Goal: Information Seeking & Learning: Learn about a topic

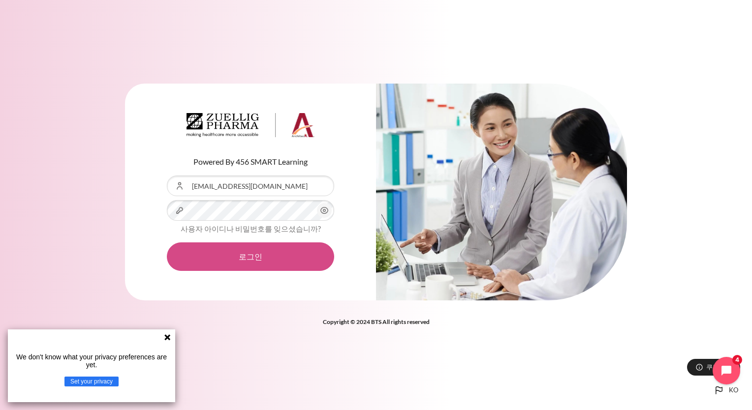
click at [258, 249] on button "로그인" at bounding box center [250, 257] width 167 height 29
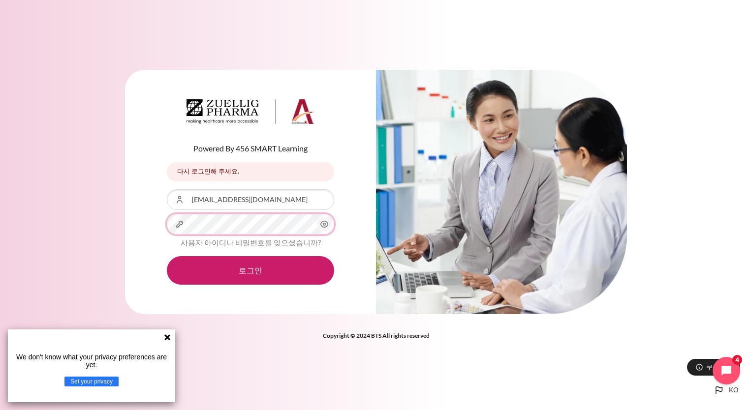
click at [167, 256] on button "로그인" at bounding box center [250, 270] width 167 height 29
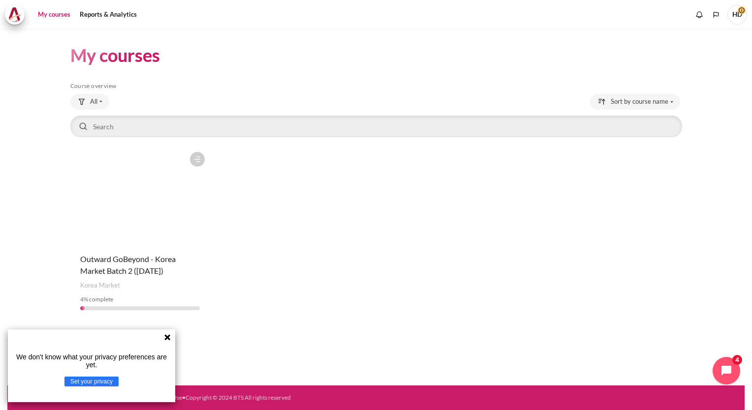
click at [164, 338] on icon at bounding box center [167, 338] width 8 height 8
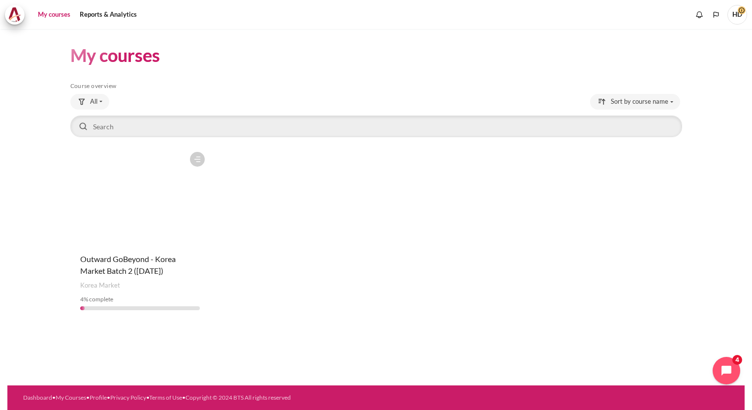
click at [240, 282] on div "Course is starred Actions for course Outward GoBeyond - Korea Market Batch 2 (S…" at bounding box center [376, 232] width 612 height 171
click at [155, 257] on span "Outward GoBeyond - Korea Market Batch 2 ([DATE])" at bounding box center [127, 264] width 95 height 21
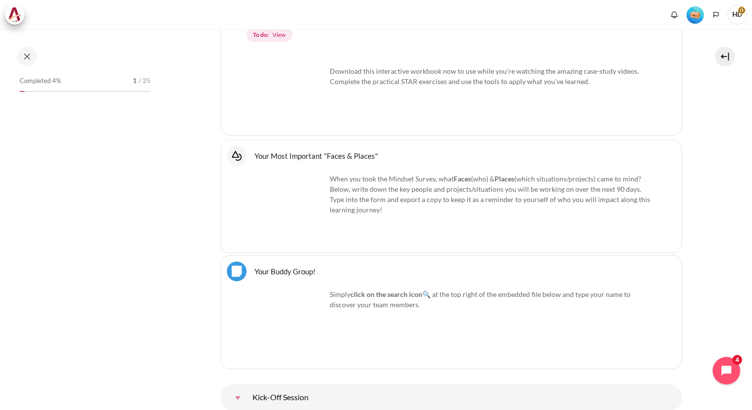
scroll to position [717, 0]
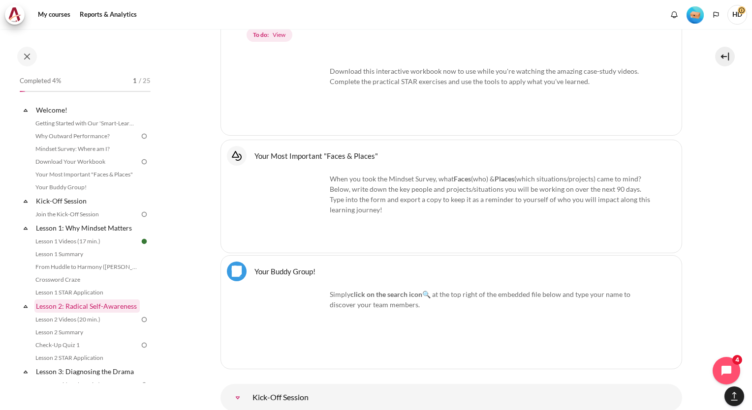
click at [87, 306] on link "Lesson 2: Radical Self-Awareness" at bounding box center [86, 306] width 105 height 13
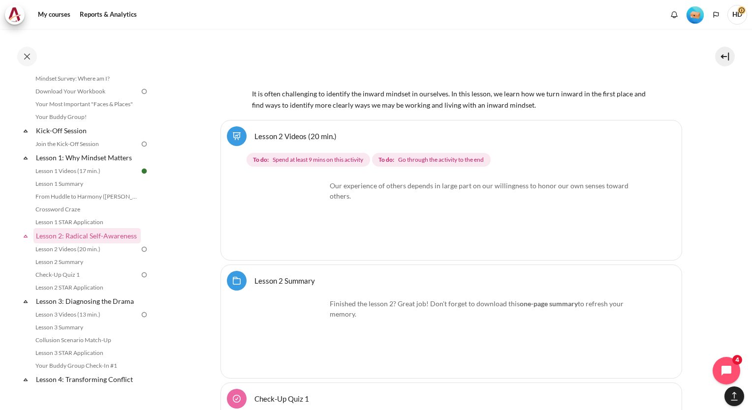
scroll to position [2189, 0]
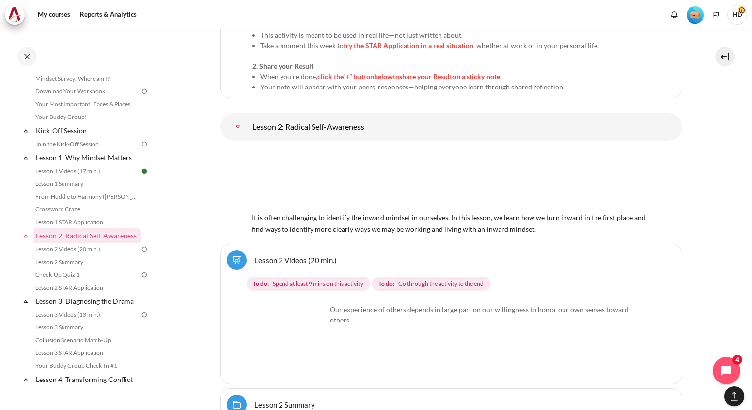
click at [299, 180] on img "Content" at bounding box center [451, 180] width 399 height 62
click at [407, 186] on img "Content" at bounding box center [451, 180] width 399 height 62
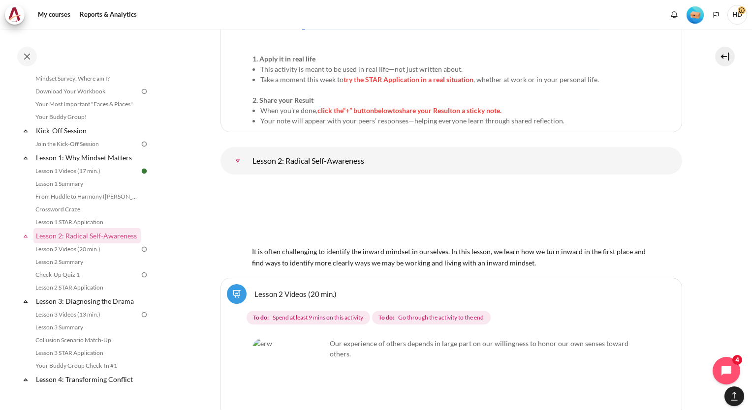
click at [293, 339] on img "Content" at bounding box center [289, 376] width 74 height 74
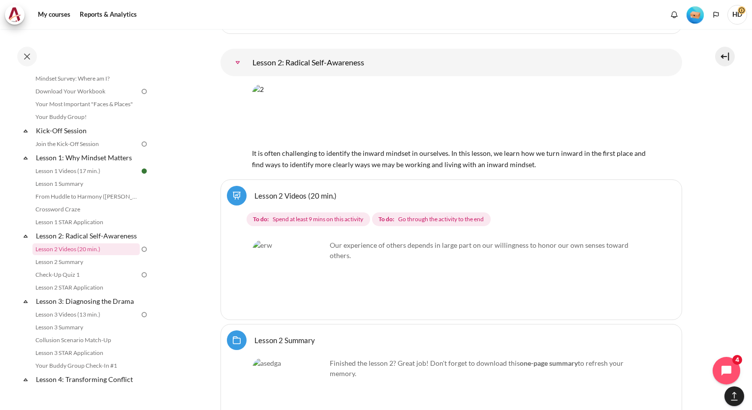
click at [282, 191] on link "Lesson 2 Videos (20 min.)" at bounding box center [295, 195] width 82 height 9
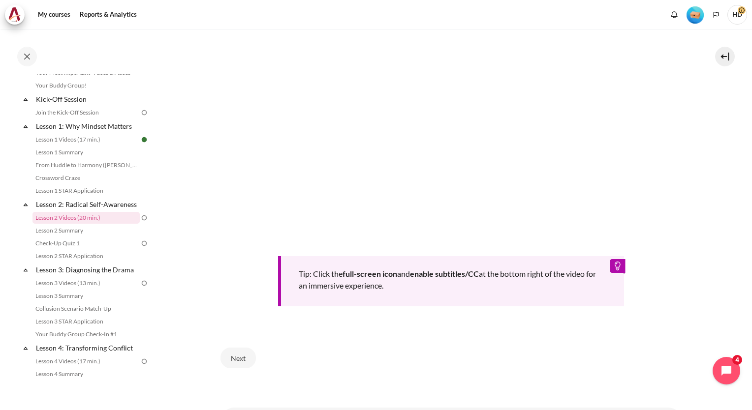
scroll to position [295, 0]
click at [665, 278] on div "Tip: Click the full-screen icon and enable subtitles/CC at the bottom right of …" at bounding box center [451, 139] width 462 height 334
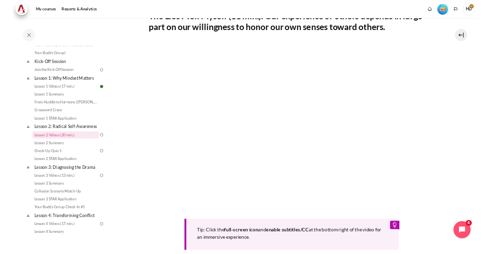
scroll to position [197, 0]
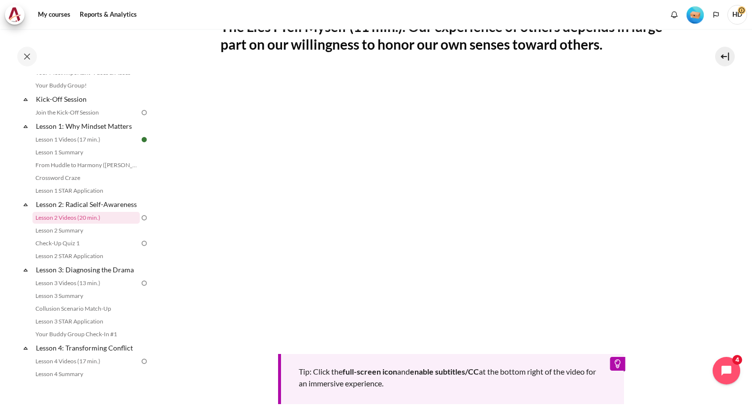
click at [191, 168] on section "My courses KR B2 Lesson 2: Radical Self-Awareness Lesson 2 Videos (20 min.) Les…" at bounding box center [450, 182] width 587 height 701
click at [230, 364] on div "Tip: Click the full-screen icon and enable subtitles/CC at the bottom right of …" at bounding box center [451, 238] width 462 height 334
click at [184, 128] on section "My courses KR B2 Lesson 2: Radical Self-Awareness Lesson 2 Videos (20 min.) Les…" at bounding box center [450, 182] width 587 height 701
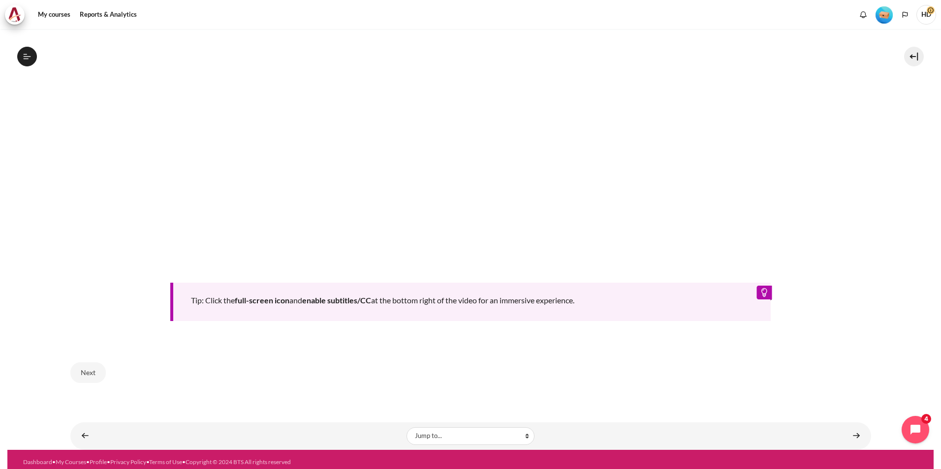
scroll to position [462, 0]
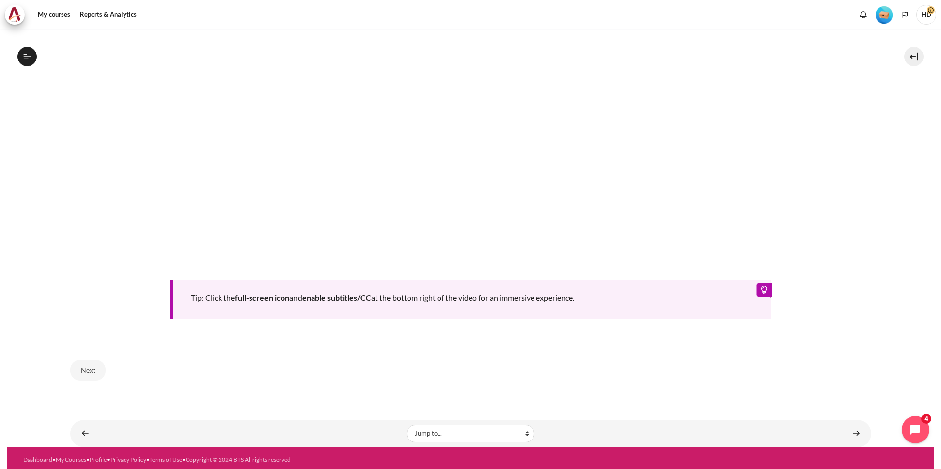
drag, startPoint x: 428, startPoint y: 303, endPoint x: 434, endPoint y: 303, distance: 6.4
click at [428, 303] on div "Tip: Click the full-screen icon and enable subtitles/CC at the bottom right of …" at bounding box center [470, 300] width 600 height 38
click at [437, 299] on div "Tip: Click the full-screen icon and enable subtitles/CC at the bottom right of …" at bounding box center [470, 300] width 600 height 38
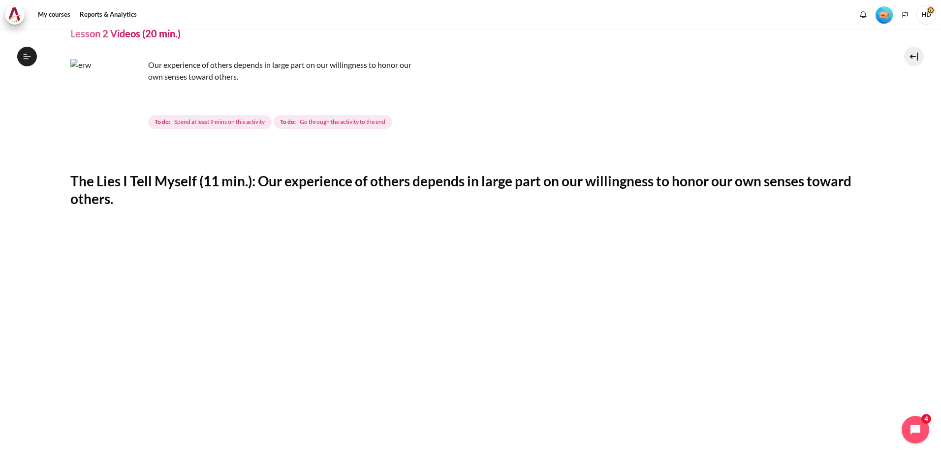
scroll to position [0, 0]
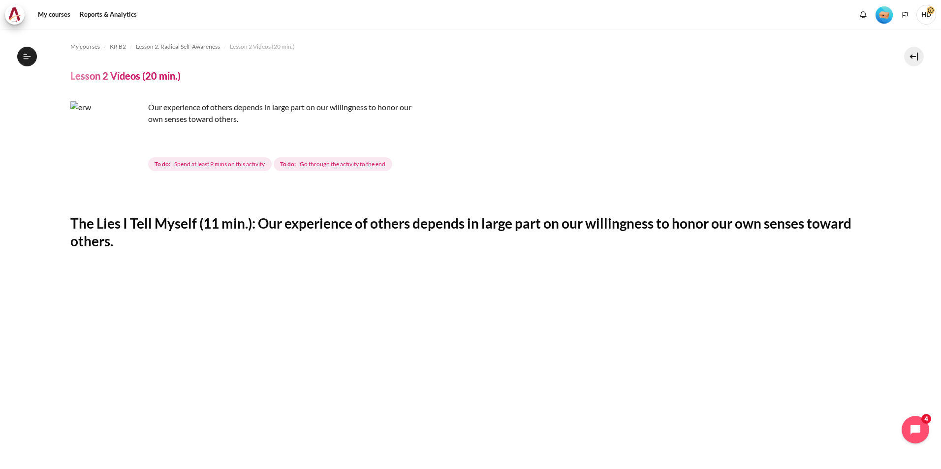
click at [314, 170] on span "To do: Go through the activity to the end" at bounding box center [333, 164] width 119 height 14
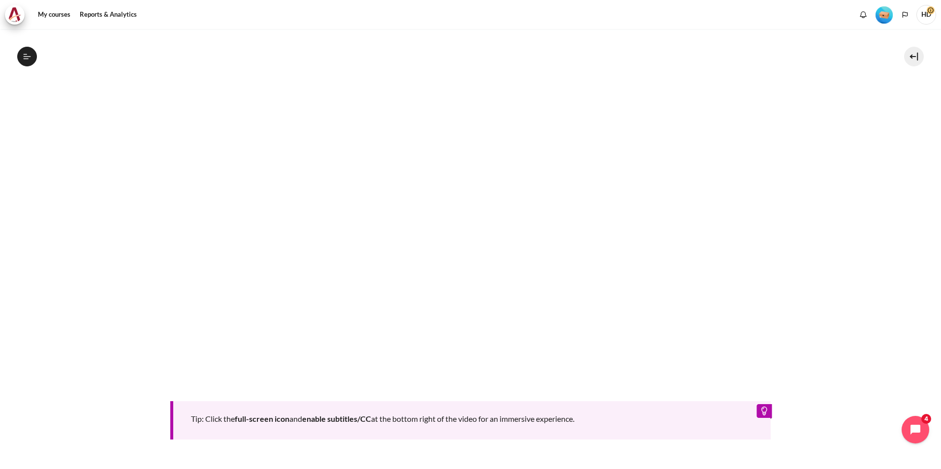
scroll to position [462, 0]
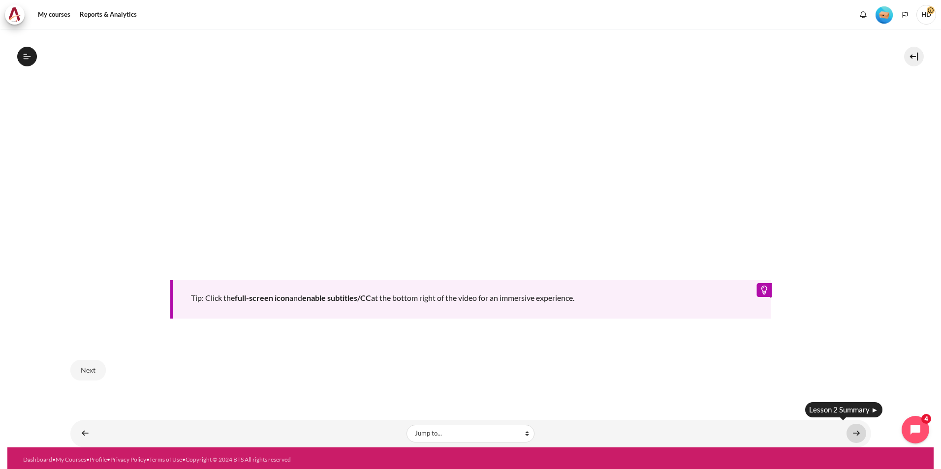
click at [751, 410] on link "Content" at bounding box center [856, 433] width 20 height 19
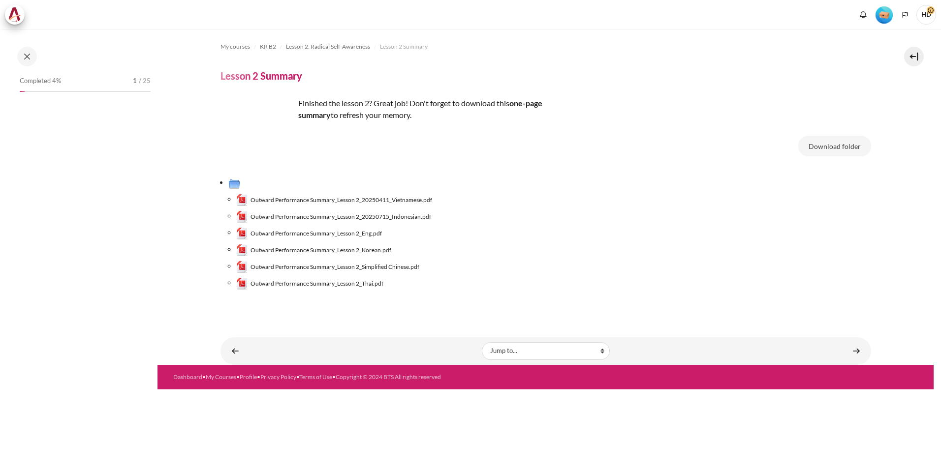
scroll to position [85, 0]
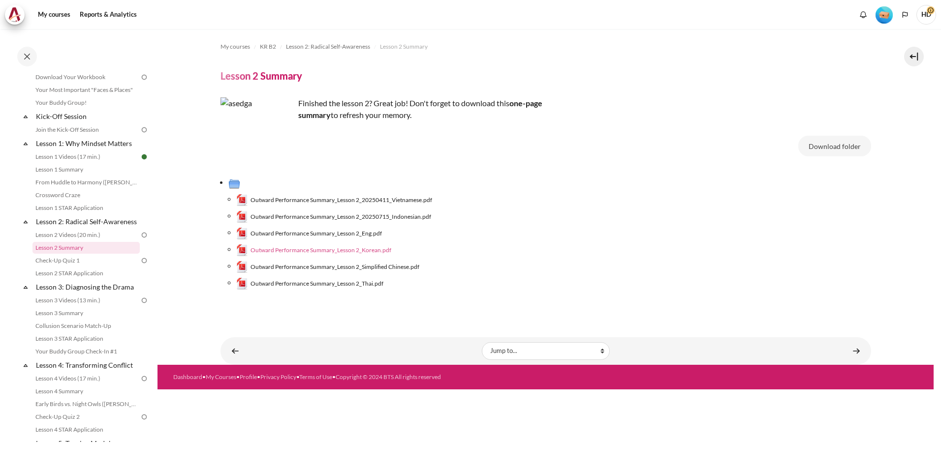
click at [313, 247] on span "Outward Performance Summary_Lesson 2_Korean.pdf" at bounding box center [320, 250] width 141 height 9
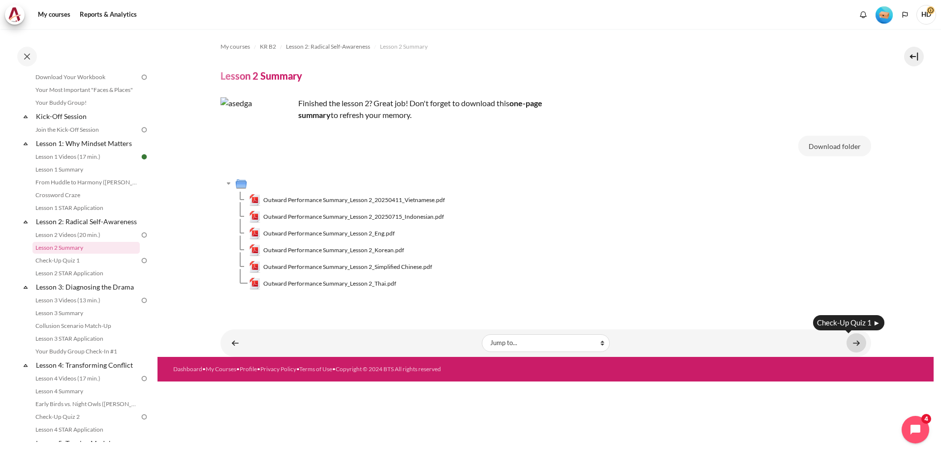
click at [856, 350] on link "Content" at bounding box center [856, 343] width 20 height 19
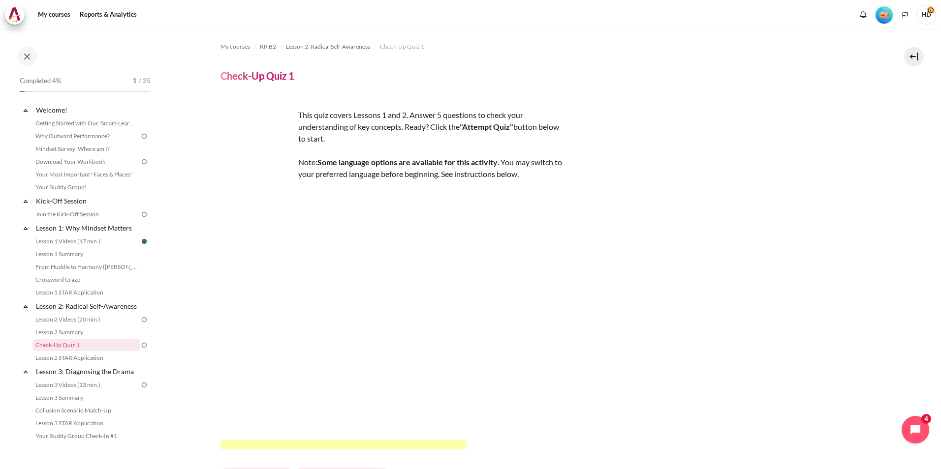
scroll to position [97, 0]
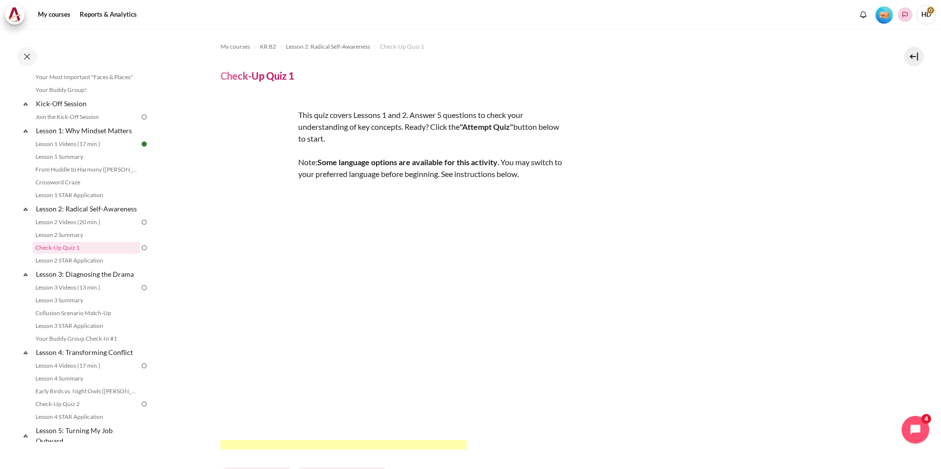
click at [906, 11] on icon "Languages" at bounding box center [905, 15] width 8 height 8
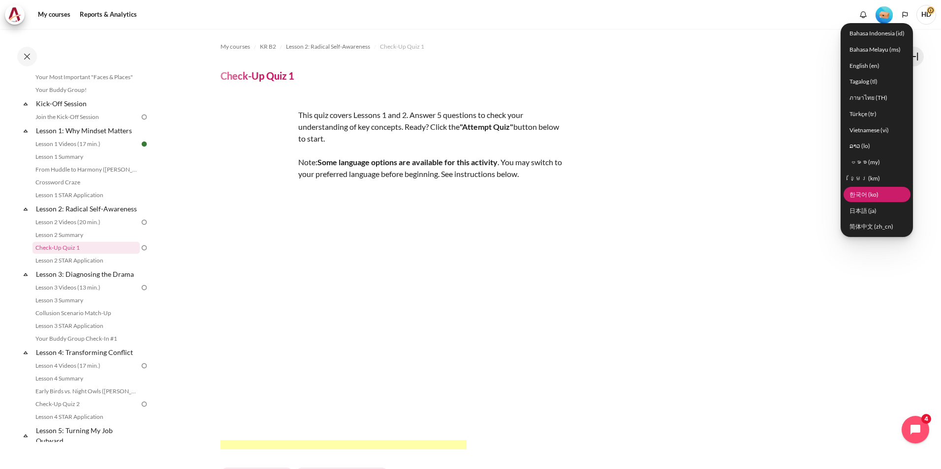
click at [866, 196] on link "한국어 ‎(ko)‎" at bounding box center [876, 194] width 67 height 15
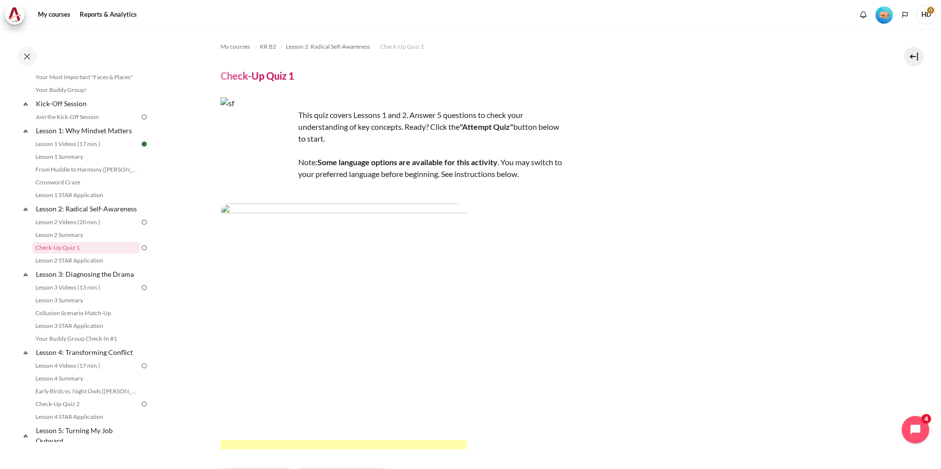
click at [689, 298] on div "This quiz covers Lessons 1 and 2. Answer 5 questions to check your understandin…" at bounding box center [545, 290] width 651 height 386
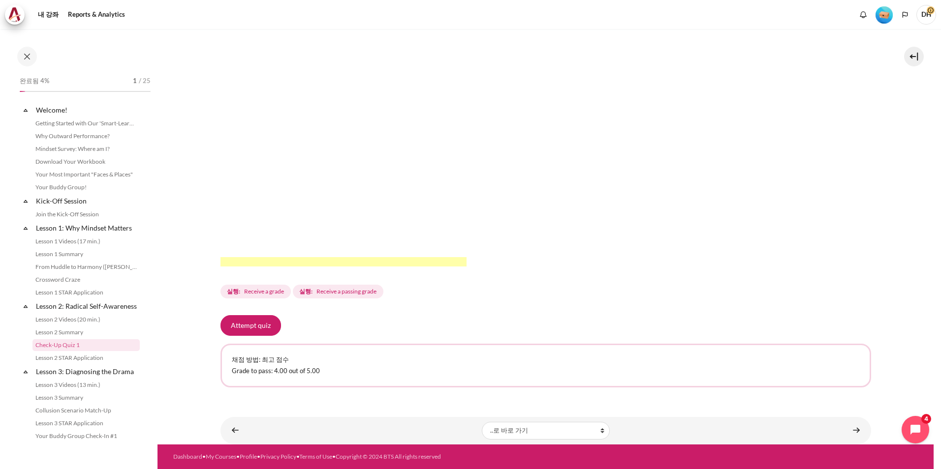
scroll to position [97, 0]
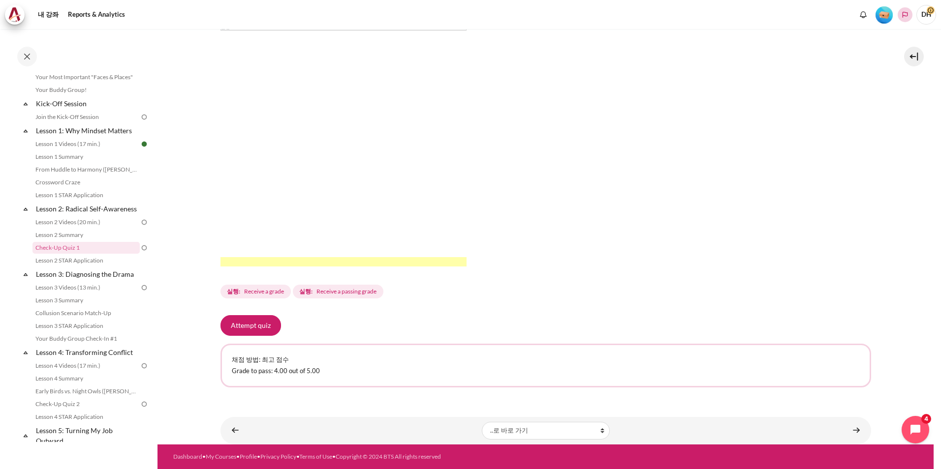
click at [905, 16] on polyline "Languages" at bounding box center [905, 15] width 8 height 8
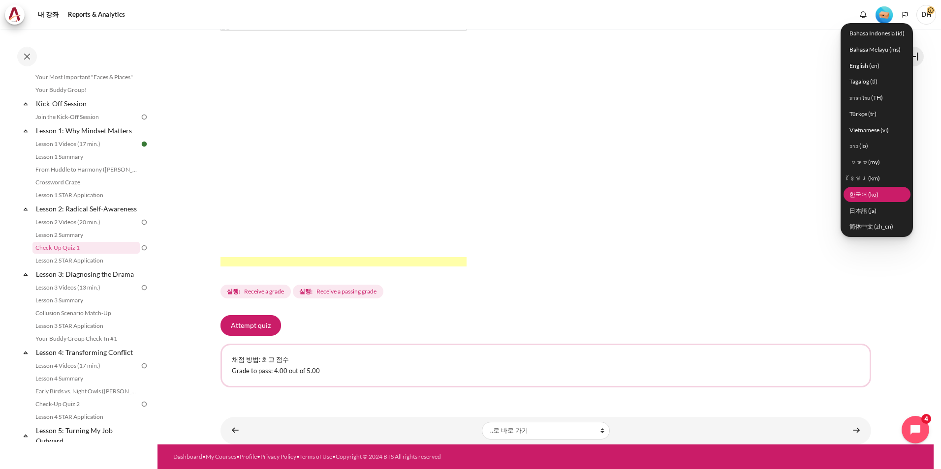
click at [853, 192] on link "한국어 ‎(ko)‎" at bounding box center [876, 194] width 67 height 15
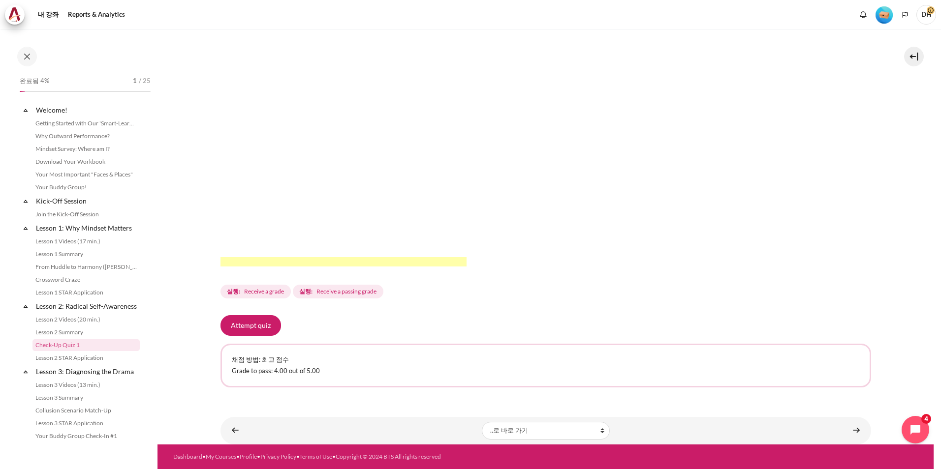
scroll to position [97, 0]
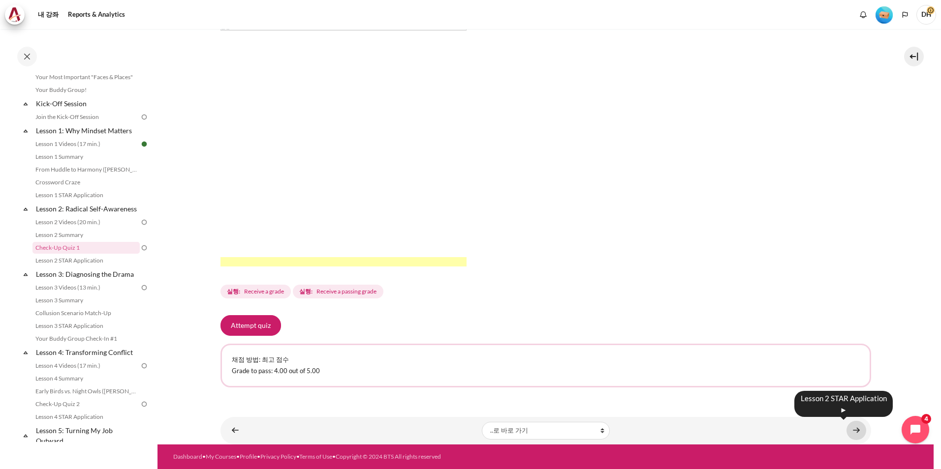
click at [847, 432] on link "내용" at bounding box center [856, 430] width 20 height 19
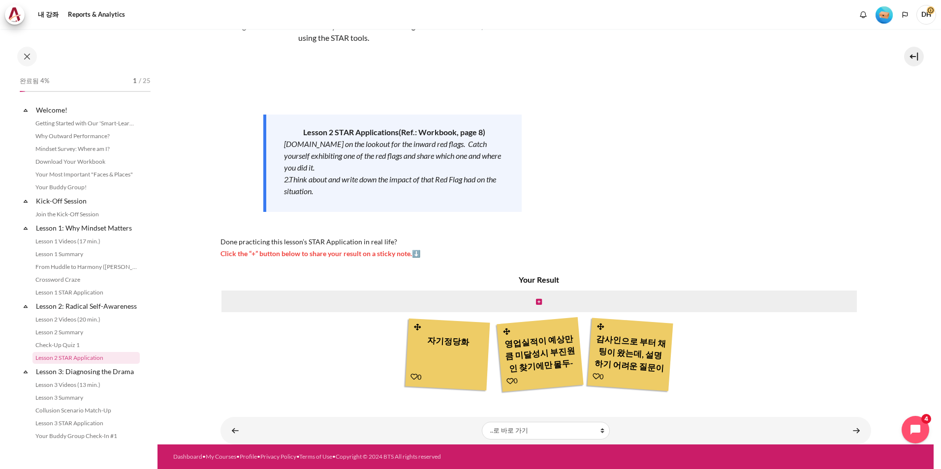
scroll to position [110, 0]
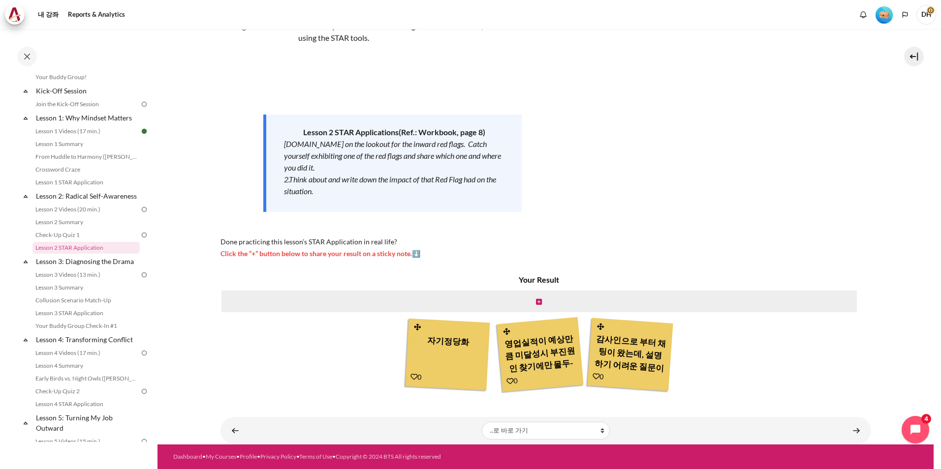
click at [448, 343] on div "자기정당화" at bounding box center [447, 353] width 73 height 44
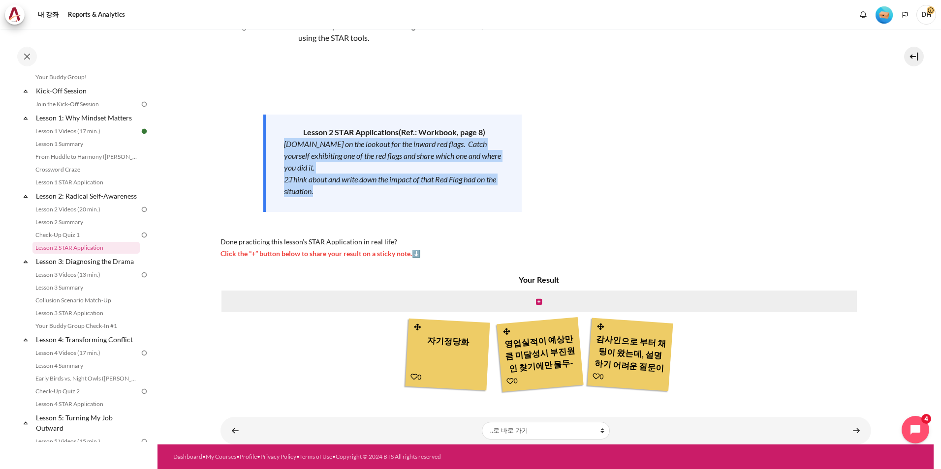
drag, startPoint x: 319, startPoint y: 195, endPoint x: 276, endPoint y: 142, distance: 68.9
click at [276, 142] on div "Lesson 2 STAR Application s (Ref.: Workbook, page 8) 1.Be on the lookout for th…" at bounding box center [392, 163] width 258 height 97
copy div "1.Be on the lookout for the inward red flags. Catch yourself exhibiting one of …"
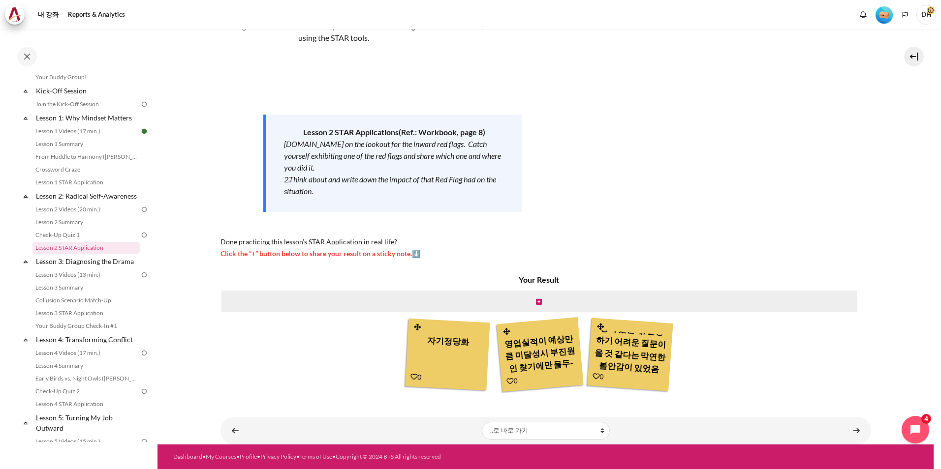
click at [533, 300] on div "내용" at bounding box center [539, 302] width 638 height 24
click at [536, 301] on icon "내용" at bounding box center [539, 302] width 6 height 7
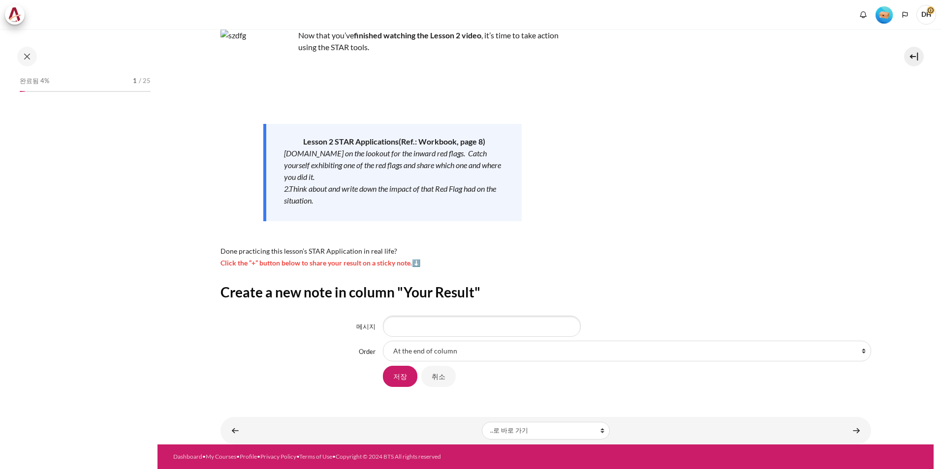
scroll to position [110, 0]
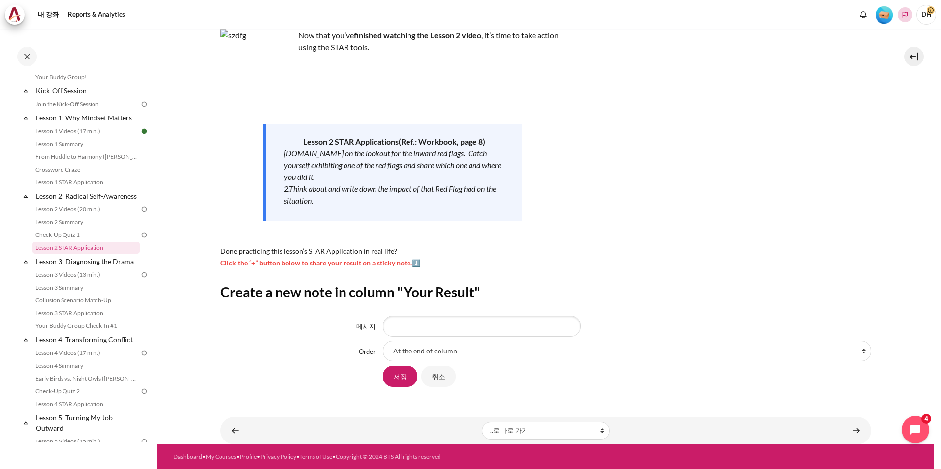
click at [902, 14] on polyline "Languages" at bounding box center [905, 15] width 8 height 8
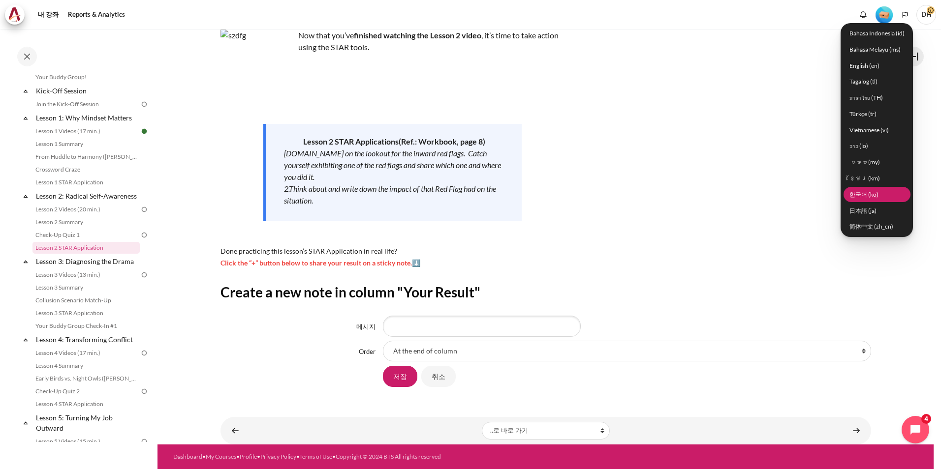
click at [874, 197] on link "한국어 ‎(ko)‎" at bounding box center [876, 194] width 67 height 15
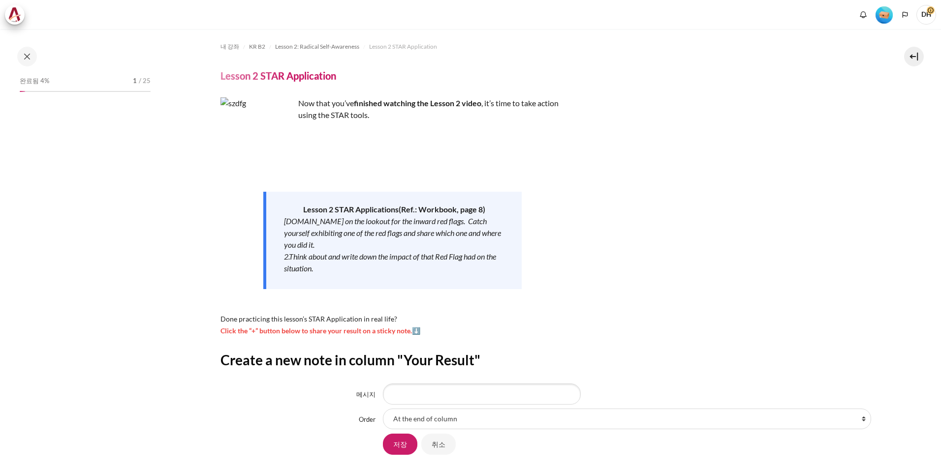
scroll to position [110, 0]
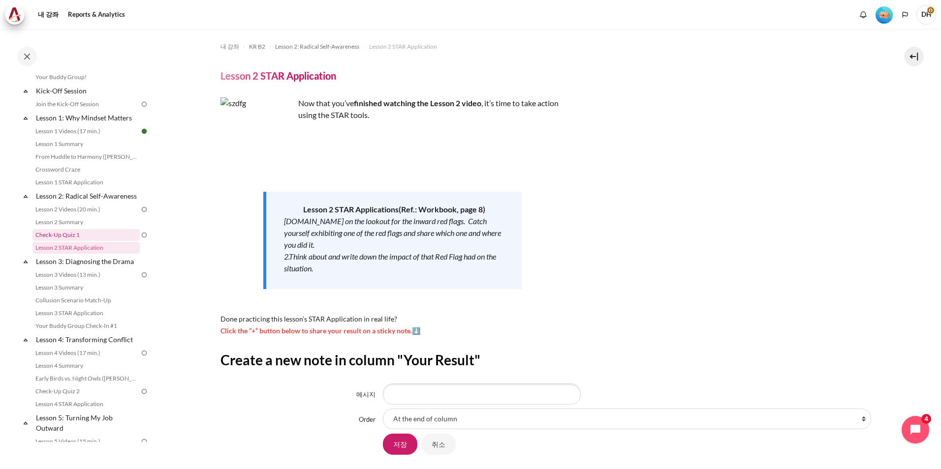
click at [62, 241] on link "Check-Up Quiz 1" at bounding box center [85, 235] width 107 height 12
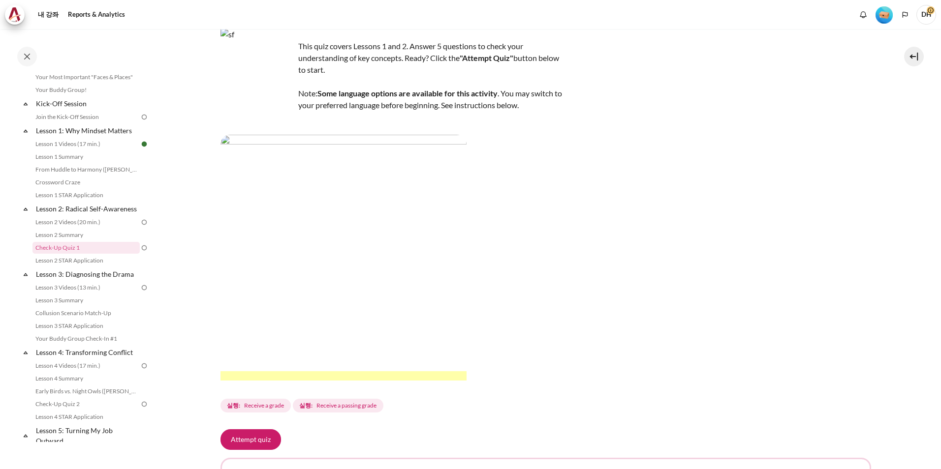
scroll to position [183, 0]
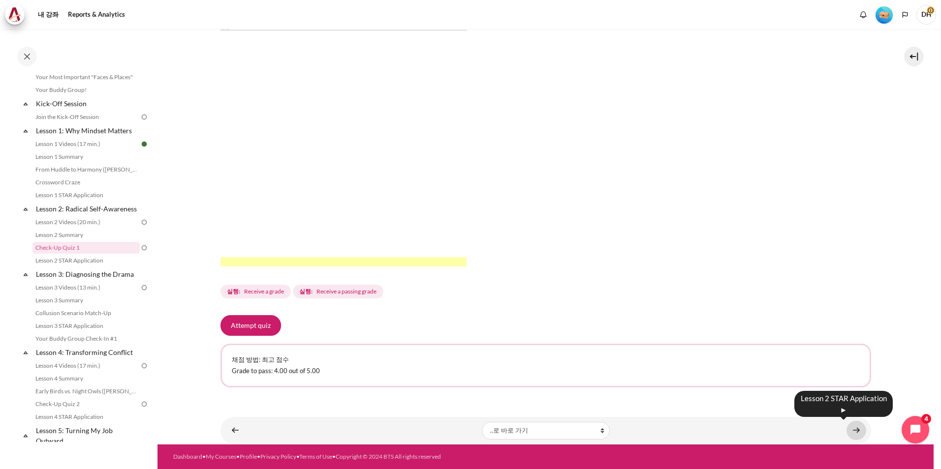
click at [860, 433] on link "내용" at bounding box center [856, 430] width 20 height 19
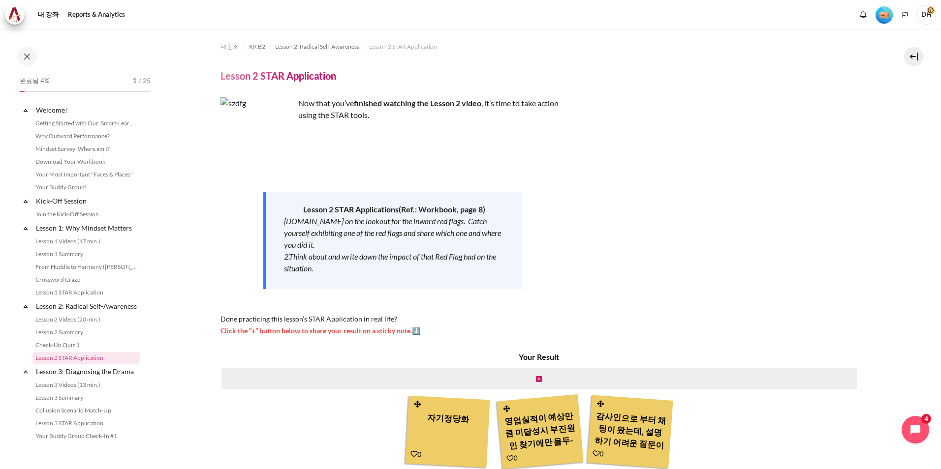
scroll to position [110, 0]
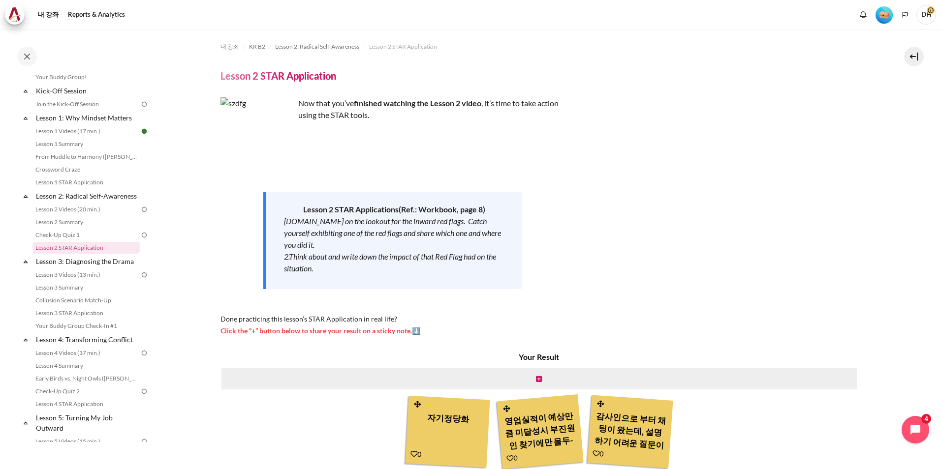
click at [532, 410] on div "영업실적이 예상만큼 미달성시 부진원인 찾기에만 몰두-새로운 매출창출을위한 방법모색,,팀빌딩을통한 공동목표달성의지 제고하는것으로 의식변환 변환." at bounding box center [540, 430] width 75 height 47
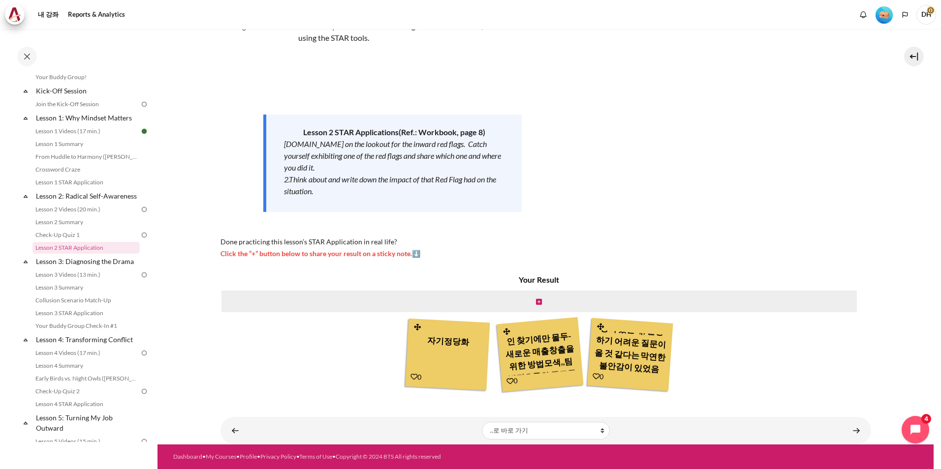
scroll to position [41, 0]
click at [536, 301] on icon "내용" at bounding box center [539, 302] width 6 height 7
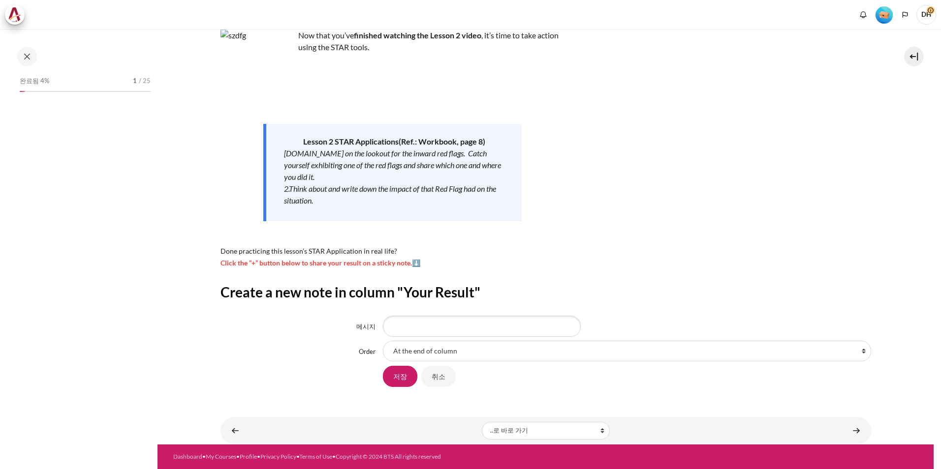
scroll to position [110, 0]
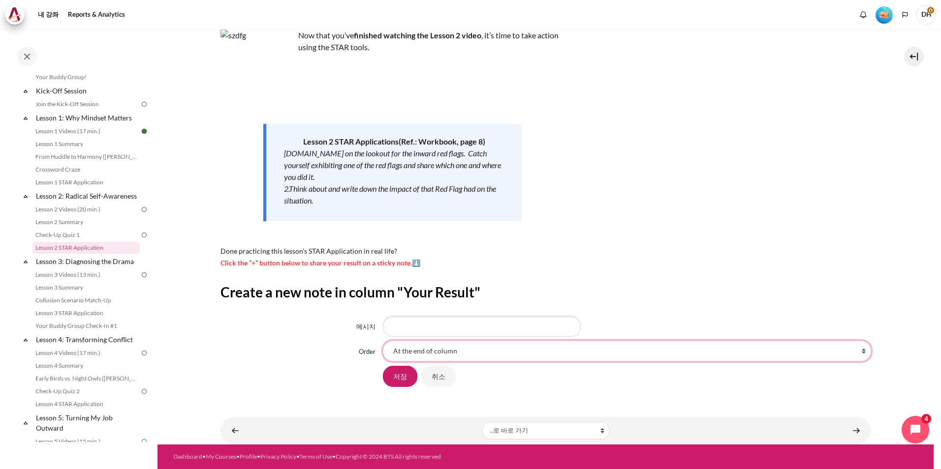
click at [460, 356] on select "At the end of column First place in column After '자기정당화' After '영업실적이 예상만큼 미달성시…" at bounding box center [627, 351] width 488 height 21
select select "2"
click at [383, 341] on select "At the end of column First place in column After '자기정당화' After '영업실적이 예상만큼 미달성시…" at bounding box center [627, 351] width 488 height 21
click at [435, 329] on input "메시지" at bounding box center [482, 326] width 198 height 21
type input "a"
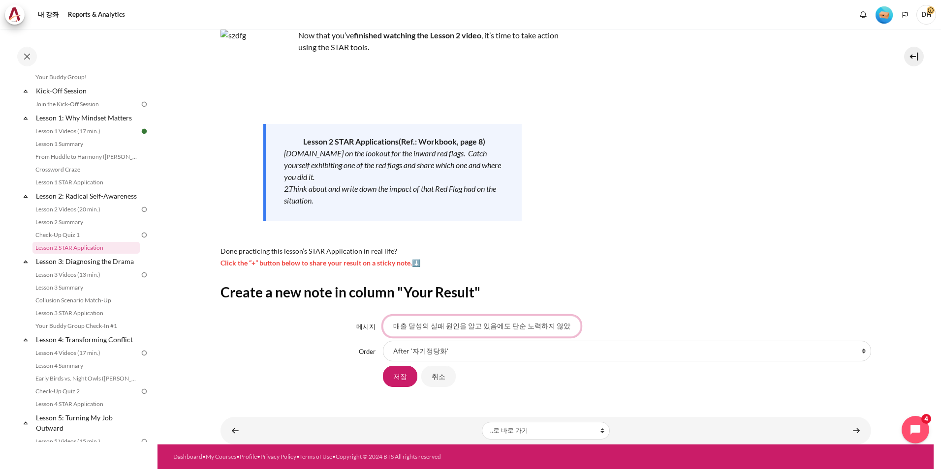
scroll to position [0, 18]
drag, startPoint x: 523, startPoint y: 326, endPoint x: 579, endPoint y: 321, distance: 56.4
click at [579, 321] on div "매출 달성의 실패 원인을 알고 있음에도 단순 노력하지 않았다는 질책" at bounding box center [627, 326] width 488 height 21
click at [483, 322] on input "매출 달성의 실패 원인을 알고 있음에도 단순 노력하지 않았다는 질책" at bounding box center [482, 326] width 198 height 21
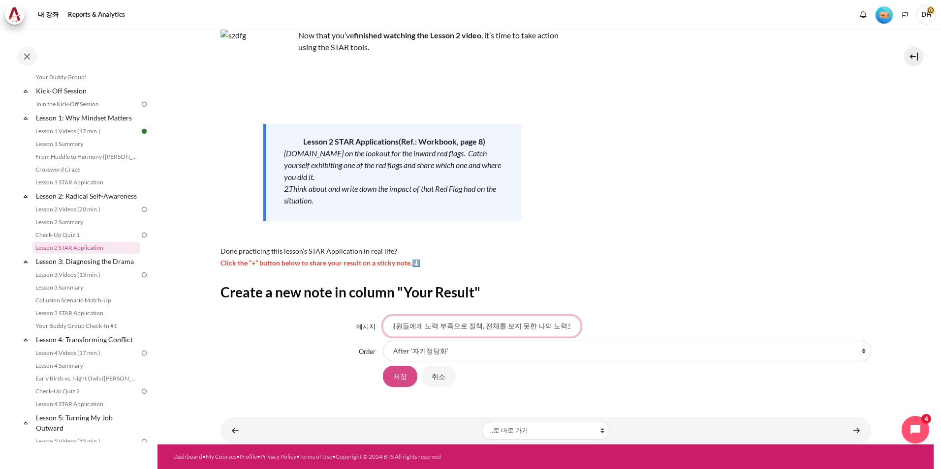
type input "매출 달성의 실패 원인을 알고 있음에도 팀원들에게 노력 부족으로 질책, 전체를 보지 못한 나의 노력도 부족."
click at [390, 381] on input "저장" at bounding box center [400, 376] width 34 height 21
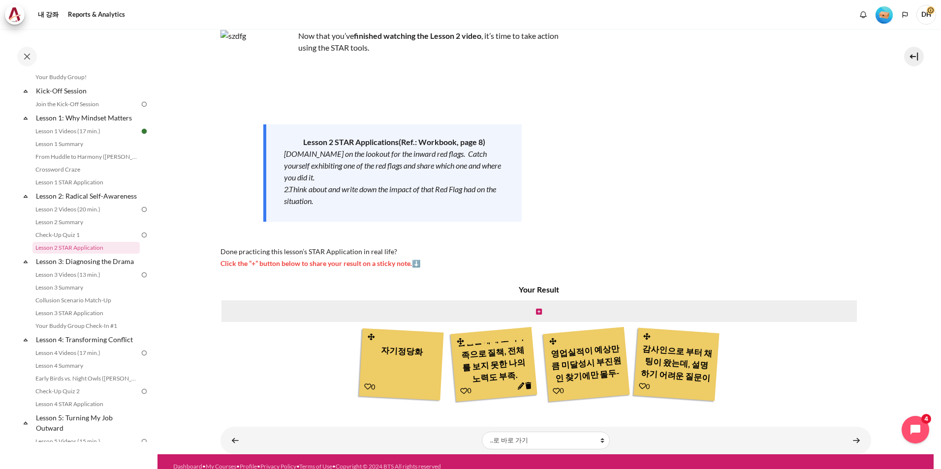
scroll to position [77, 0]
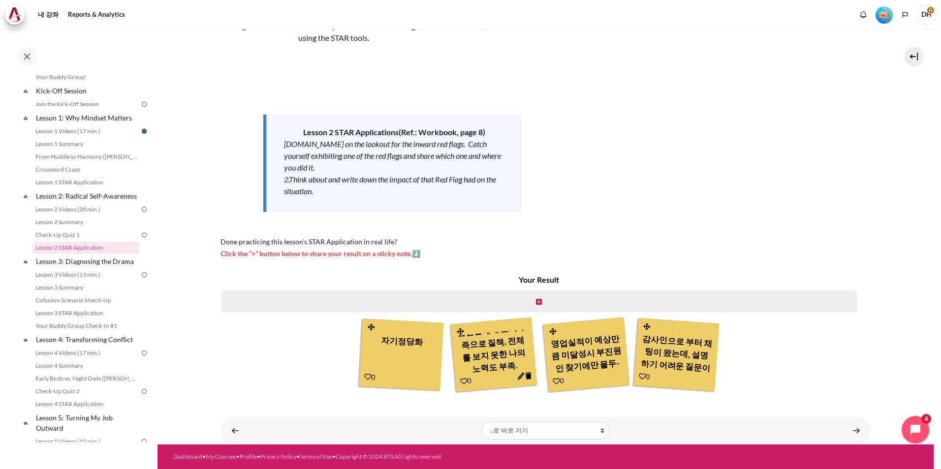
click at [790, 394] on div "내 강좌 KR B2 Lesson 2: Radical Self-Awareness Lesson 2 STAR Application Lesson 2 …" at bounding box center [545, 198] width 651 height 493
click at [852, 436] on link "내용" at bounding box center [856, 430] width 20 height 19
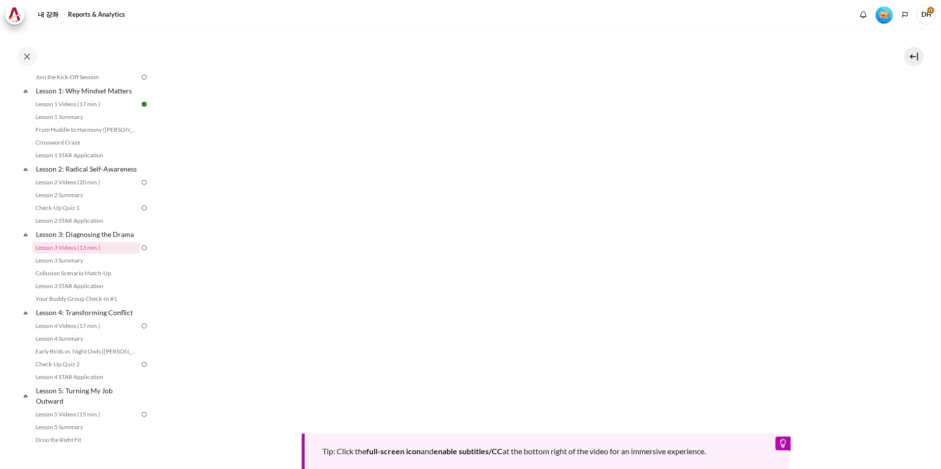
scroll to position [246, 0]
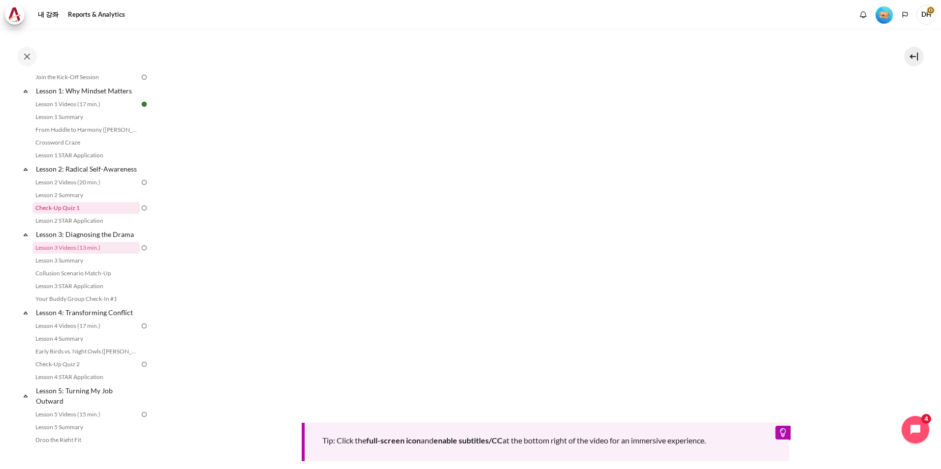
click at [108, 214] on link "Check-Up Quiz 1" at bounding box center [85, 208] width 107 height 12
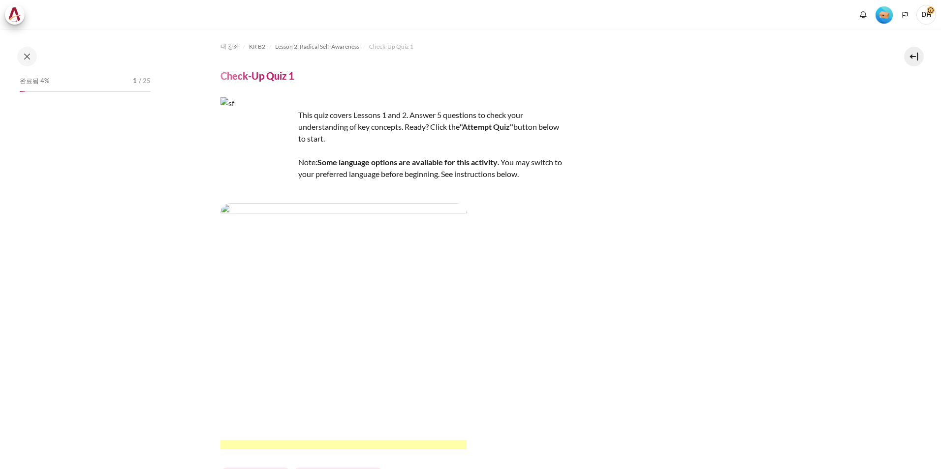
scroll to position [97, 0]
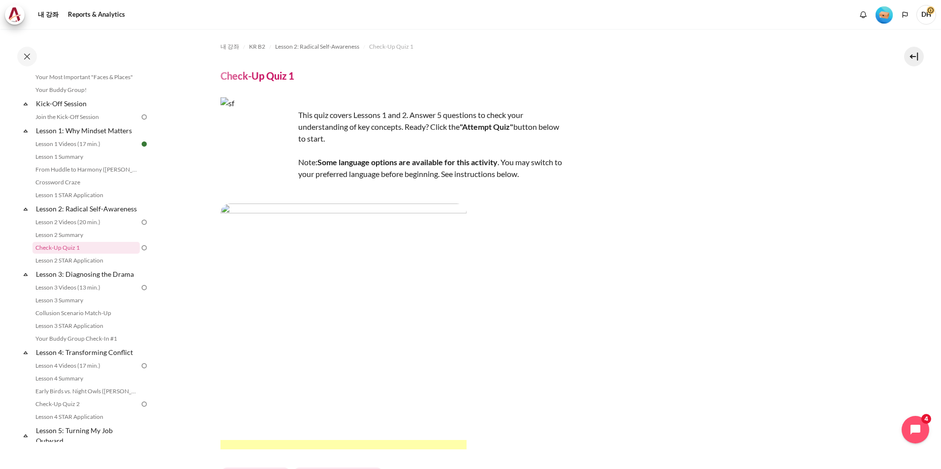
click at [267, 140] on img "내용" at bounding box center [257, 134] width 74 height 74
click at [357, 120] on div "This quiz covers Lessons 1 and 2. Answer 5 questions to check your understandin…" at bounding box center [392, 274] width 344 height 354
click at [363, 167] on div "This quiz covers Lessons 1 and 2. Answer 5 questions to check your understandin…" at bounding box center [392, 274] width 344 height 354
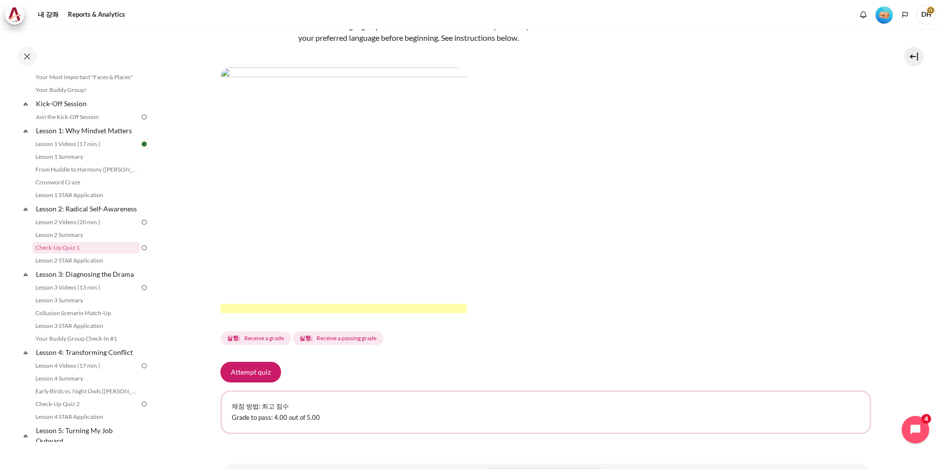
scroll to position [183, 0]
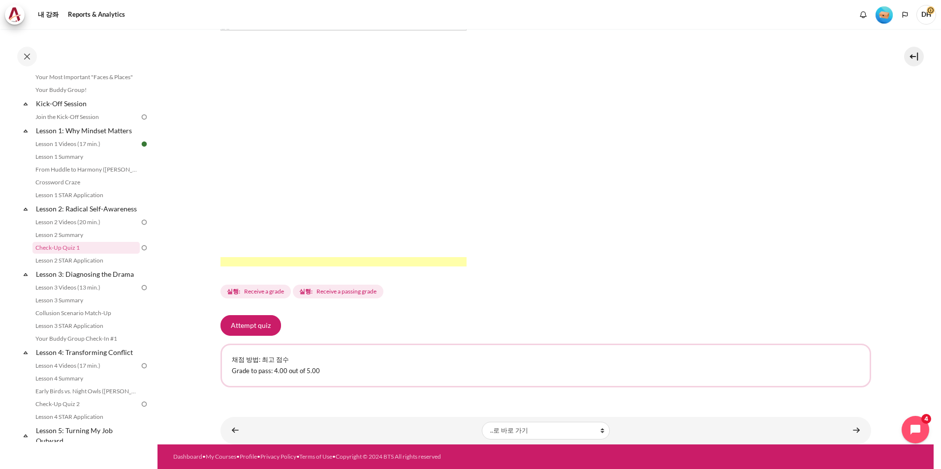
click at [272, 292] on span "Receive a grade" at bounding box center [264, 291] width 40 height 9
click at [266, 314] on div "내 강좌 KR B2 Lesson 2: Radical Self-Awareness Check-Up Quiz 1 Check-Up Quiz 1 "At…" at bounding box center [545, 124] width 651 height 557
click at [256, 339] on div "Attempt quiz 채점 방법: 최고 점수 Grade to pass: 4.00 out of 5.00" at bounding box center [545, 351] width 651 height 72
click at [256, 325] on button "Attempt quiz" at bounding box center [250, 325] width 61 height 21
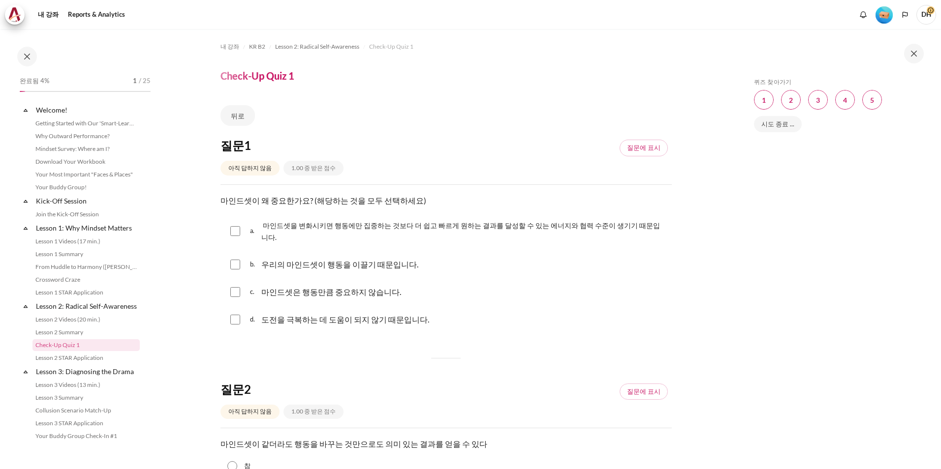
scroll to position [97, 0]
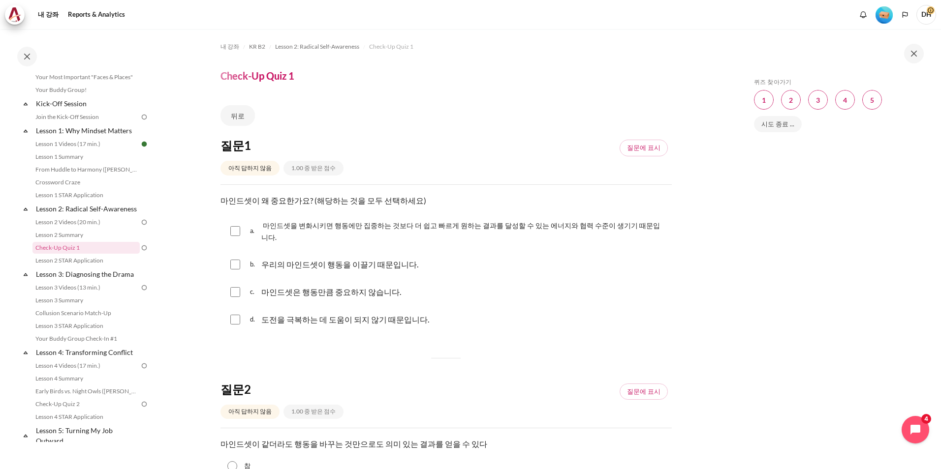
click at [390, 224] on span "마인드셋을 변화시키면 행동에만 집중하는 것보다 더 쉽고 빠르게 원하는 결과를 달성할 수 있는 에너지와 협력 수준이 생기기 때문입니다." at bounding box center [460, 231] width 399 height 20
checkbox input "true"
click at [237, 260] on input "내용" at bounding box center [235, 265] width 10 height 10
checkbox input "true"
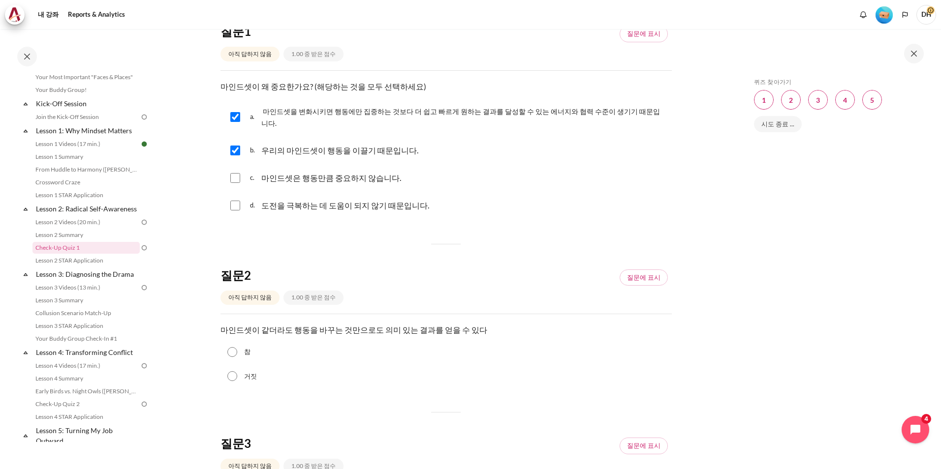
scroll to position [148, 0]
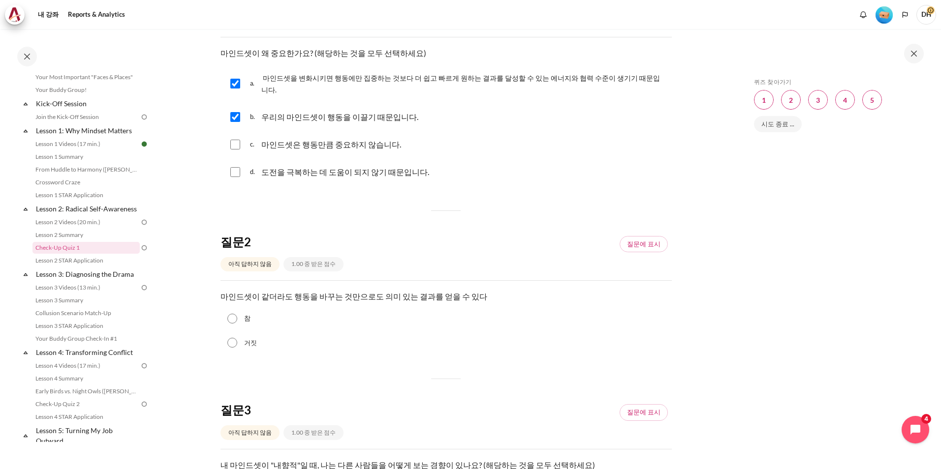
click at [243, 307] on div "참" at bounding box center [445, 319] width 451 height 25
click at [230, 314] on input "참" at bounding box center [232, 319] width 10 height 10
radio input "true"
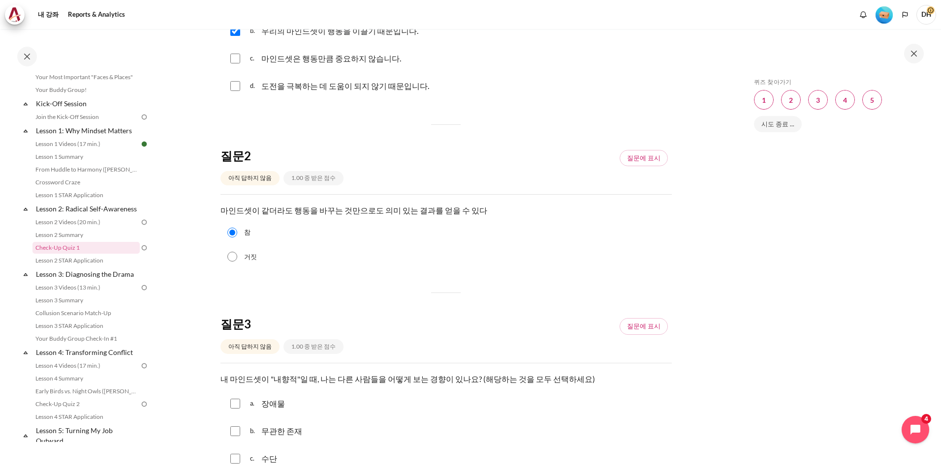
scroll to position [295, 0]
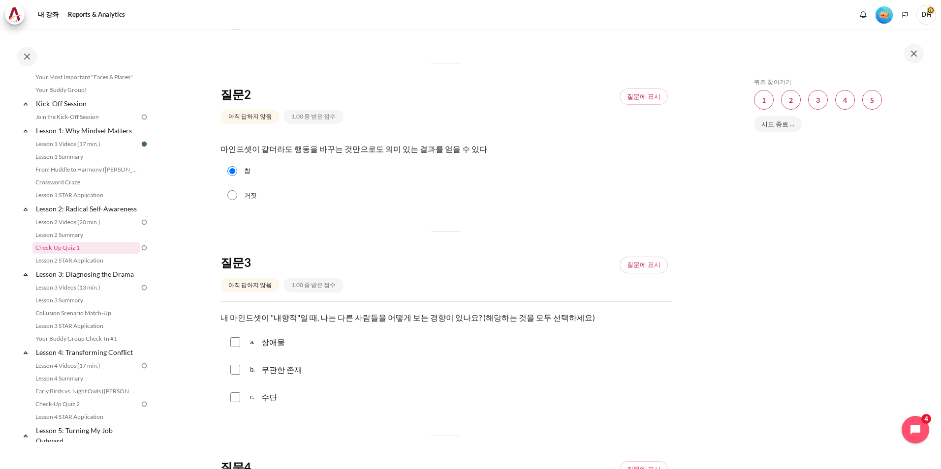
click at [235, 393] on input "내용" at bounding box center [235, 398] width 10 height 10
checkbox input "true"
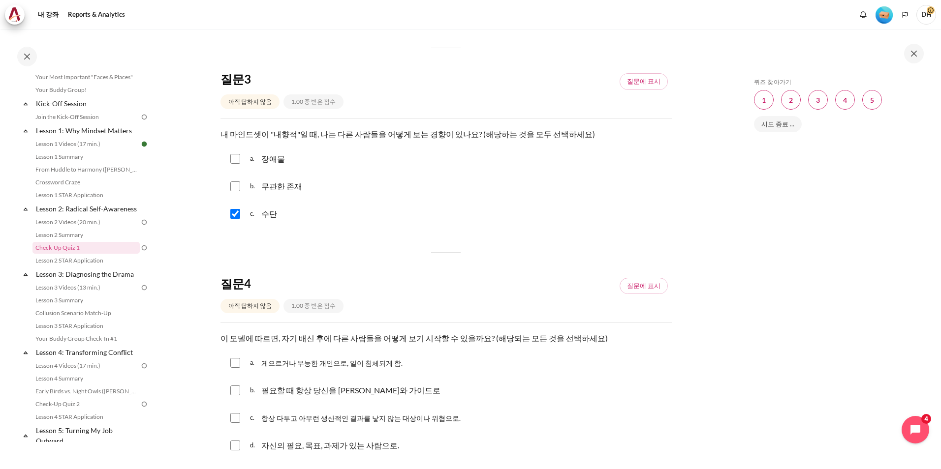
scroll to position [492, 0]
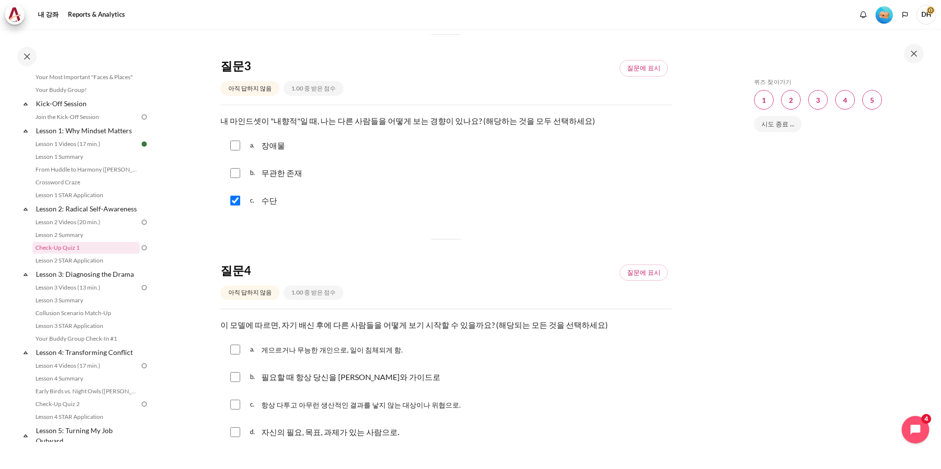
click at [234, 141] on input "내용" at bounding box center [235, 146] width 10 height 10
checkbox input "true"
click at [238, 196] on input "내용" at bounding box center [235, 201] width 10 height 10
click at [234, 196] on input "내용" at bounding box center [235, 201] width 10 height 10
checkbox input "true"
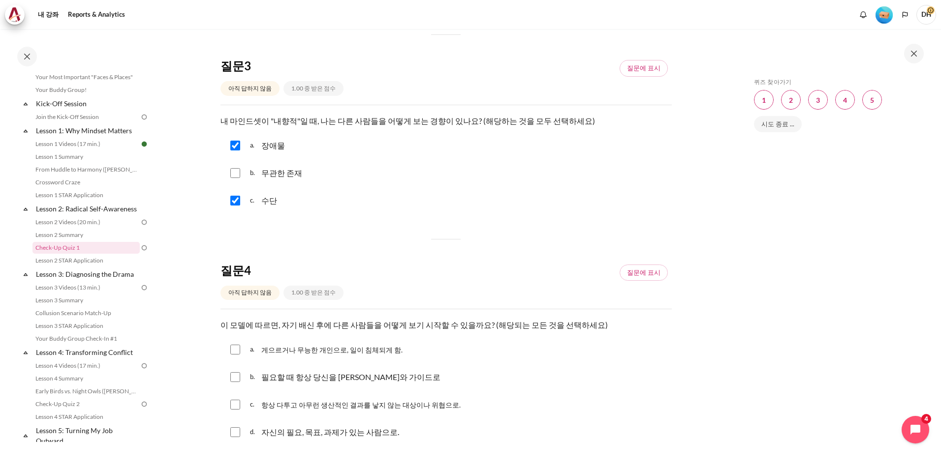
click at [234, 168] on input "내용" at bounding box center [235, 173] width 10 height 10
click at [235, 168] on input "내용" at bounding box center [235, 173] width 10 height 10
checkbox input "false"
click at [236, 196] on input "내용" at bounding box center [235, 201] width 10 height 10
checkbox input "false"
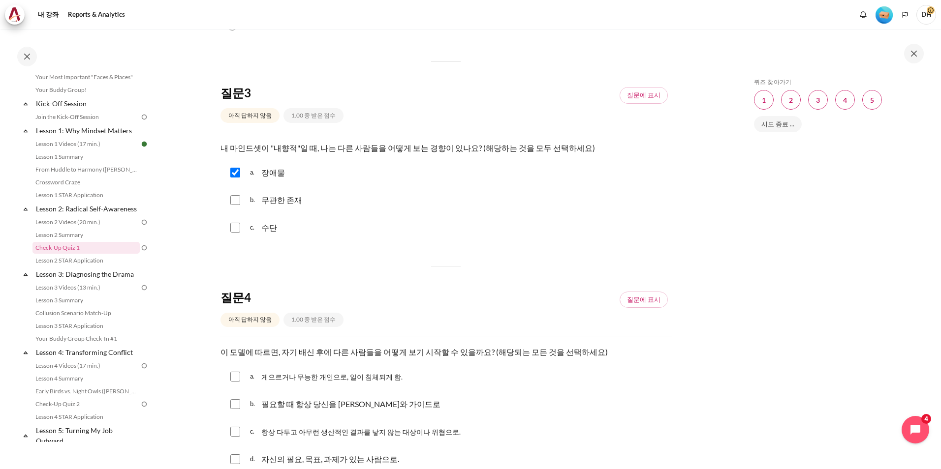
scroll to position [591, 0]
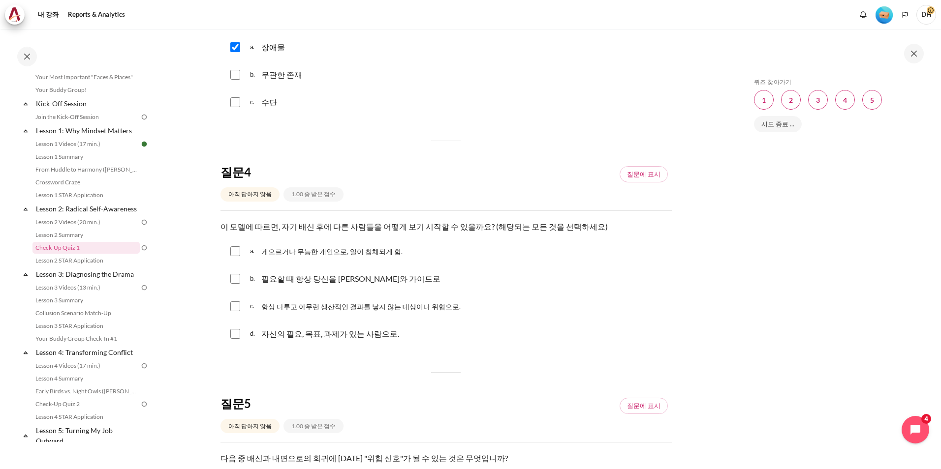
click at [371, 248] on span "게으르거나 무능한 개인으로, 일이 침체되게 함." at bounding box center [331, 252] width 141 height 8
checkbox input "true"
click at [250, 299] on span "c." at bounding box center [254, 307] width 9 height 16
checkbox input "true"
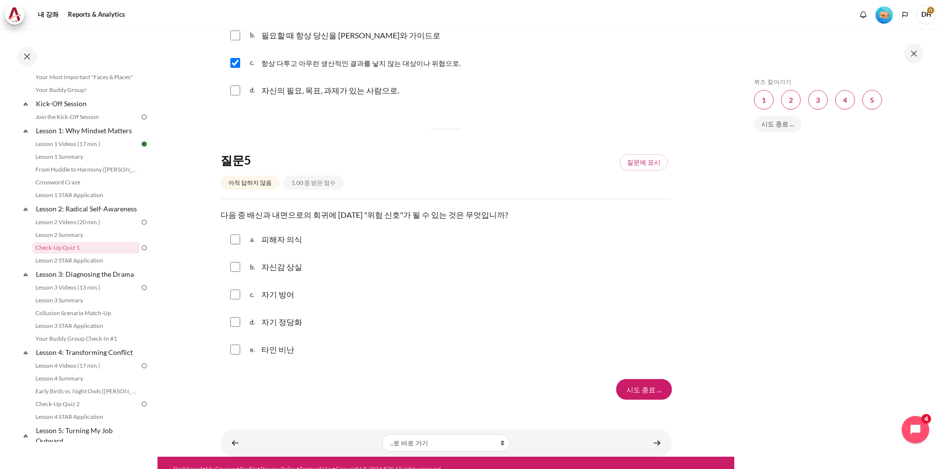
scroll to position [835, 0]
click at [272, 288] on p "자기 방어" at bounding box center [277, 294] width 33 height 12
checkbox input "true"
click at [259, 314] on span "d." at bounding box center [254, 322] width 9 height 16
checkbox input "true"
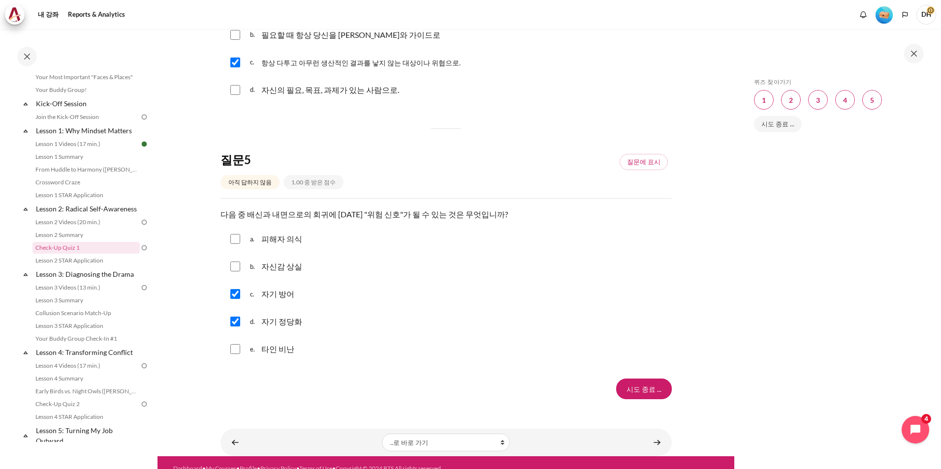
click at [236, 289] on input "내용" at bounding box center [235, 294] width 10 height 10
checkbox input "false"
click at [234, 317] on input "내용" at bounding box center [235, 322] width 10 height 10
checkbox input "false"
click at [234, 234] on input "내용" at bounding box center [235, 239] width 10 height 10
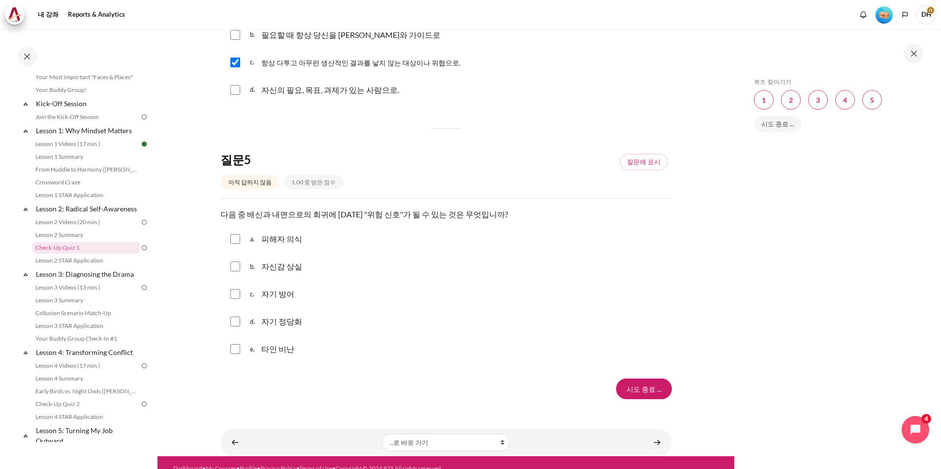
checkbox input "true"
click at [240, 317] on input "내용" at bounding box center [235, 322] width 10 height 10
checkbox input "true"
click at [234, 344] on input "내용" at bounding box center [235, 349] width 10 height 10
checkbox input "true"
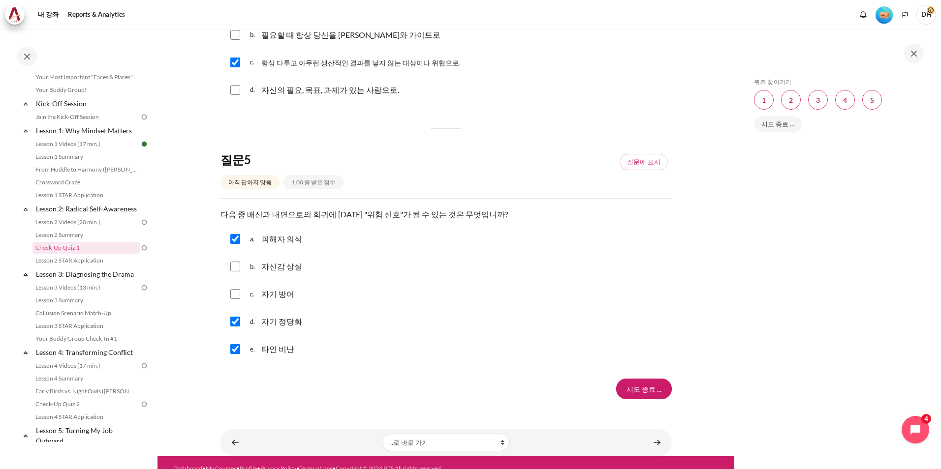
click at [237, 262] on input "내용" at bounding box center [235, 267] width 10 height 10
checkbox input "true"
click at [238, 289] on input "내용" at bounding box center [235, 294] width 10 height 10
checkbox input "true"
click at [635, 379] on input "시도 종료 ..." at bounding box center [644, 389] width 56 height 21
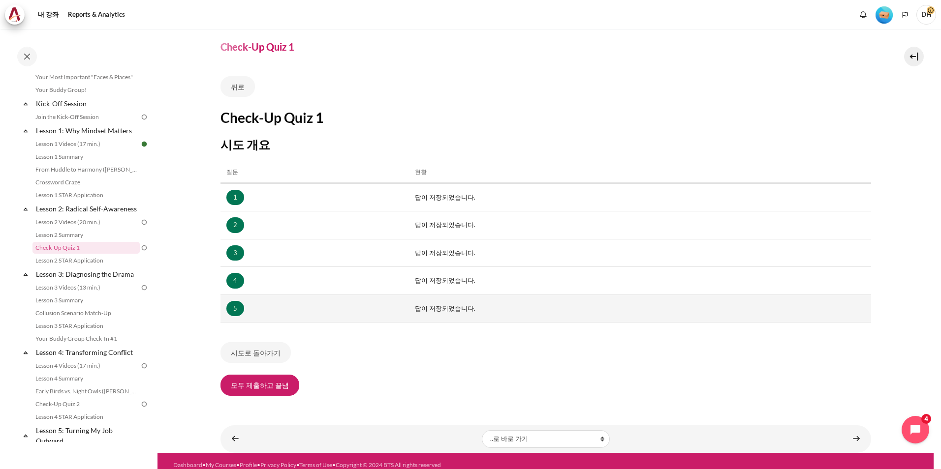
scroll to position [37, 0]
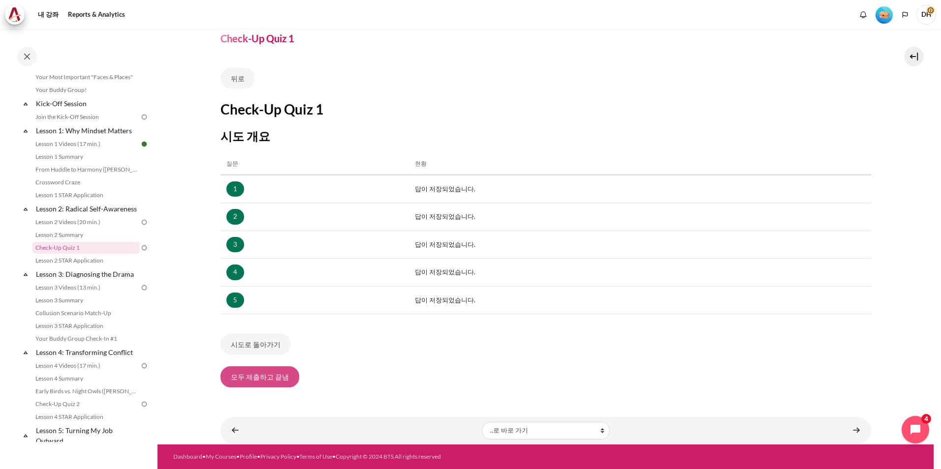
click at [285, 379] on button "모두 제출하고 끝냄" at bounding box center [259, 377] width 79 height 21
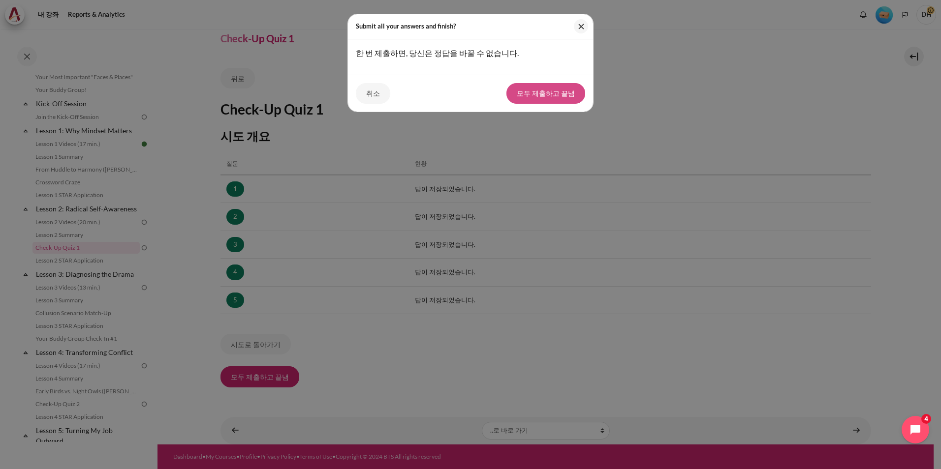
click at [530, 93] on button "모두 제출하고 끝냄" at bounding box center [545, 93] width 79 height 21
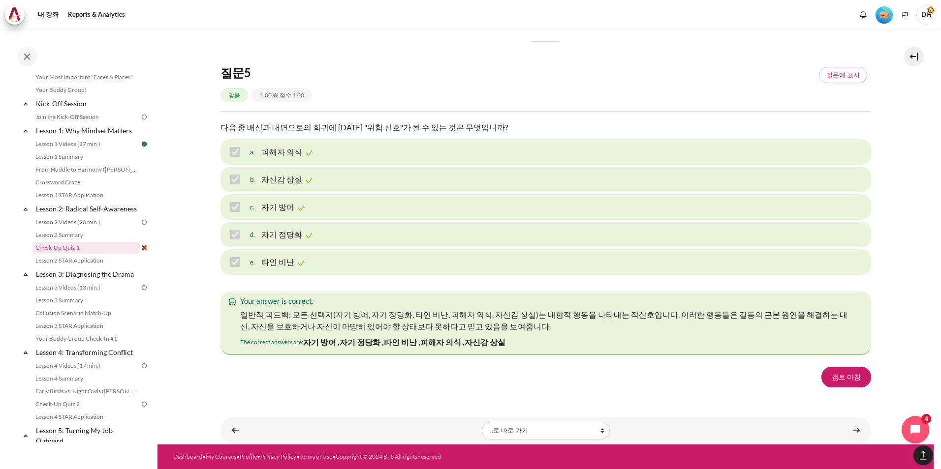
scroll to position [1542, 0]
click at [834, 375] on link "검토 마침" at bounding box center [846, 377] width 50 height 21
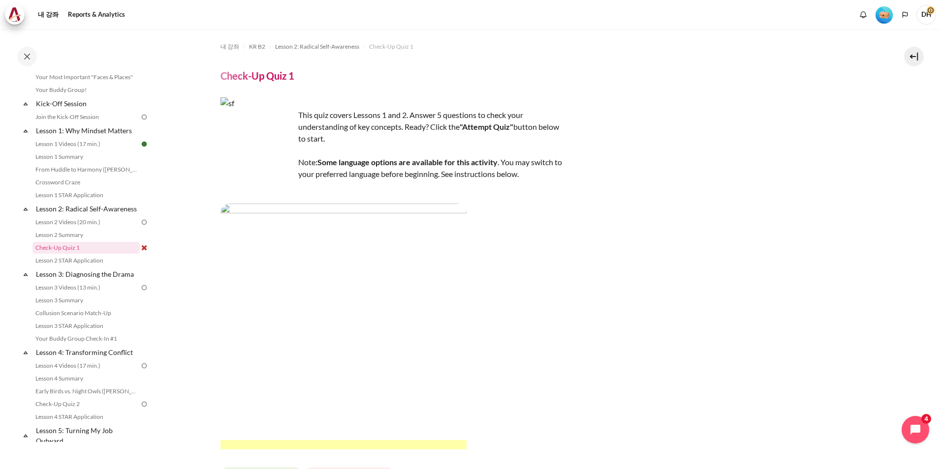
scroll to position [301, 0]
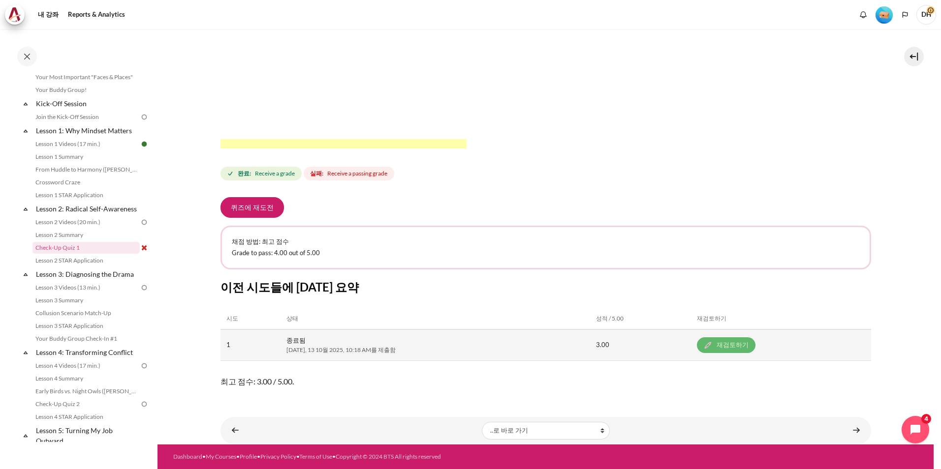
click at [697, 351] on link "재검토하기" at bounding box center [726, 346] width 59 height 16
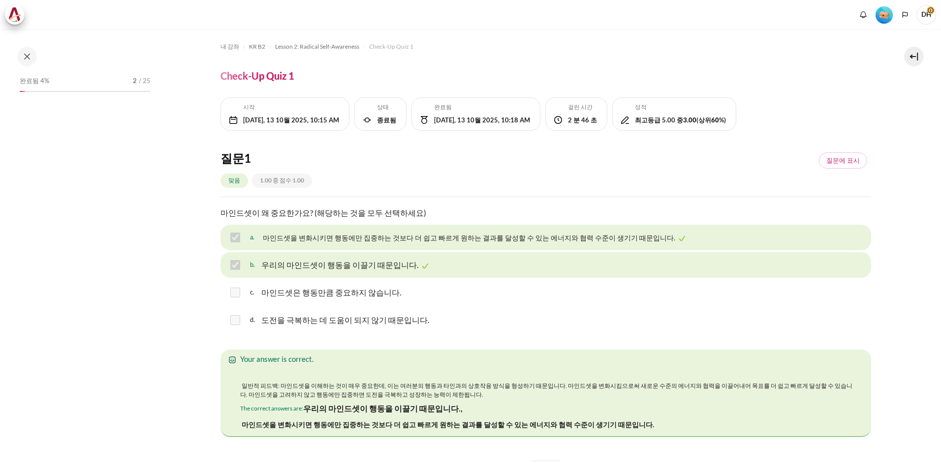
click at [328, 265] on p "우리의 마인드셋이 행동을 이끌기 때문입니다." at bounding box center [339, 265] width 157 height 12
click at [312, 285] on div "마인드셋은 행동만큼 중요하지 않습니다." at bounding box center [331, 293] width 140 height 16
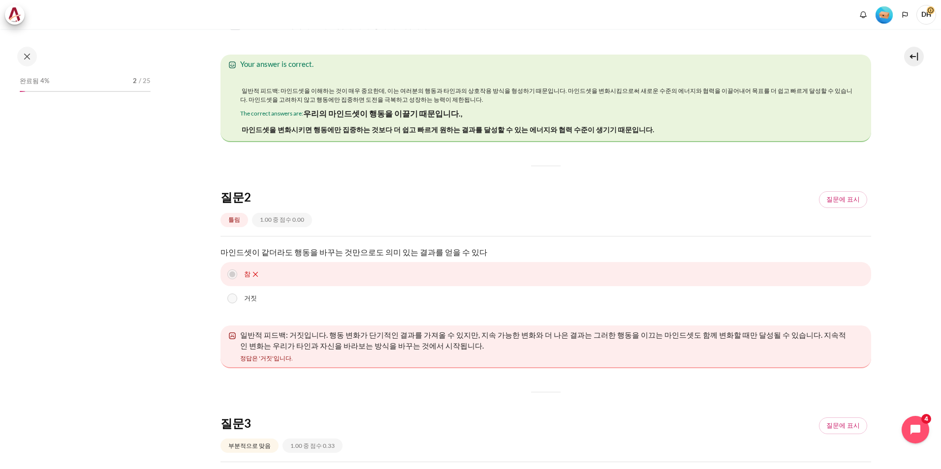
scroll to position [97, 0]
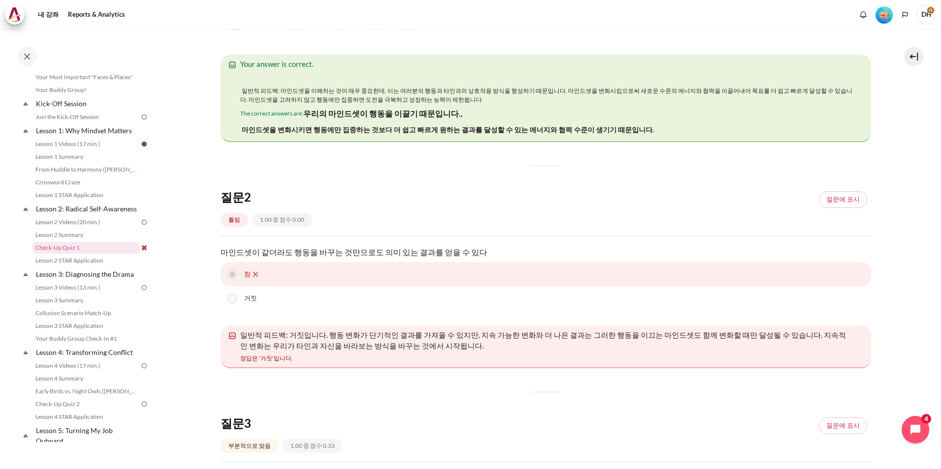
click at [247, 294] on label "거짓" at bounding box center [250, 299] width 13 height 10
click at [222, 290] on div "거짓" at bounding box center [545, 298] width 651 height 25
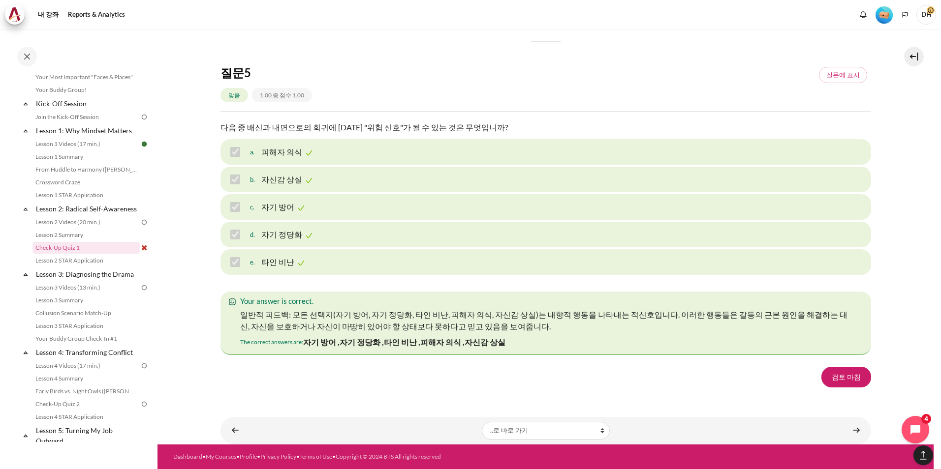
scroll to position [1542, 0]
click at [833, 380] on link "검토 마침" at bounding box center [846, 377] width 50 height 21
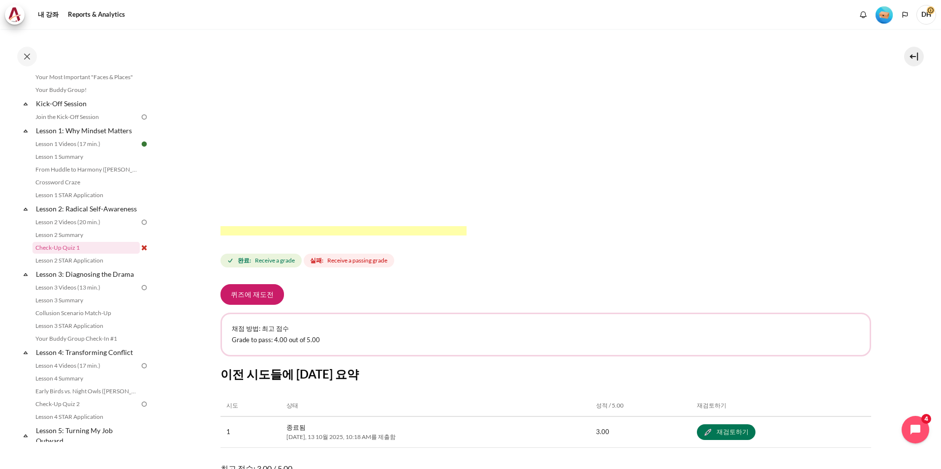
scroll to position [301, 0]
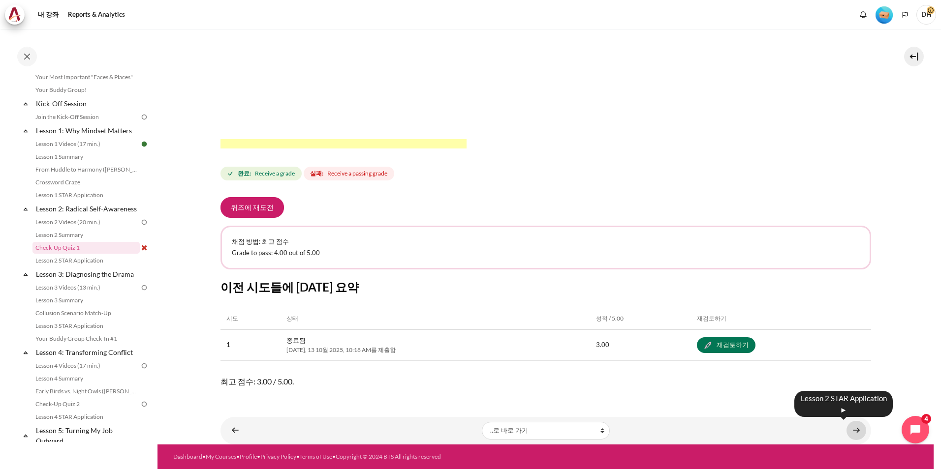
click at [849, 435] on link "내용" at bounding box center [856, 430] width 20 height 19
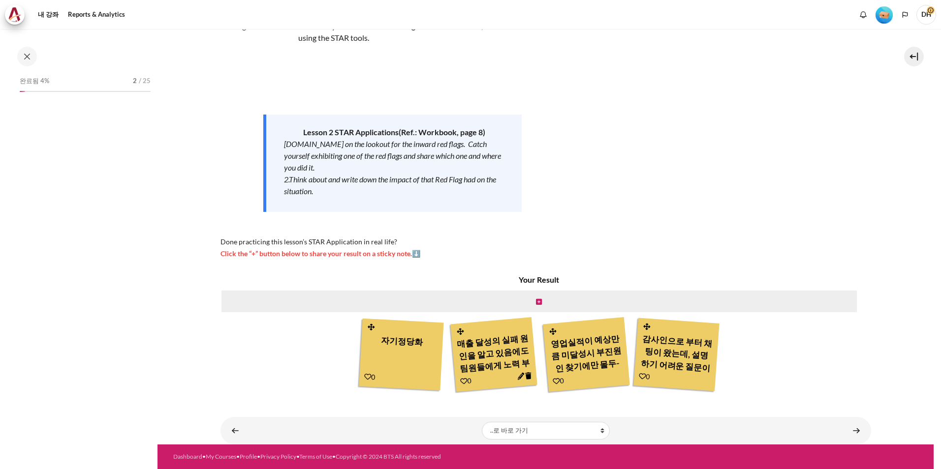
scroll to position [110, 0]
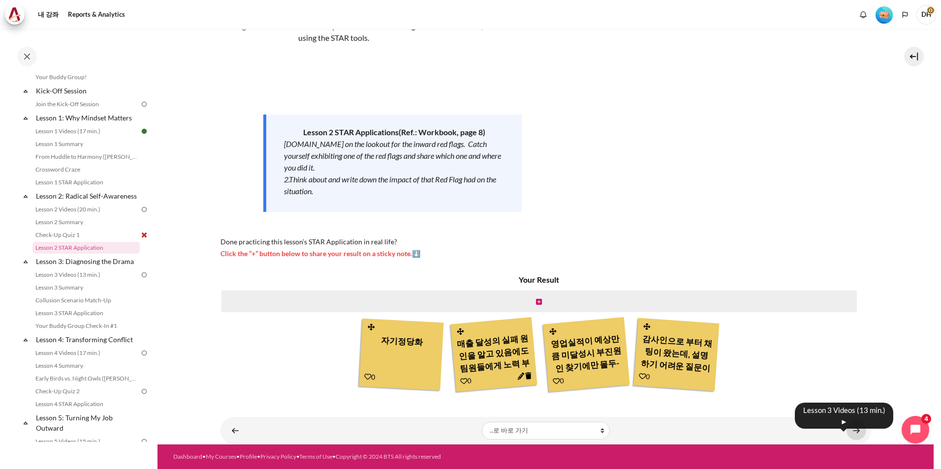
click at [846, 428] on link "내용" at bounding box center [856, 430] width 20 height 19
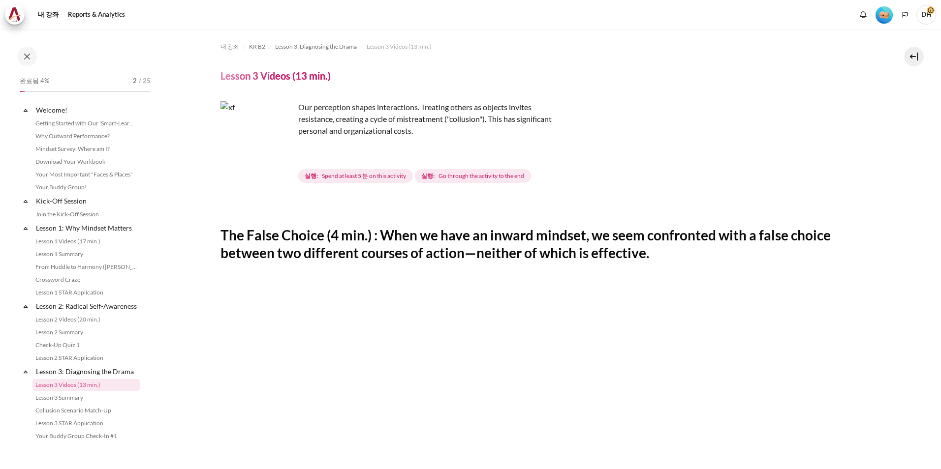
scroll to position [137, 0]
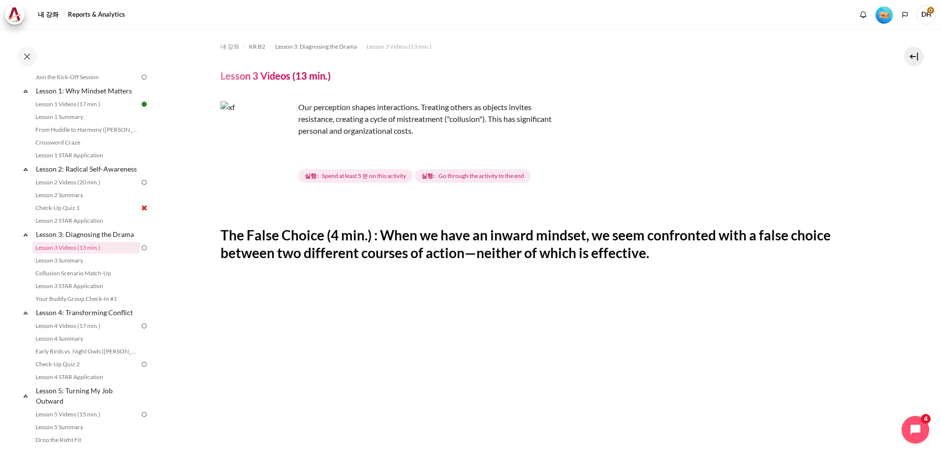
click at [140, 187] on img at bounding box center [144, 182] width 9 height 9
click at [140, 213] on img at bounding box center [144, 208] width 9 height 9
click at [66, 214] on link "Check-Up Quiz 1" at bounding box center [85, 208] width 107 height 12
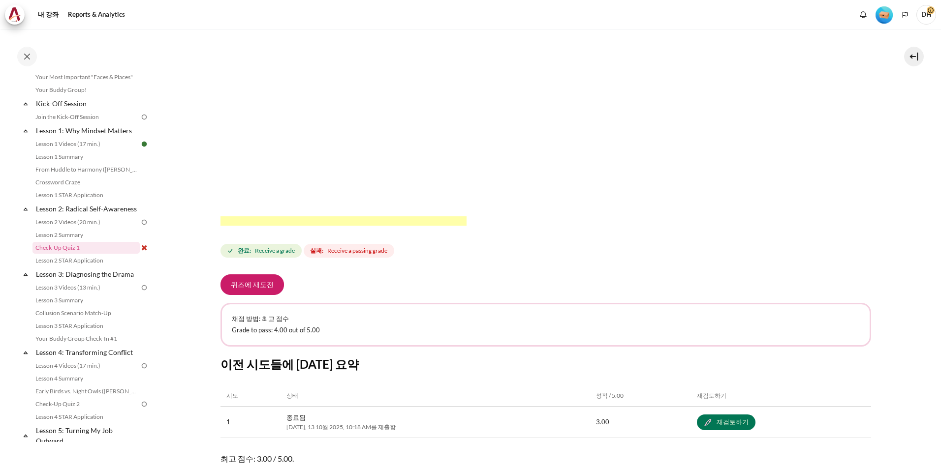
scroll to position [301, 0]
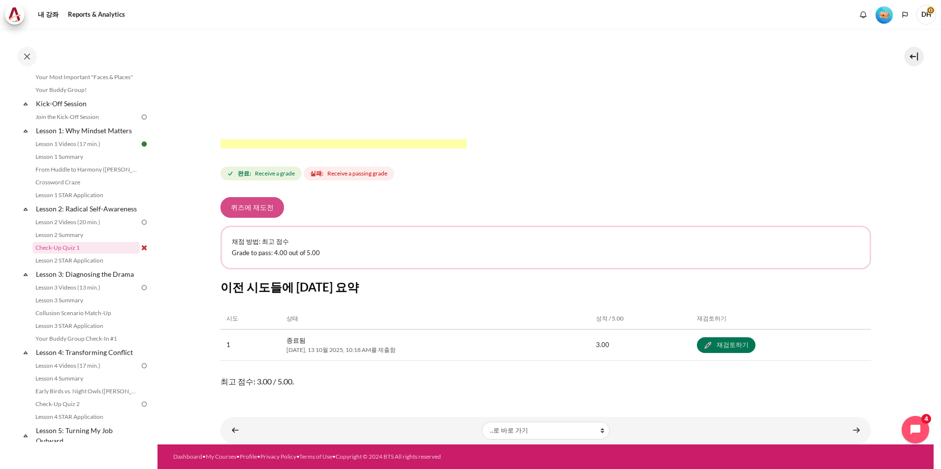
click at [259, 210] on button "퀴즈에 재도전" at bounding box center [251, 207] width 63 height 21
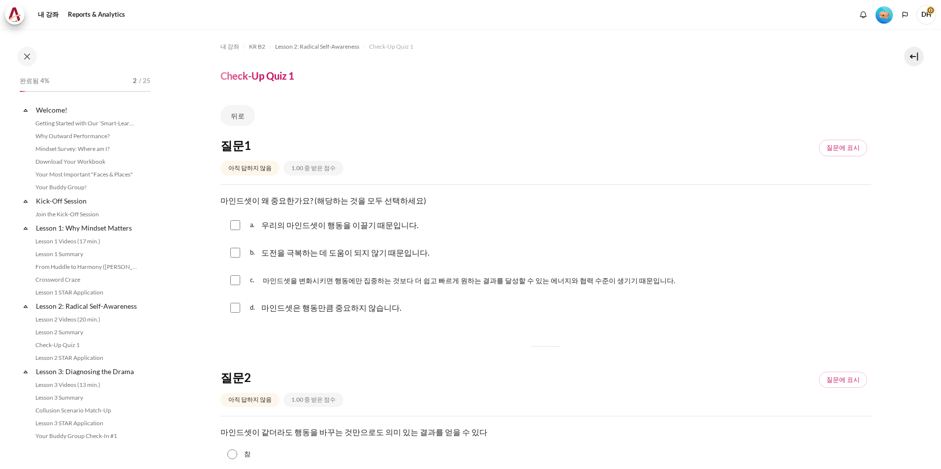
scroll to position [97, 0]
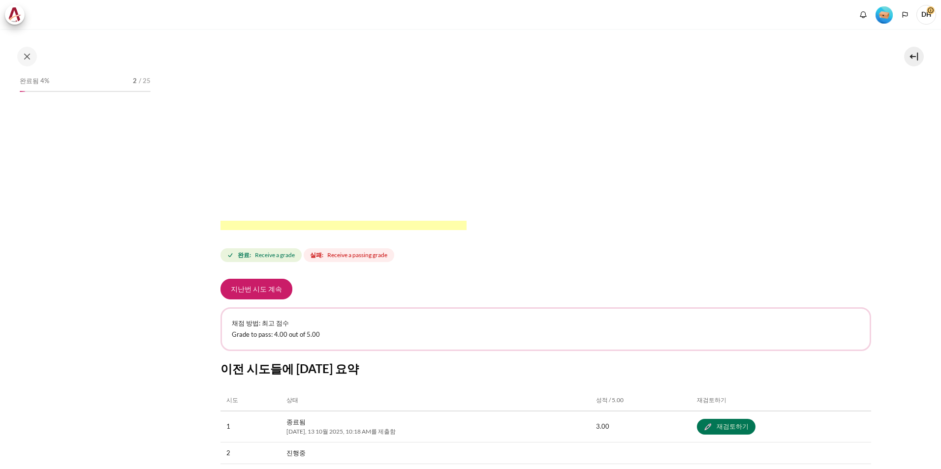
scroll to position [296, 0]
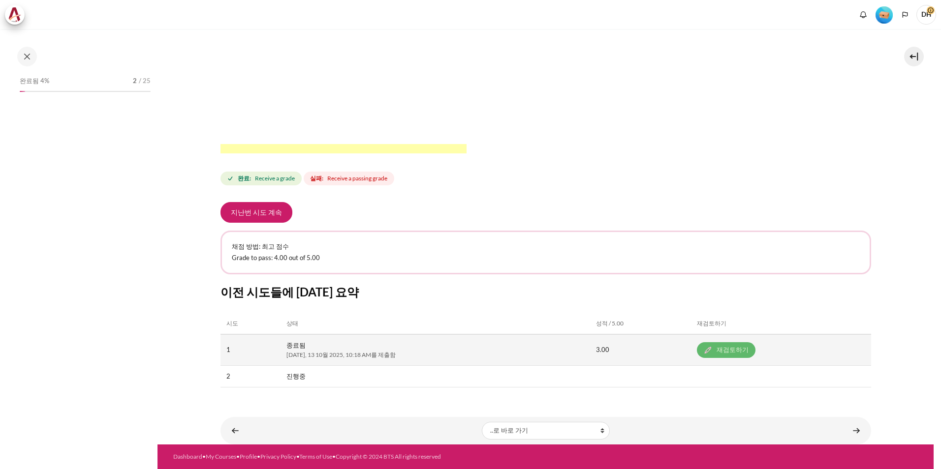
click at [729, 352] on link "재검토하기" at bounding box center [726, 351] width 59 height 16
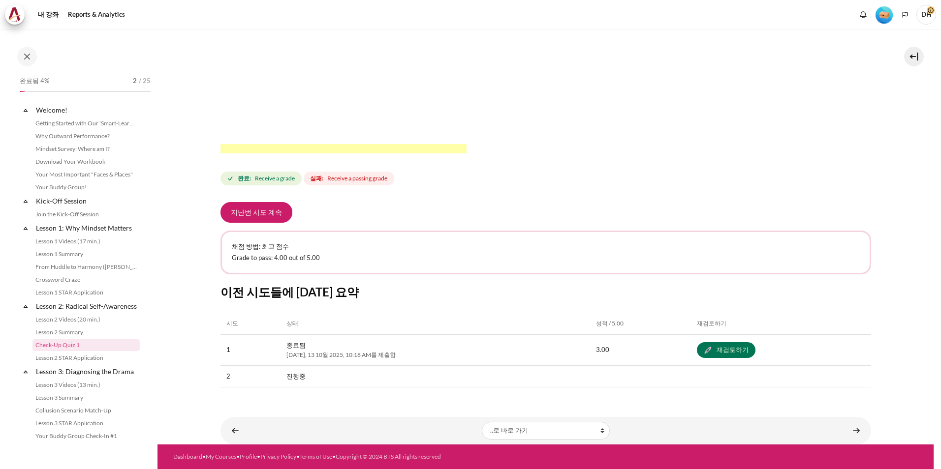
scroll to position [97, 0]
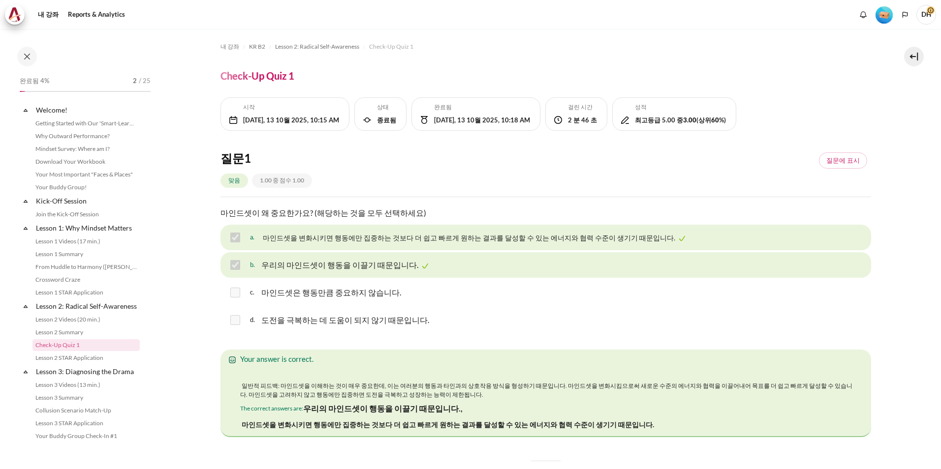
scroll to position [97, 0]
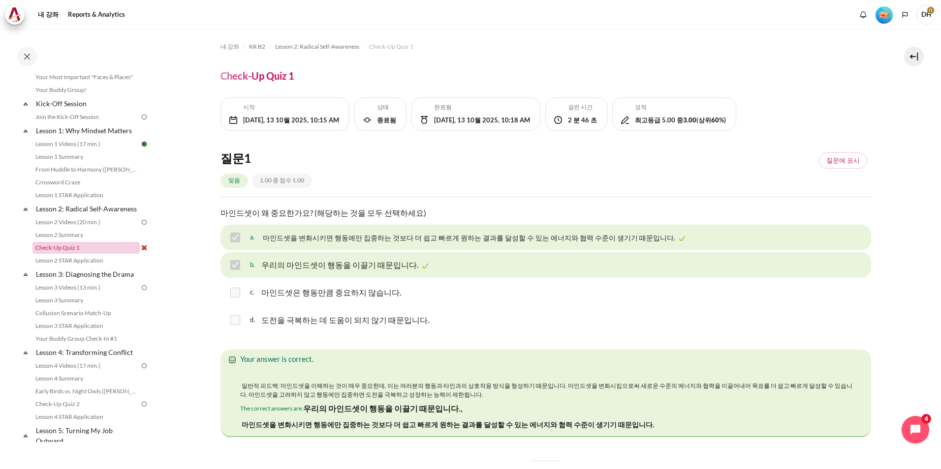
click at [122, 254] on link "Check-Up Quiz 1" at bounding box center [85, 248] width 107 height 12
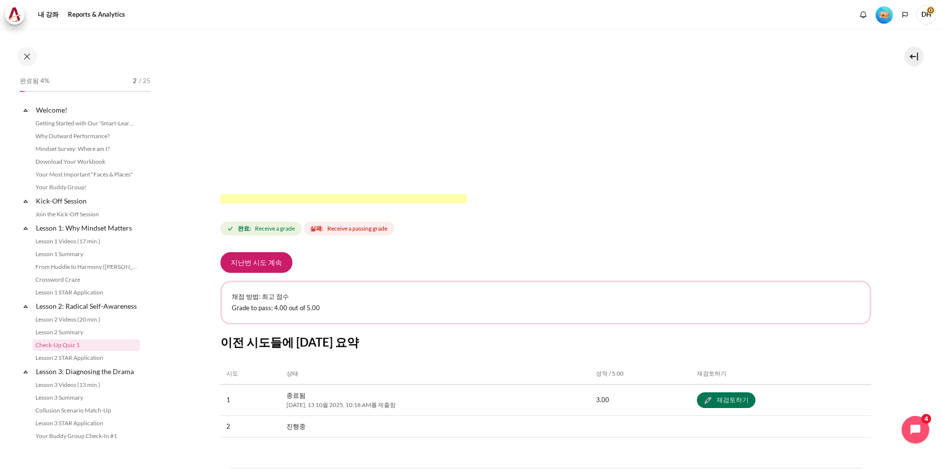
scroll to position [97, 0]
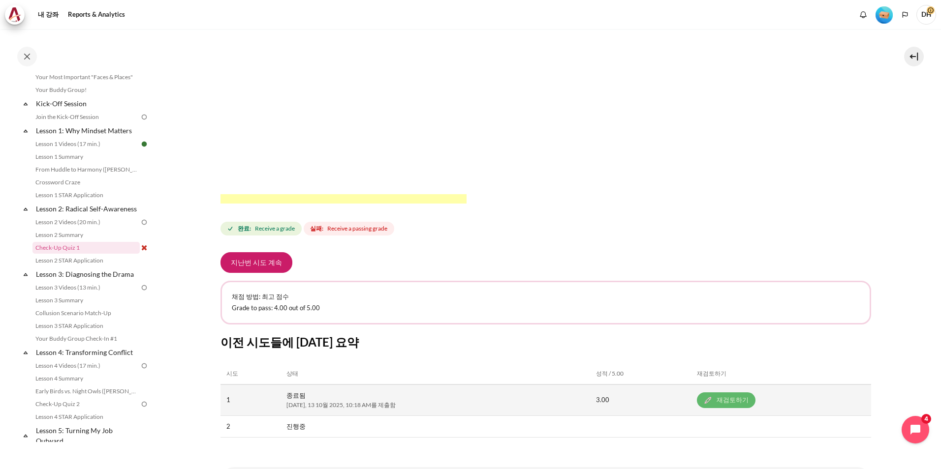
click at [723, 406] on link "재검토하기" at bounding box center [726, 401] width 59 height 16
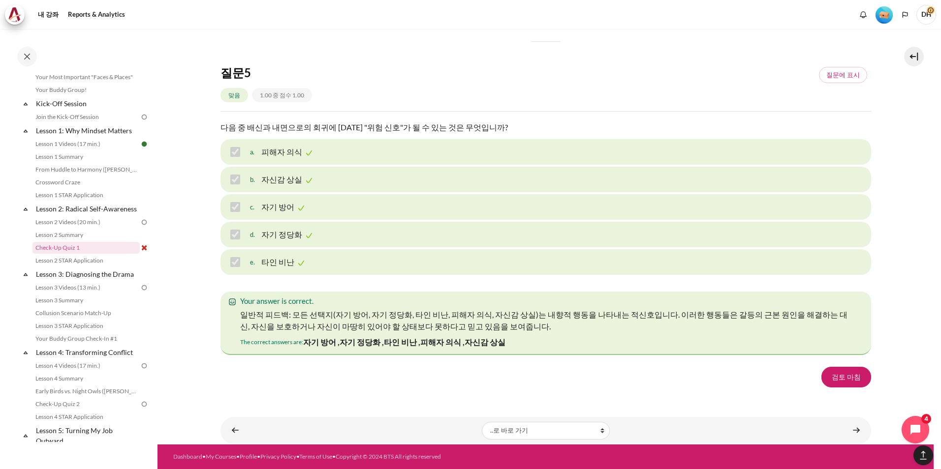
scroll to position [1427, 0]
click at [79, 254] on link "Check-Up Quiz 1" at bounding box center [85, 248] width 107 height 12
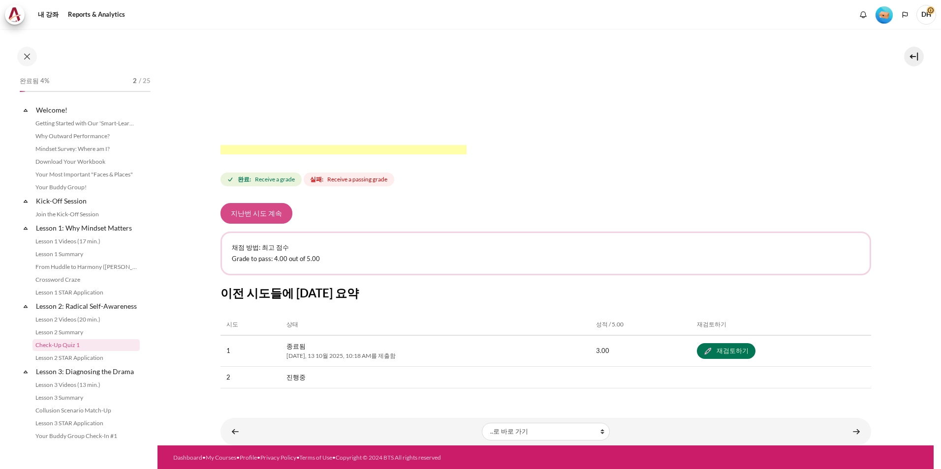
scroll to position [97, 0]
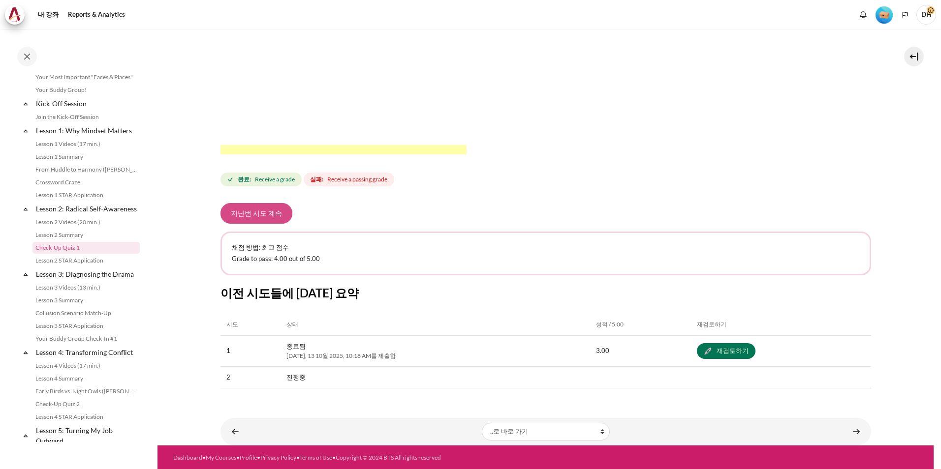
click at [249, 211] on button "지난번 시도 계속" at bounding box center [256, 213] width 72 height 21
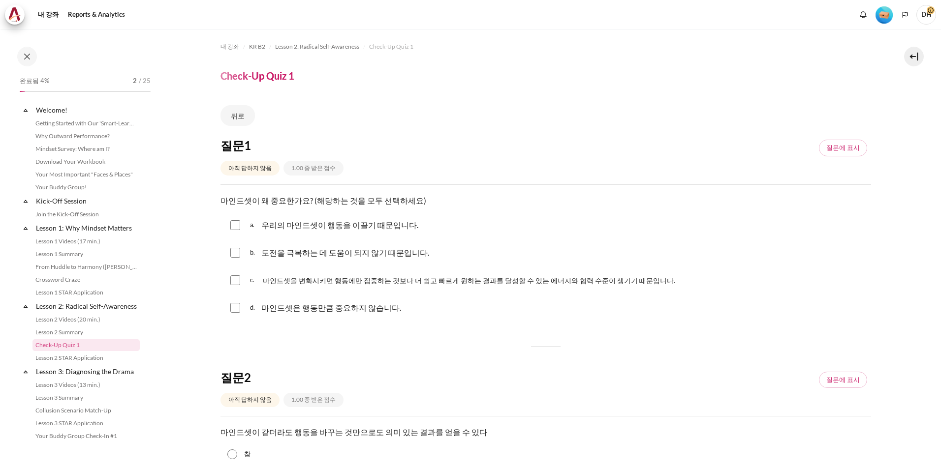
scroll to position [97, 0]
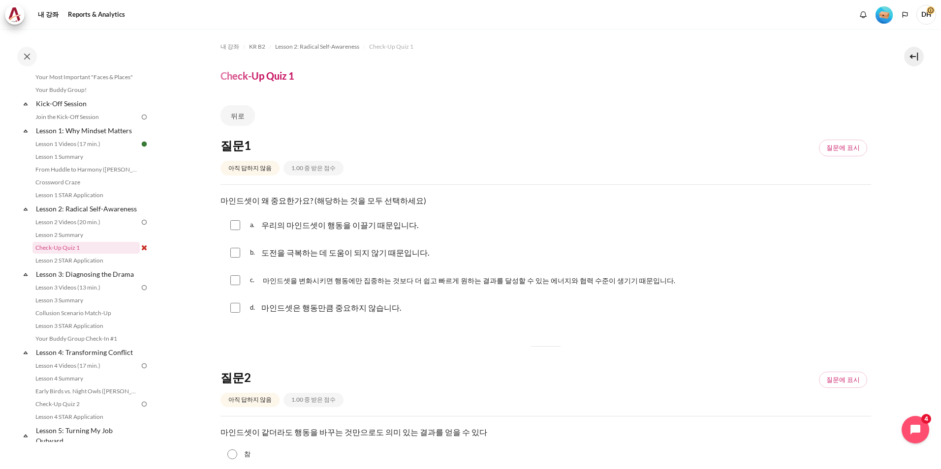
click at [232, 281] on input "내용" at bounding box center [235, 281] width 10 height 10
checkbox input "true"
click at [232, 224] on input "내용" at bounding box center [235, 225] width 10 height 10
checkbox input "true"
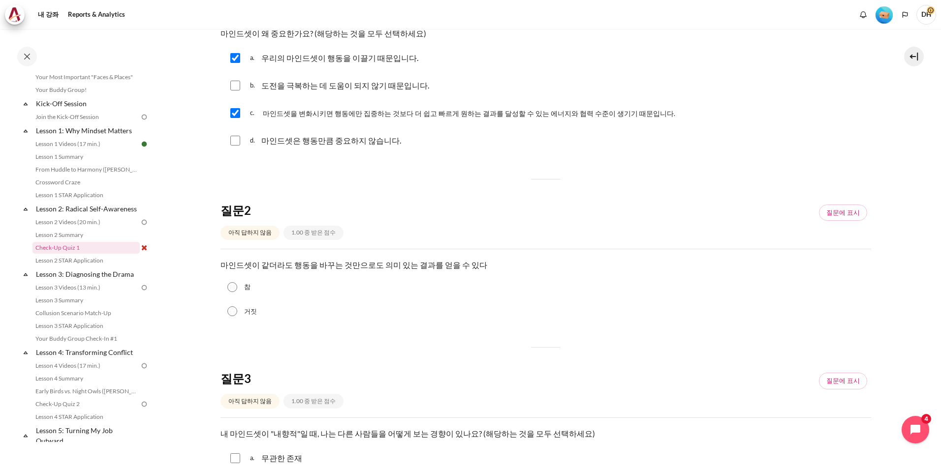
scroll to position [295, 0]
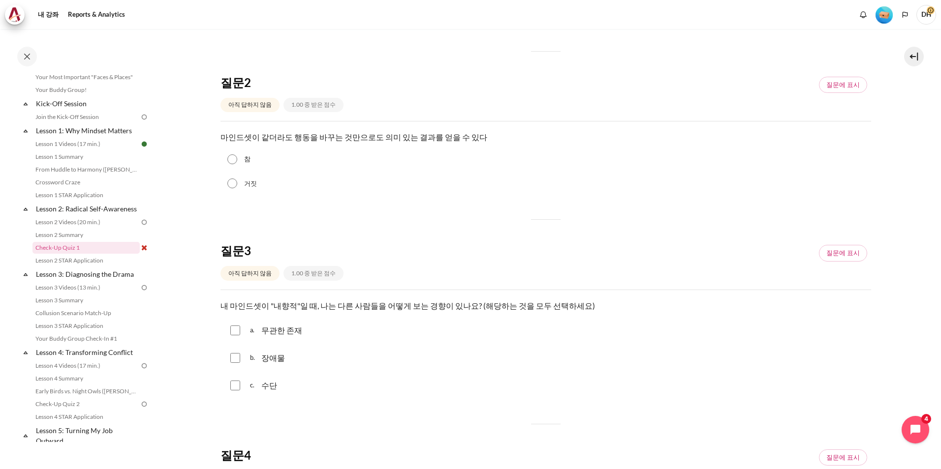
click at [233, 183] on input "거짓" at bounding box center [232, 184] width 10 height 10
radio input "true"
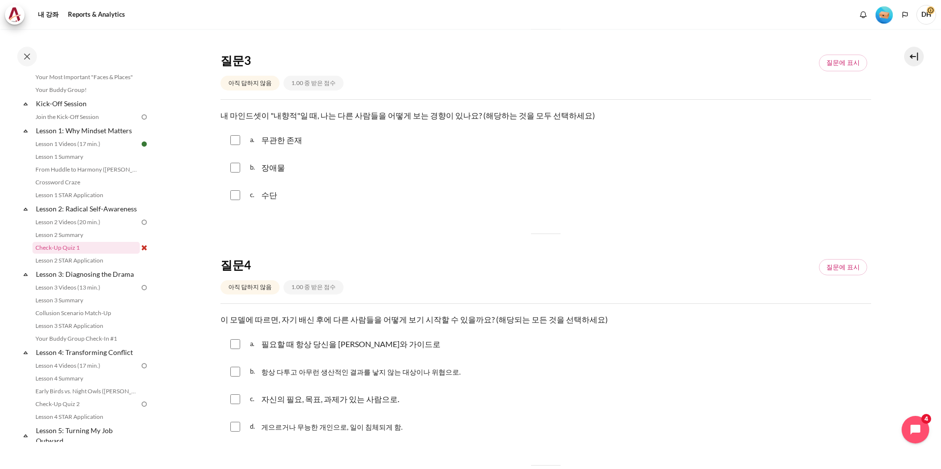
scroll to position [492, 0]
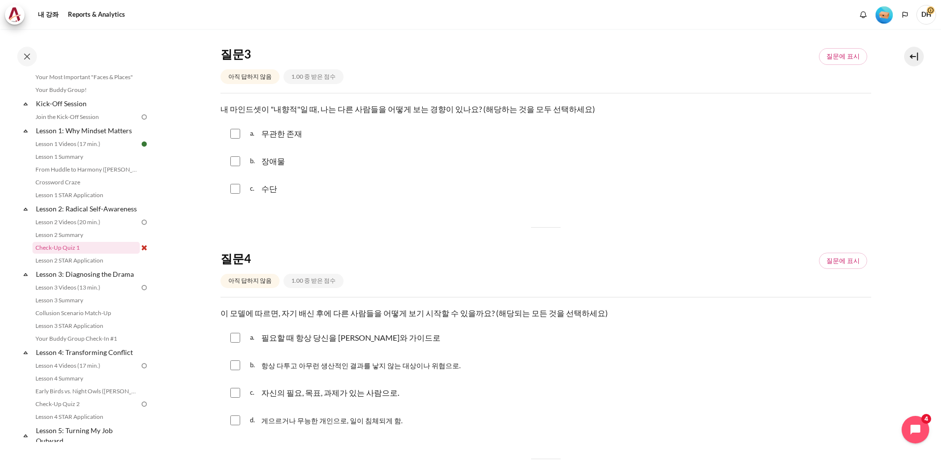
click at [233, 161] on input "내용" at bounding box center [235, 161] width 10 height 10
checkbox input "true"
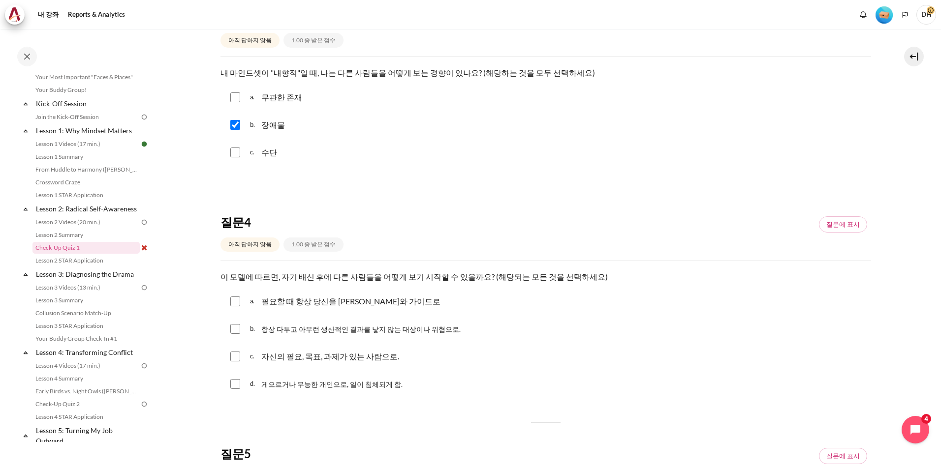
scroll to position [591, 0]
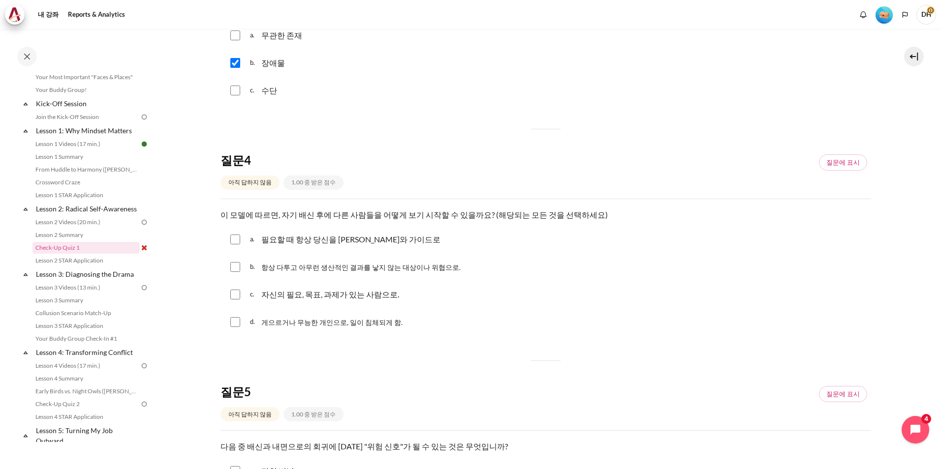
click at [377, 268] on span "항상 다투고 아무런 생산적인 결과를 낳지 않는 대상이나 위협으로." at bounding box center [360, 267] width 199 height 8
checkbox input "true"
click at [371, 323] on span "게으르거나 무능한 개인으로, 일이 침체되게 함." at bounding box center [331, 322] width 141 height 8
checkbox input "true"
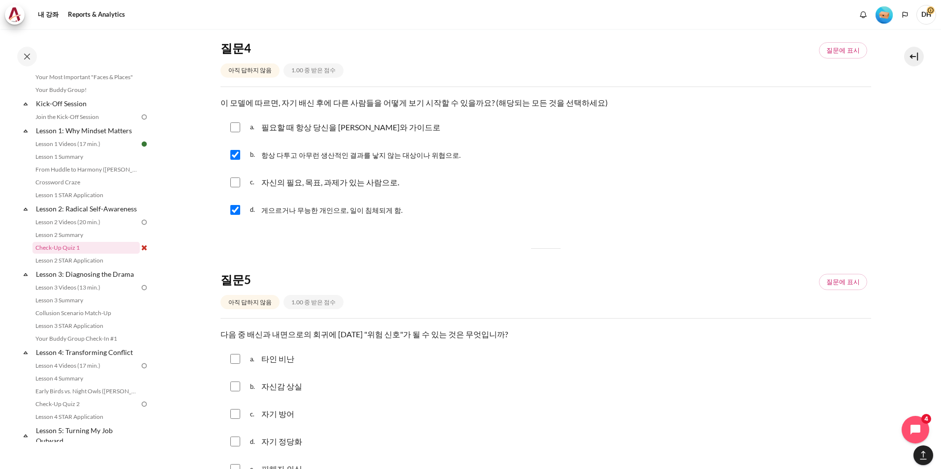
scroll to position [787, 0]
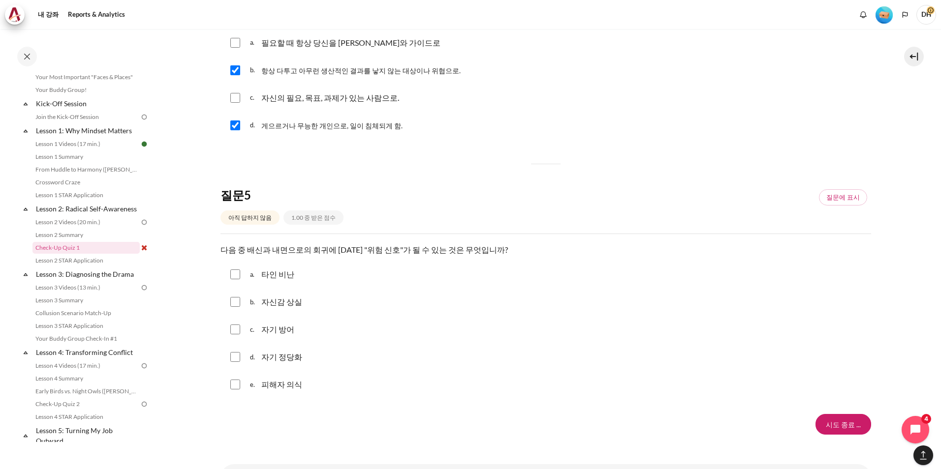
click at [269, 272] on p "타인 비난" at bounding box center [277, 275] width 33 height 12
checkbox input "true"
click at [279, 301] on p "자신감 상실" at bounding box center [281, 302] width 41 height 12
checkbox input "true"
click at [281, 326] on p "자기 방어" at bounding box center [277, 330] width 33 height 12
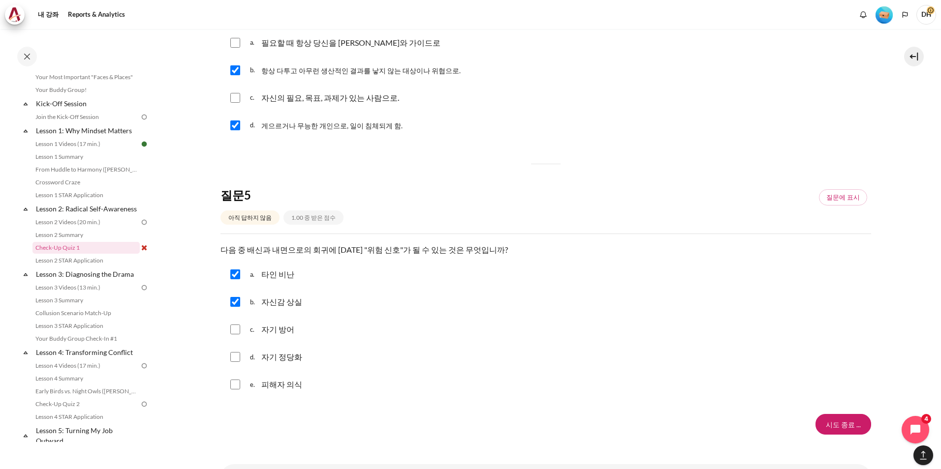
checkbox input "true"
click at [282, 356] on p "자기 정당화" at bounding box center [281, 357] width 41 height 12
checkbox input "true"
drag, startPoint x: 282, startPoint y: 356, endPoint x: 286, endPoint y: 382, distance: 26.4
click at [286, 382] on p "피해자 의식" at bounding box center [281, 385] width 41 height 12
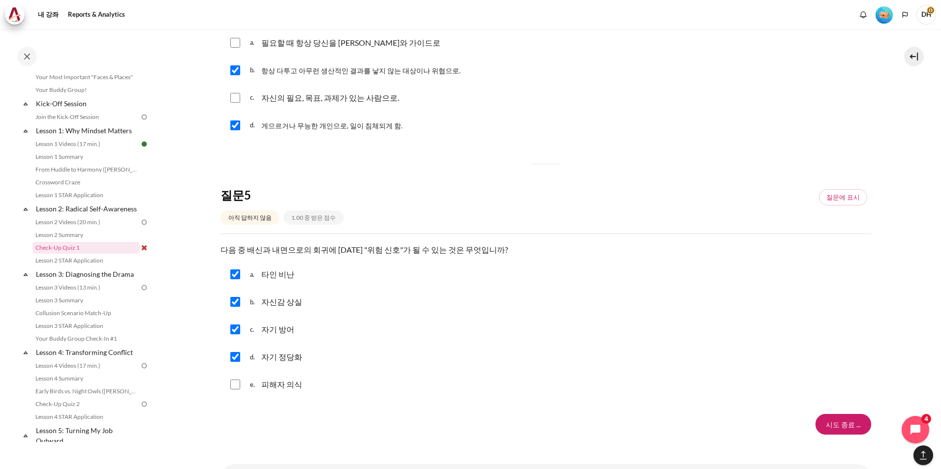
checkbox input "true"
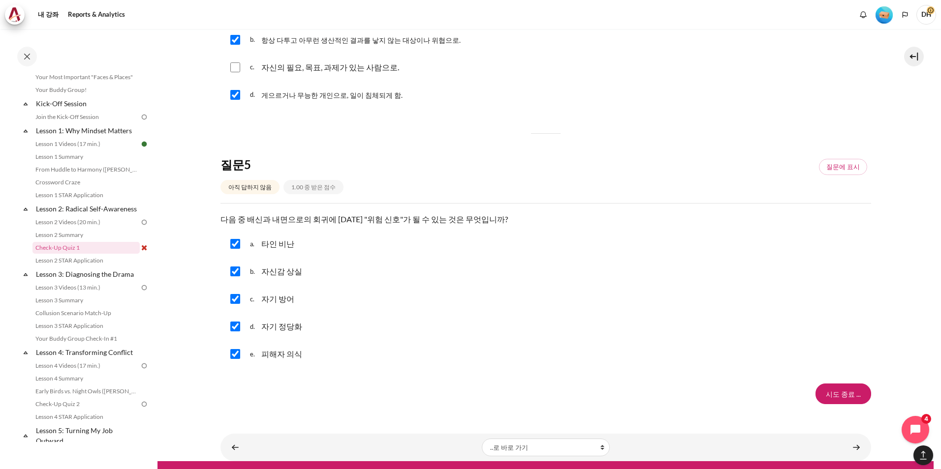
scroll to position [835, 0]
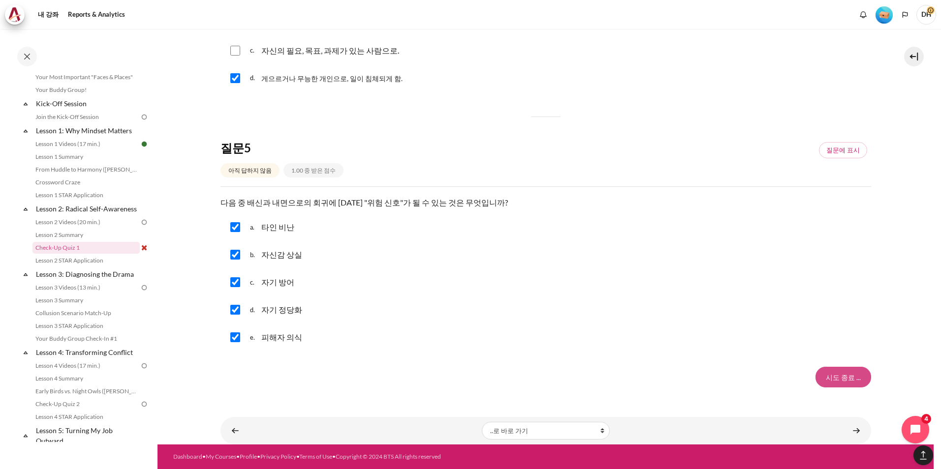
click at [836, 375] on input "시도 종료 ..." at bounding box center [843, 377] width 56 height 21
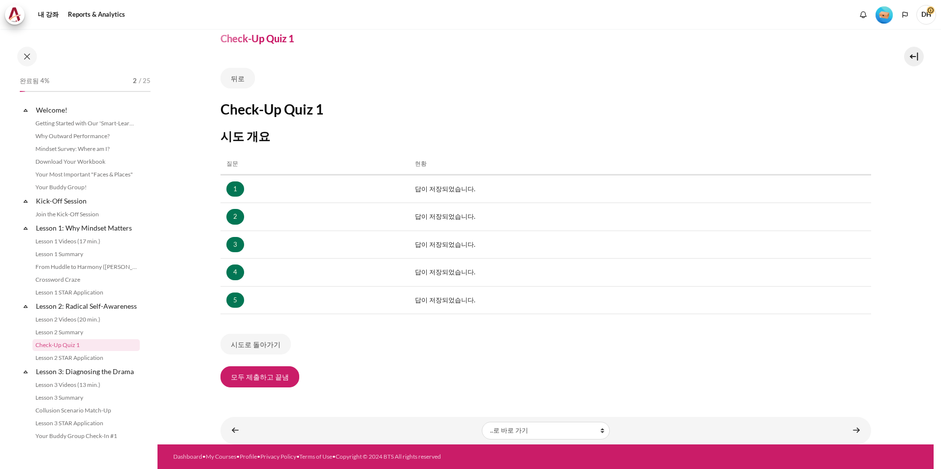
scroll to position [97, 0]
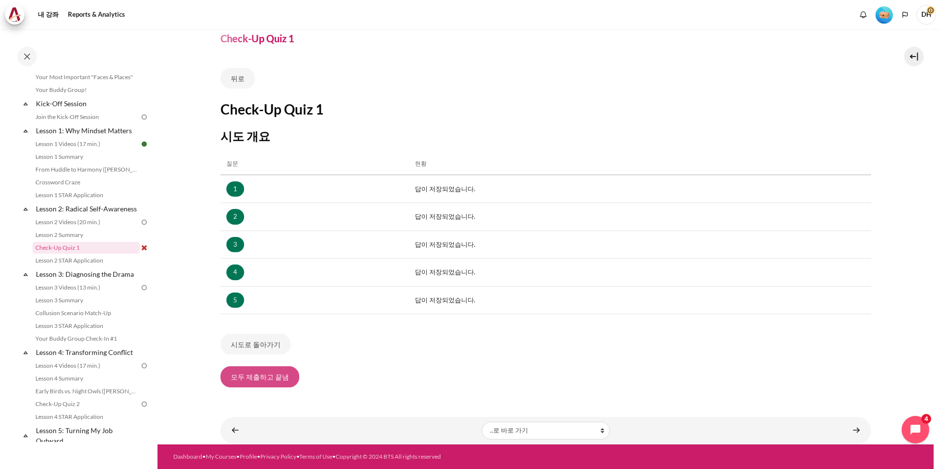
click at [286, 375] on button "모두 제출하고 끝냄" at bounding box center [259, 377] width 79 height 21
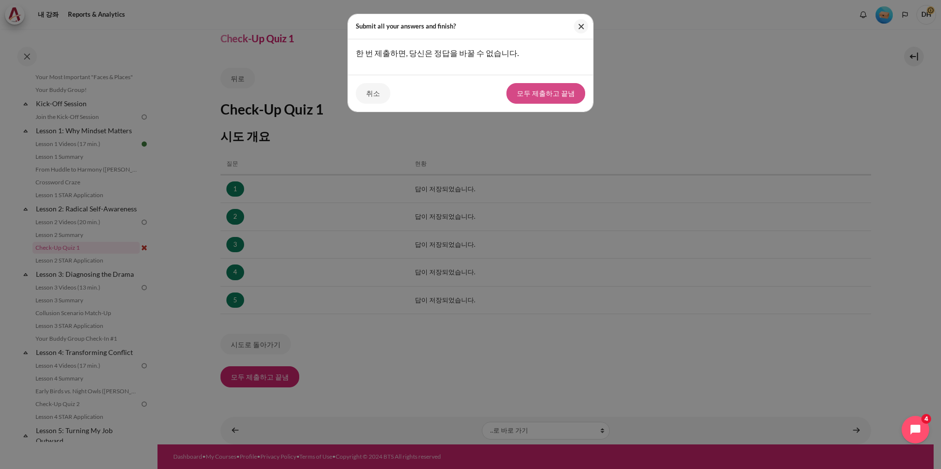
click at [563, 88] on button "모두 제출하고 끝냄" at bounding box center [545, 93] width 79 height 21
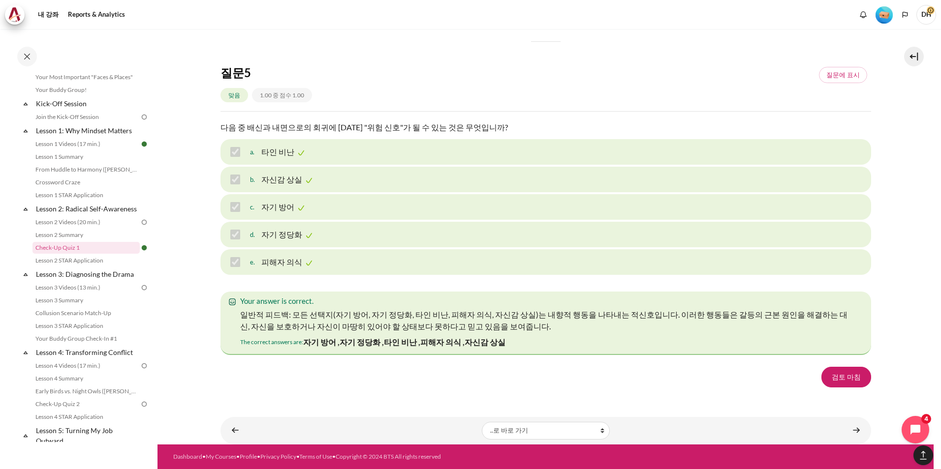
scroll to position [1520, 0]
click at [832, 374] on link "검토 마침" at bounding box center [846, 377] width 50 height 21
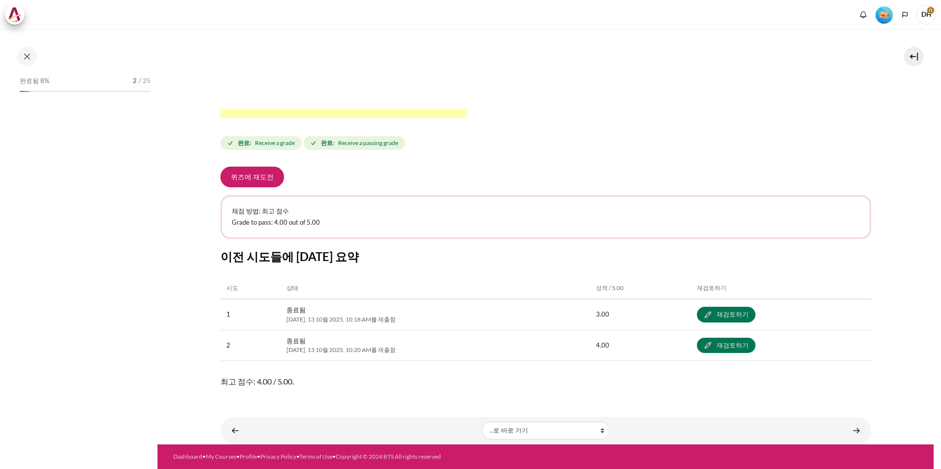
scroll to position [97, 0]
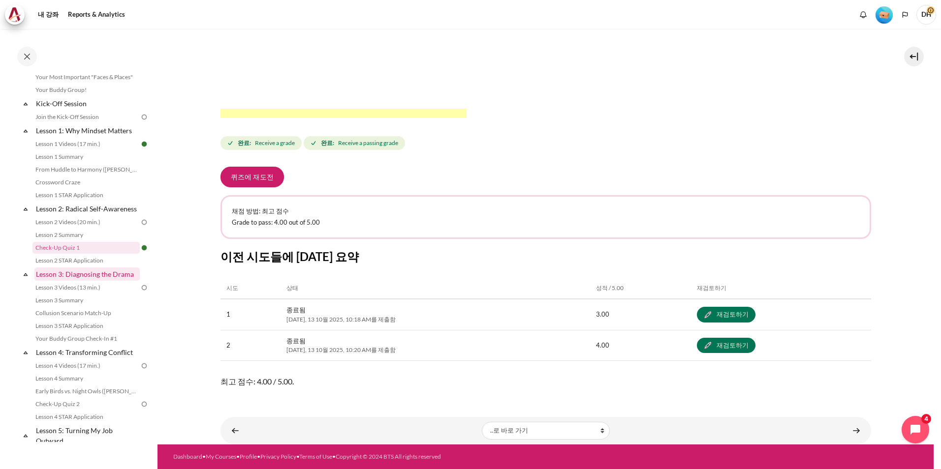
click at [72, 281] on link "Lesson 3: Diagnosing the Drama" at bounding box center [86, 274] width 105 height 13
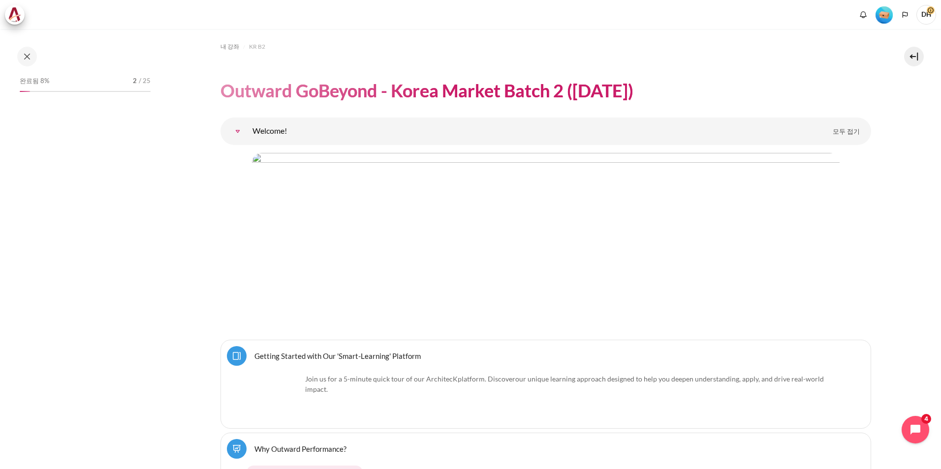
scroll to position [3331, 0]
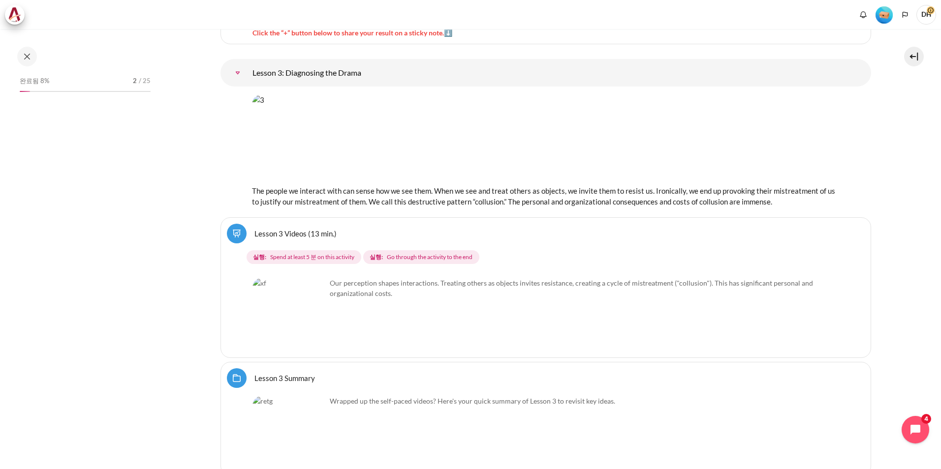
click at [293, 302] on img "내용" at bounding box center [289, 315] width 74 height 74
click at [311, 332] on img "내용" at bounding box center [289, 315] width 74 height 74
click at [275, 236] on link "Lesson 3 Videos (13 min.) 완전학습" at bounding box center [295, 233] width 82 height 9
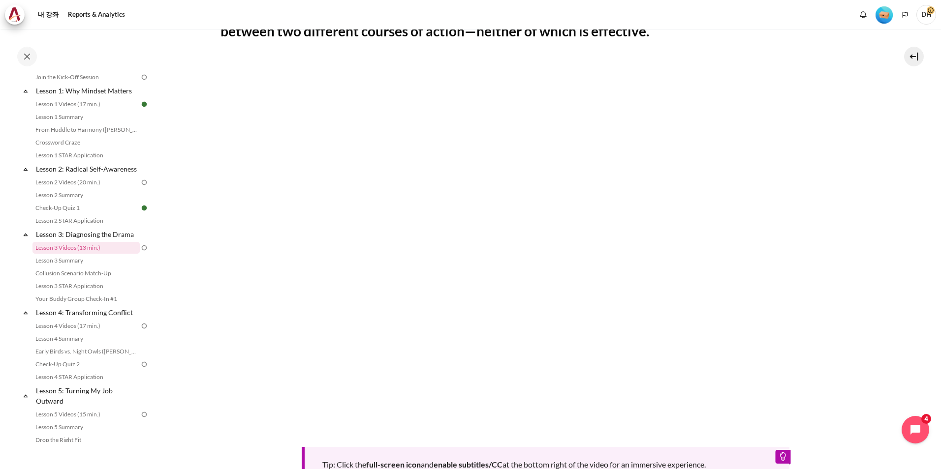
scroll to position [389, 0]
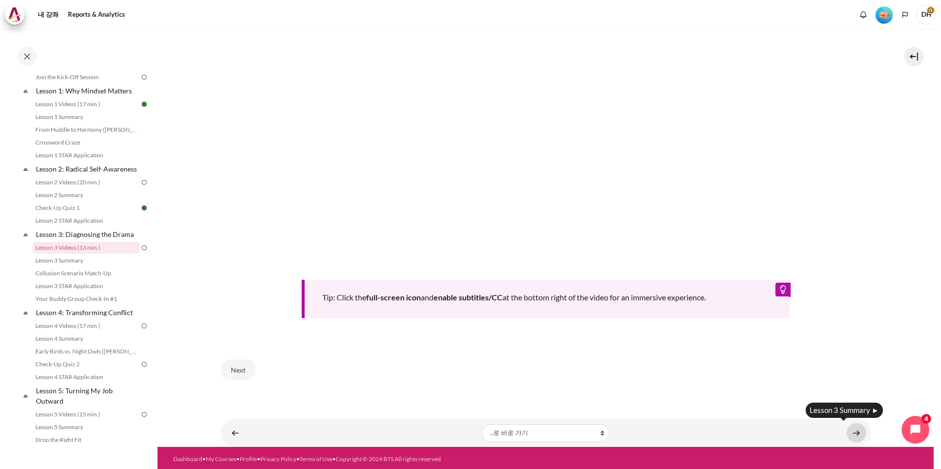
click at [852, 430] on link "내용" at bounding box center [856, 433] width 20 height 19
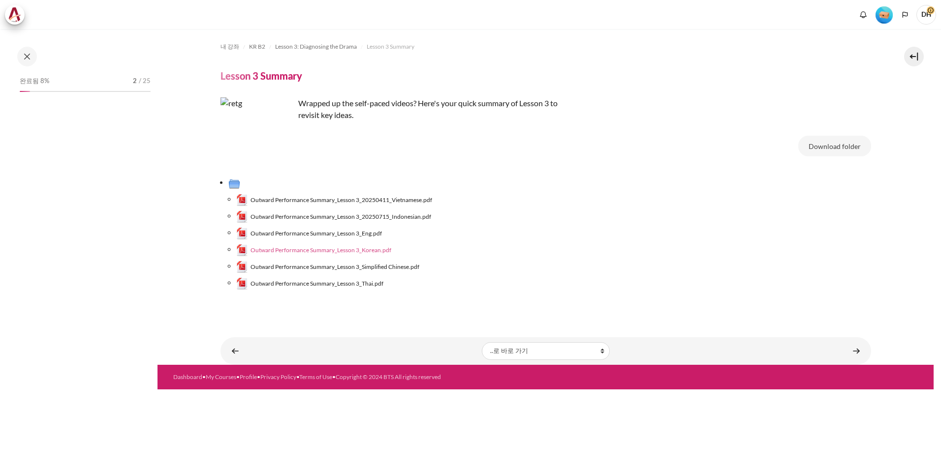
click at [325, 251] on span "Outward Performance Summary_Lesson 3_Korean.pdf" at bounding box center [320, 250] width 141 height 9
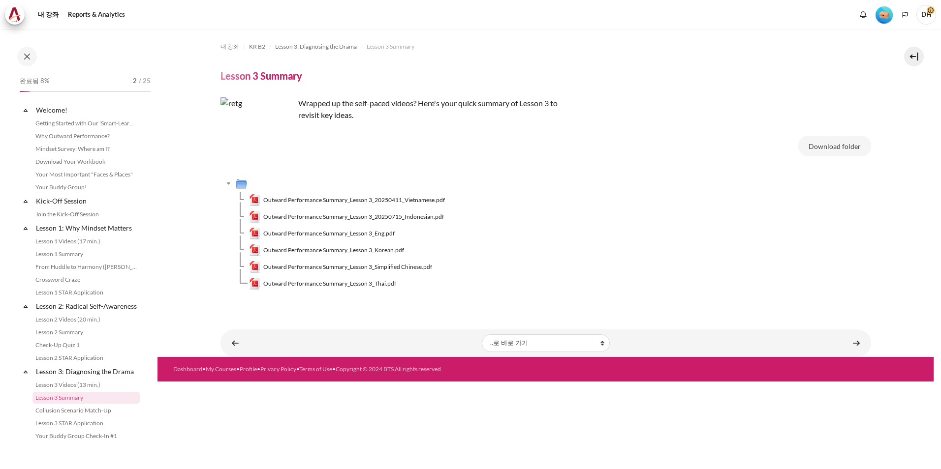
scroll to position [150, 0]
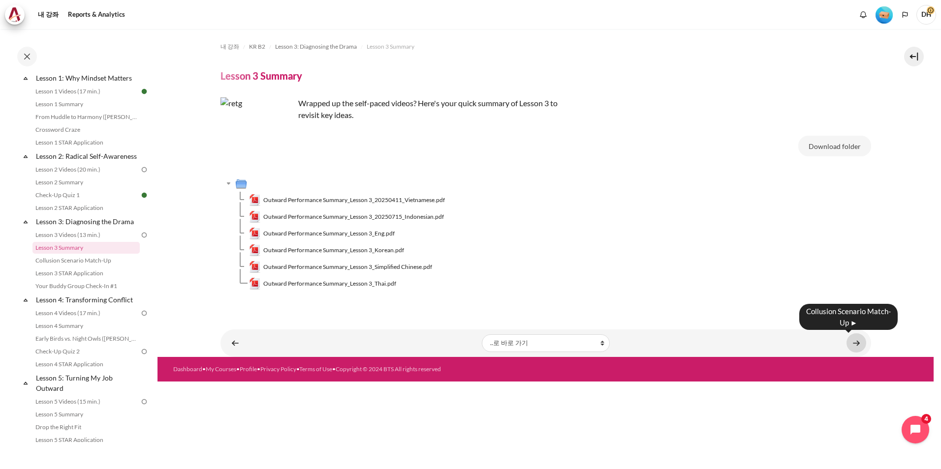
click at [856, 347] on link "내용" at bounding box center [856, 343] width 20 height 19
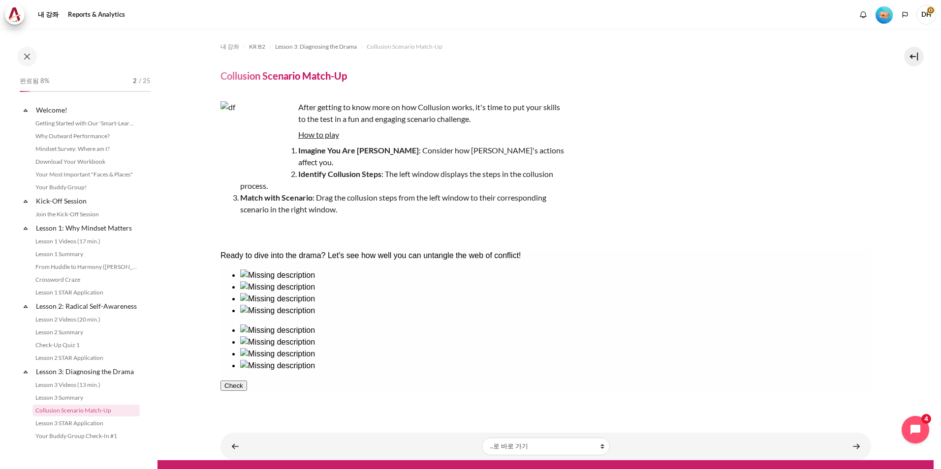
scroll to position [163, 0]
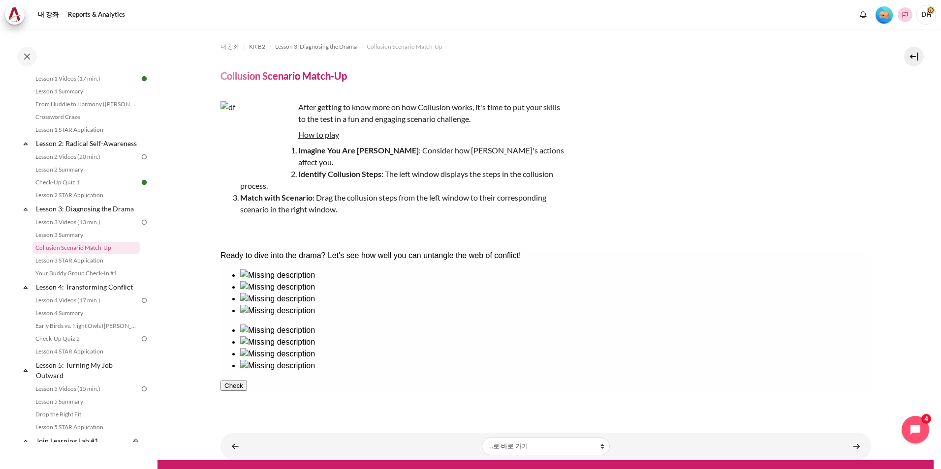
click at [907, 12] on icon "Languages" at bounding box center [905, 15] width 5 height 6
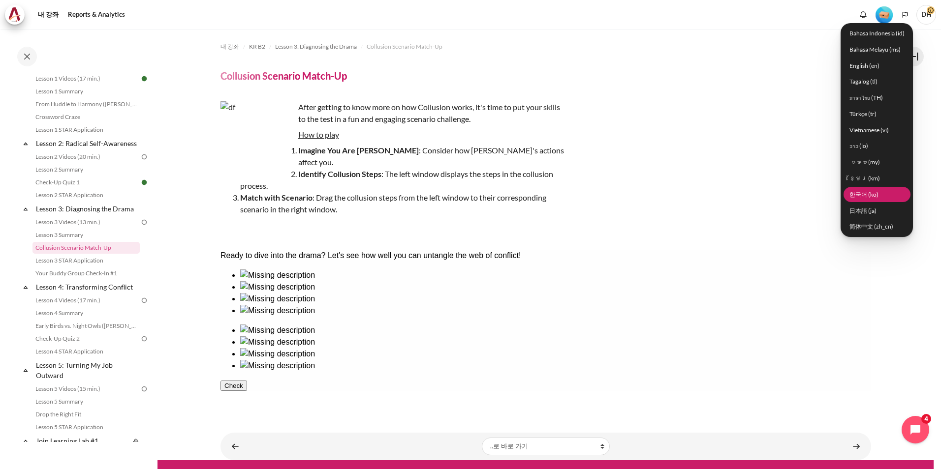
click at [857, 198] on link "한국어 ‎(ko)‎" at bounding box center [876, 194] width 67 height 15
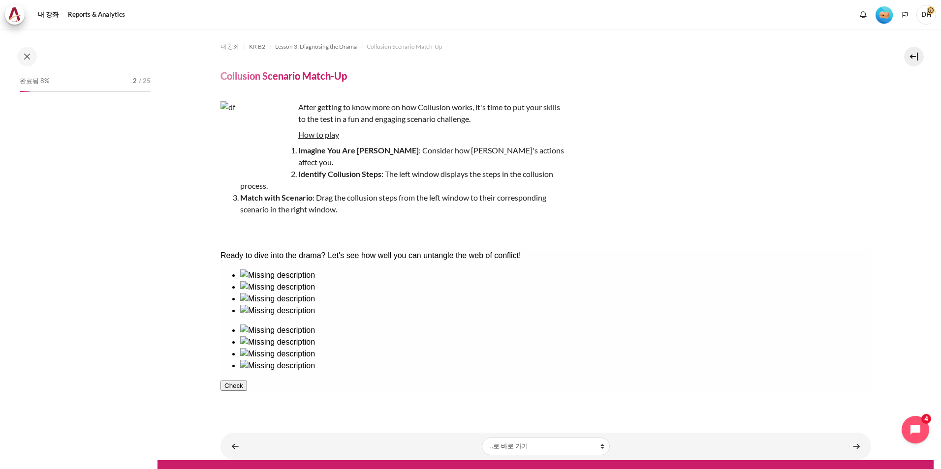
scroll to position [163, 0]
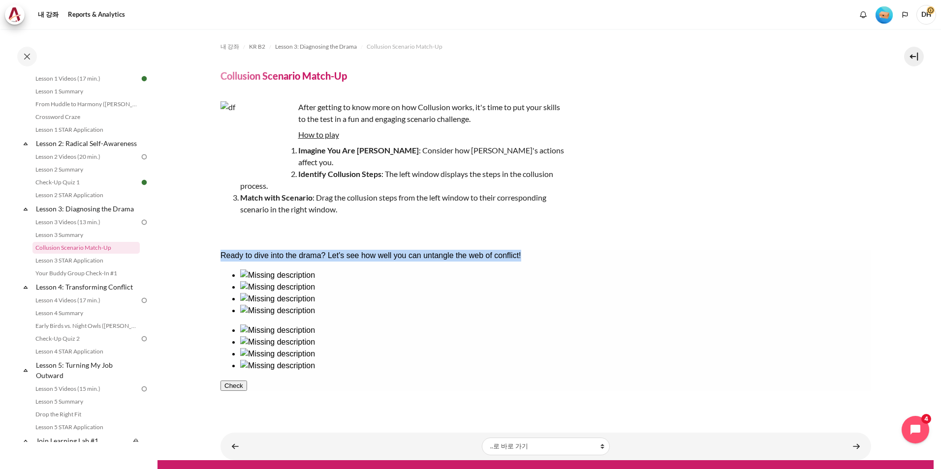
drag, startPoint x: 573, startPoint y: 261, endPoint x: 173, endPoint y: 173, distance: 410.3
click at [220, 250] on html "Ready to dive into the drama? Let's see how well you can untangle the web of co…" at bounding box center [545, 327] width 651 height 154
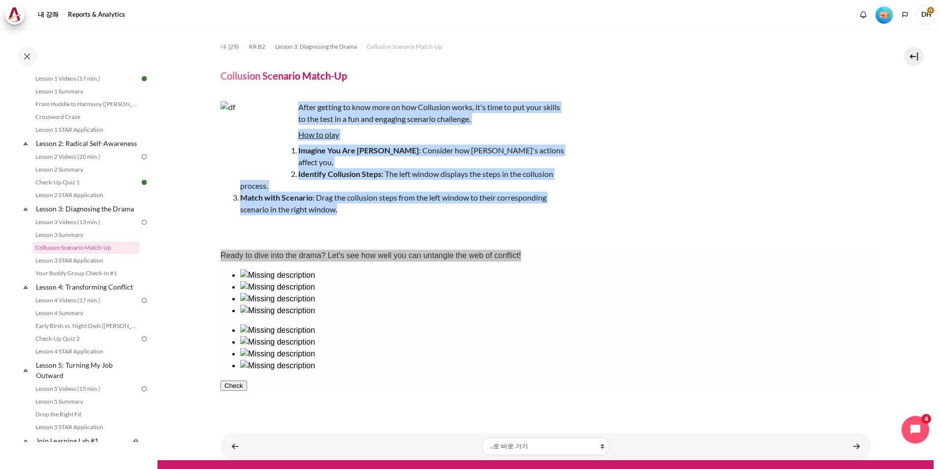
drag, startPoint x: 356, startPoint y: 198, endPoint x: 298, endPoint y: 107, distance: 108.0
click at [298, 107] on div "After getting to know more on how Collusion works, it's time to put your skills…" at bounding box center [392, 168] width 344 height 134
copy div "After getting to know more on how Collusion works, it's time to put your skills…"
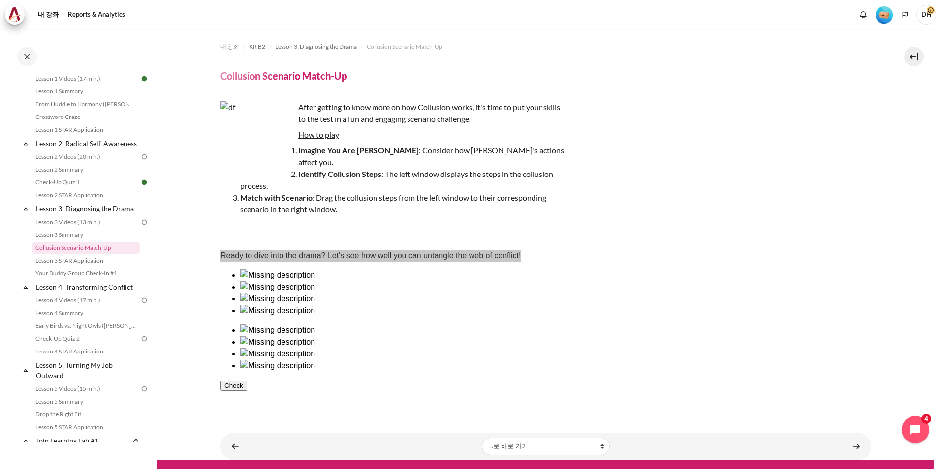
click at [564, 234] on div "내 강좌 KR B2 Lesson 3: Diagnosing the Drama Collusion Scenario Match-Up Collusion…" at bounding box center [545, 223] width 651 height 389
click at [263, 262] on div "Ready to dive into the drama? Let's see how well you can untangle the web of co…" at bounding box center [545, 256] width 651 height 12
drag, startPoint x: 228, startPoint y: 264, endPoint x: 569, endPoint y: 271, distance: 341.6
click at [569, 262] on div "Ready to dive into the drama? Let's see how well you can untangle the web of co…" at bounding box center [545, 256] width 651 height 12
copy div "Ready to dive into the drama? Let's see how well you can untangle the web of co…"
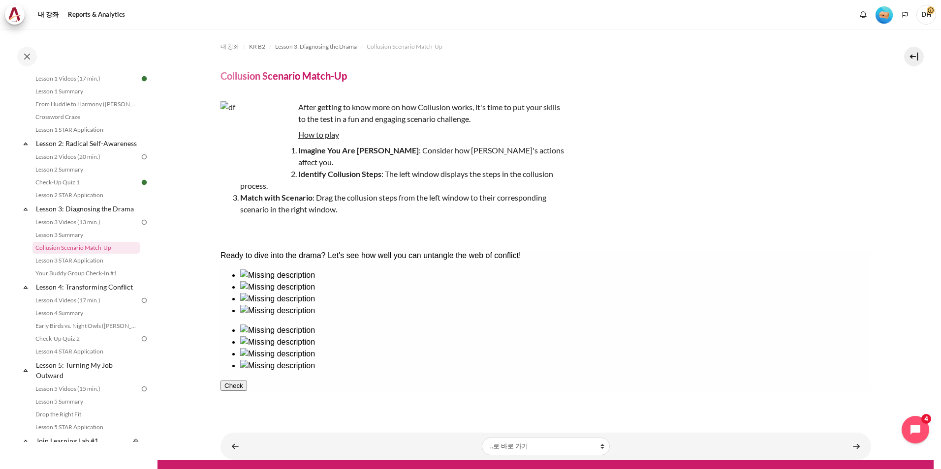
drag, startPoint x: 396, startPoint y: 314, endPoint x: 587, endPoint y: 396, distance: 207.5
click at [662, 392] on div "Check" at bounding box center [545, 386] width 651 height 12
drag, startPoint x: 264, startPoint y: 332, endPoint x: 255, endPoint y: 330, distance: 9.6
click at [255, 317] on ul at bounding box center [545, 293] width 651 height 47
click at [596, 392] on div "Check" at bounding box center [545, 386] width 651 height 12
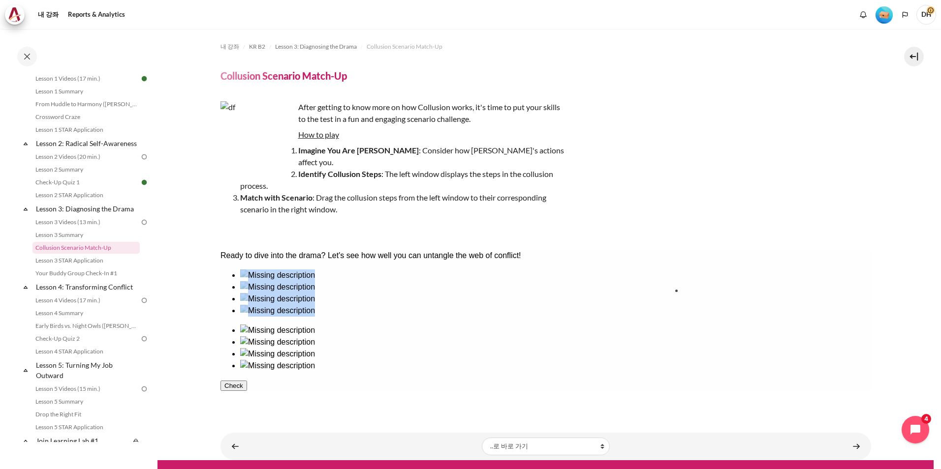
drag, startPoint x: 457, startPoint y: 342, endPoint x: 714, endPoint y: 341, distance: 256.9
drag, startPoint x: 326, startPoint y: 335, endPoint x: 667, endPoint y: 339, distance: 341.1
drag, startPoint x: 402, startPoint y: 329, endPoint x: 581, endPoint y: 327, distance: 179.1
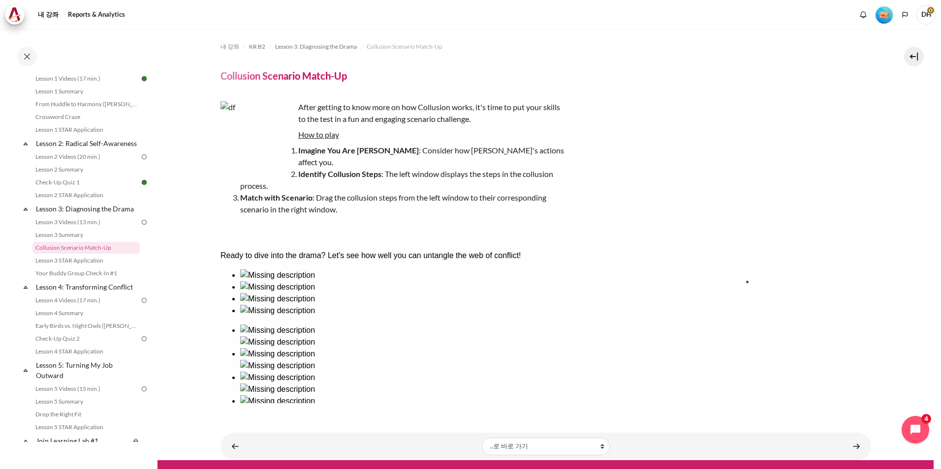
drag, startPoint x: 259, startPoint y: 334, endPoint x: 784, endPoint y: 324, distance: 525.7
click at [693, 427] on div "Check" at bounding box center [545, 433] width 651 height 12
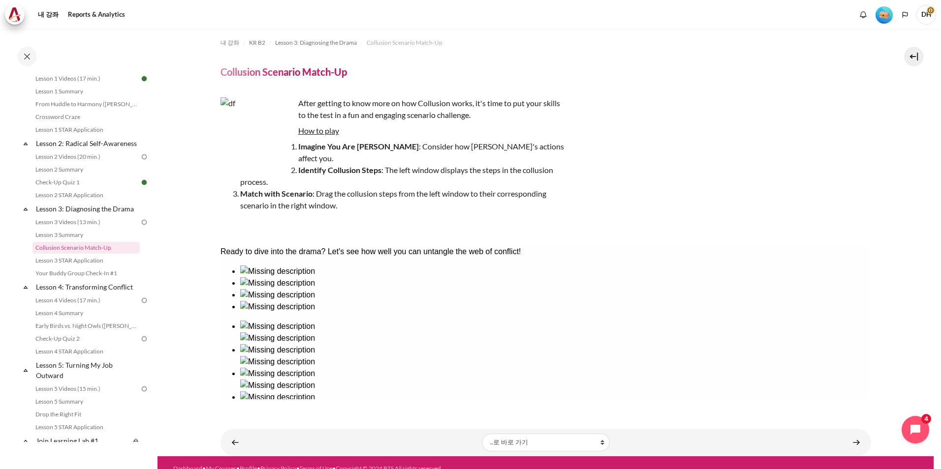
click at [278, 423] on div "Check" at bounding box center [545, 429] width 651 height 12
click at [247, 424] on button "Check" at bounding box center [233, 429] width 27 height 10
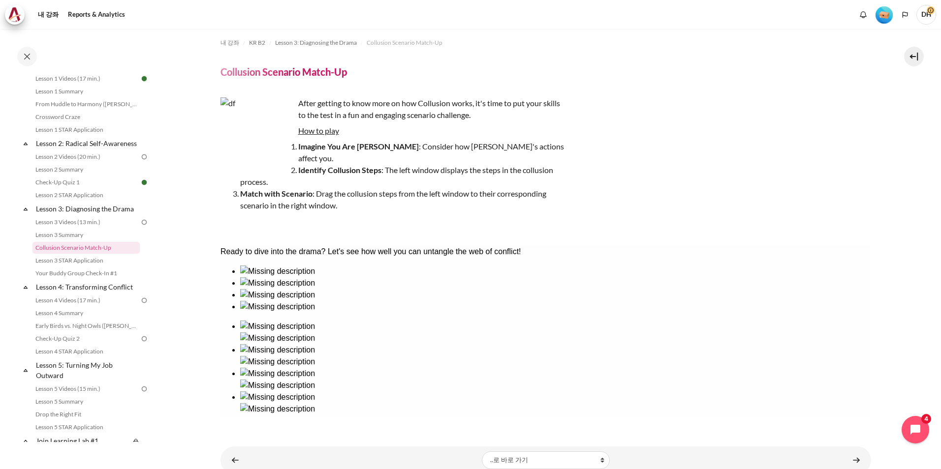
scroll to position [22, 0]
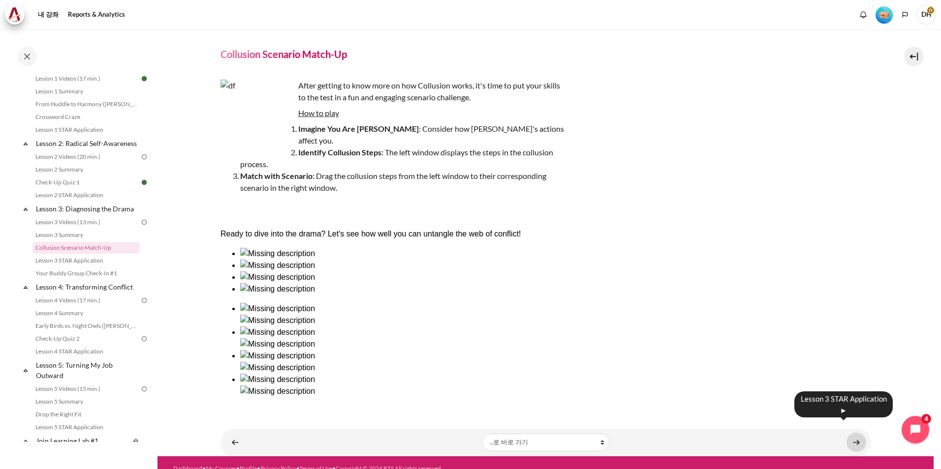
click at [858, 433] on link "내용" at bounding box center [856, 442] width 20 height 19
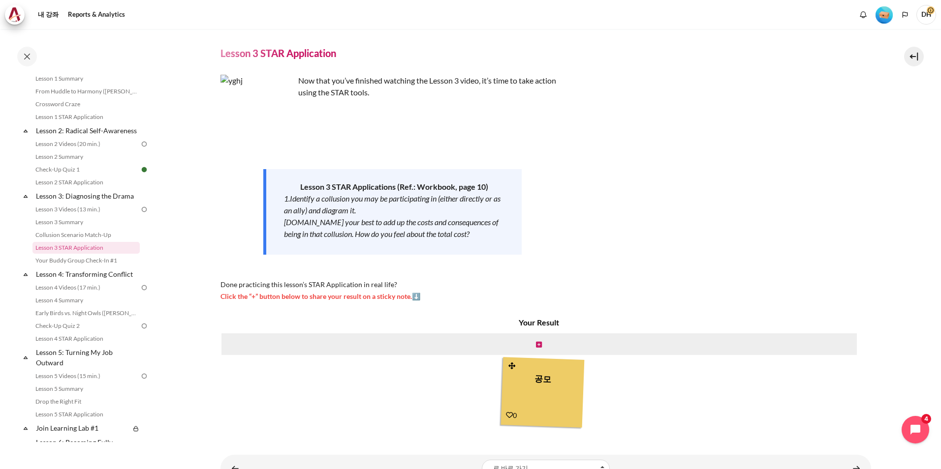
scroll to position [61, 0]
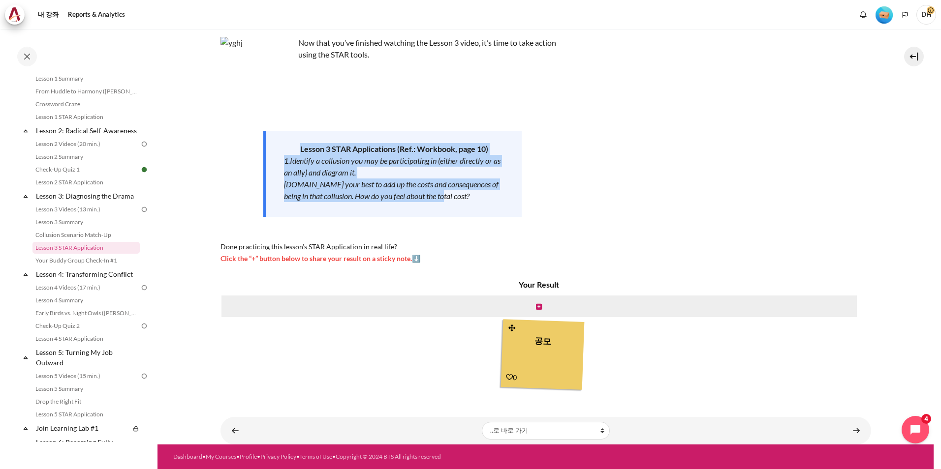
drag, startPoint x: 435, startPoint y: 199, endPoint x: 284, endPoint y: 154, distance: 157.1
click at [284, 154] on div "Lesson 3 STAR Applications (Ref.: Workbook, page 10) 1.Identify a collusion you…" at bounding box center [392, 174] width 258 height 86
copy div "Lesson 3 STAR Applications (Ref.: Workbook, page 10) 1.Identify a collusion you…"
click at [853, 429] on link "내용" at bounding box center [856, 430] width 20 height 19
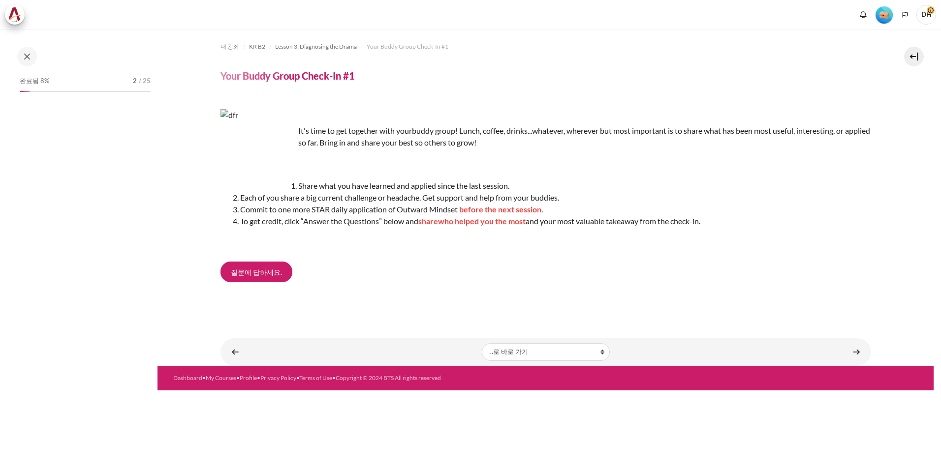
scroll to position [188, 0]
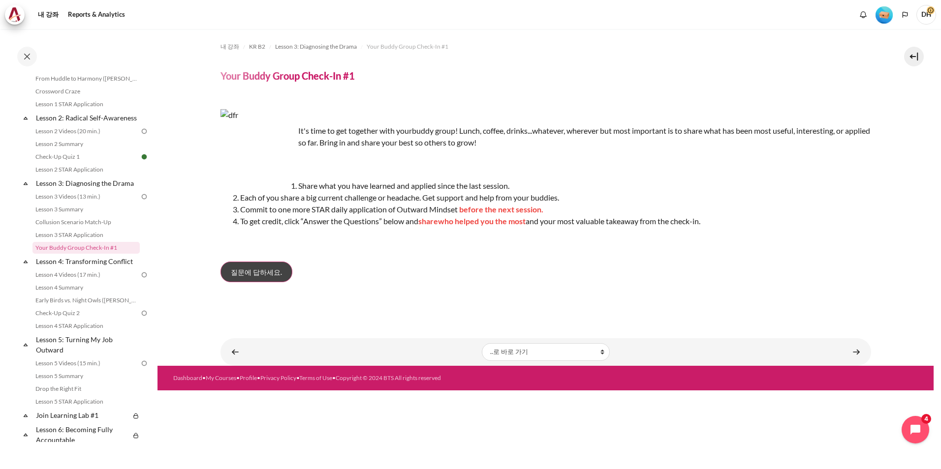
click at [260, 275] on span "질문에 답하세요." at bounding box center [256, 272] width 51 height 10
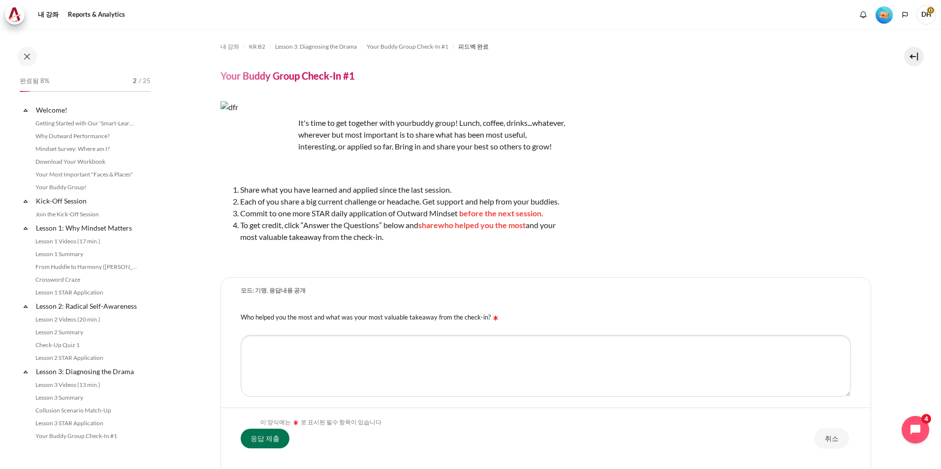
scroll to position [188, 0]
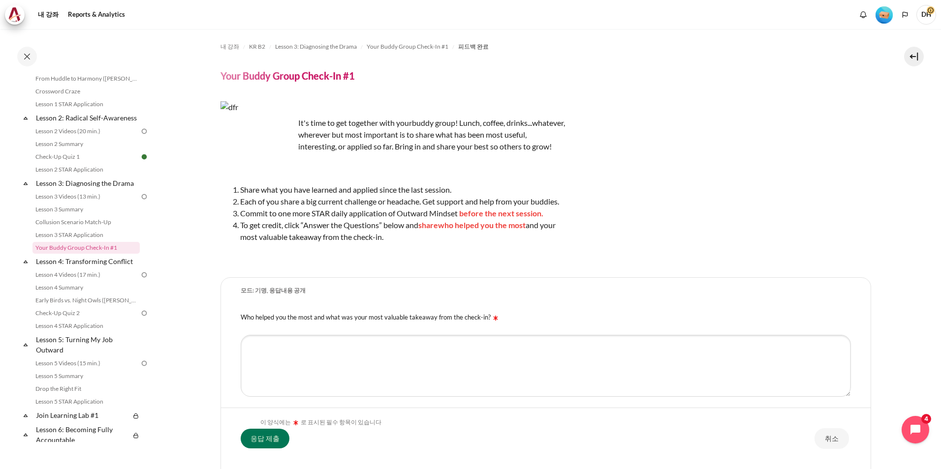
drag, startPoint x: 409, startPoint y: 261, endPoint x: 217, endPoint y: 192, distance: 204.2
click at [217, 192] on section "내 강좌 KR B2 Lesson 3: Diagnosing the Drama Your Buddy Group Check-In #1 피드백 완료 Y…" at bounding box center [545, 285] width 776 height 512
copy li "내용"
click at [520, 276] on div "내 강좌 KR B2 Lesson 3: Diagnosing the Drama Your Buddy Group Check-In #1 피드백 완료 Y…" at bounding box center [545, 264] width 651 height 470
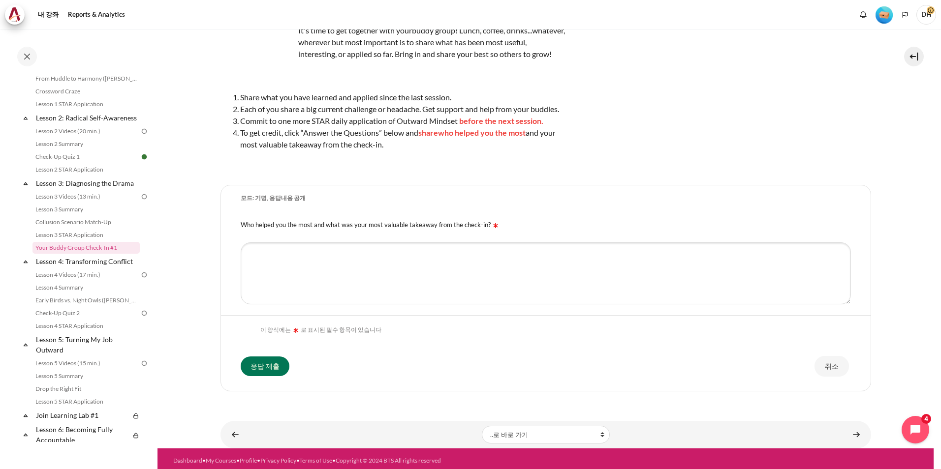
scroll to position [108, 0]
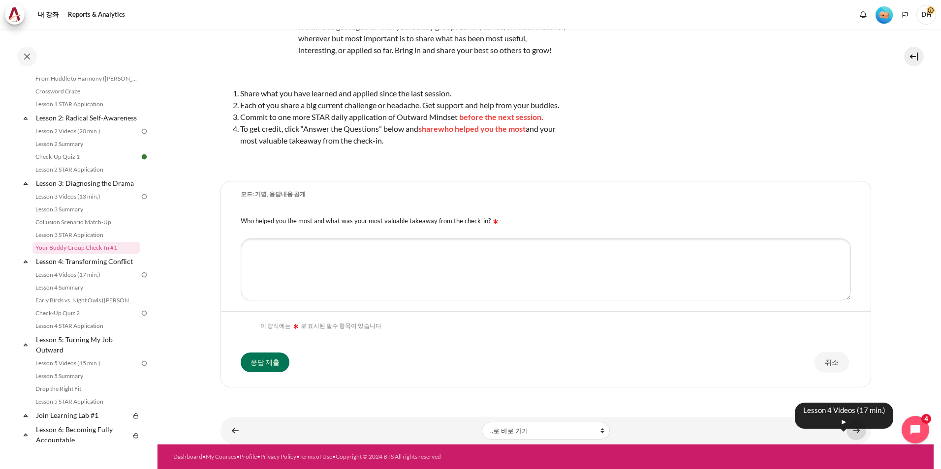
click at [848, 432] on link "내용" at bounding box center [856, 430] width 20 height 19
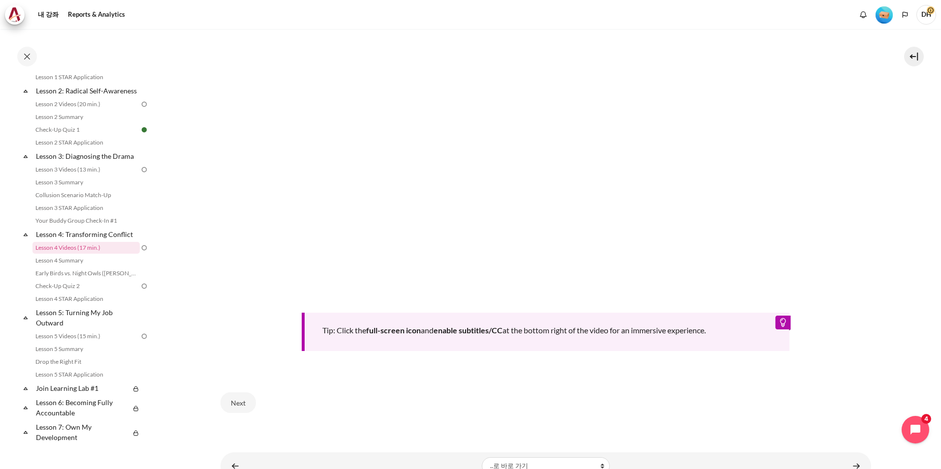
scroll to position [377, 0]
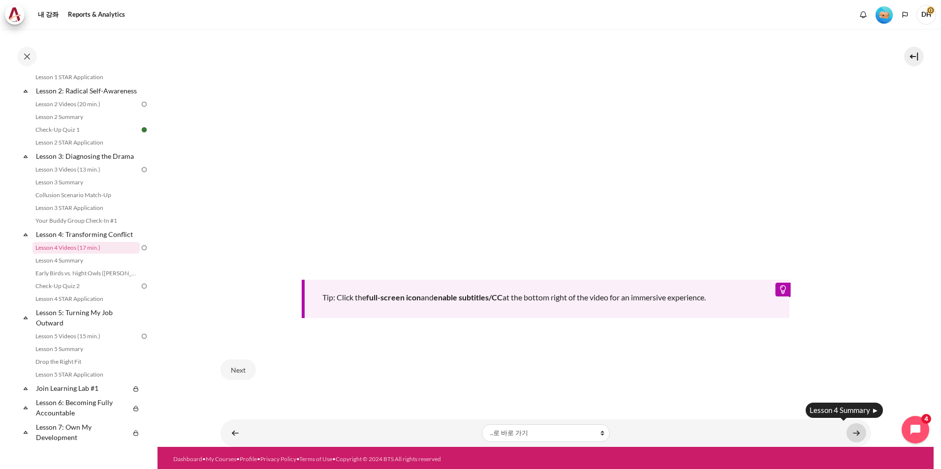
click at [850, 426] on link "내용" at bounding box center [856, 433] width 20 height 19
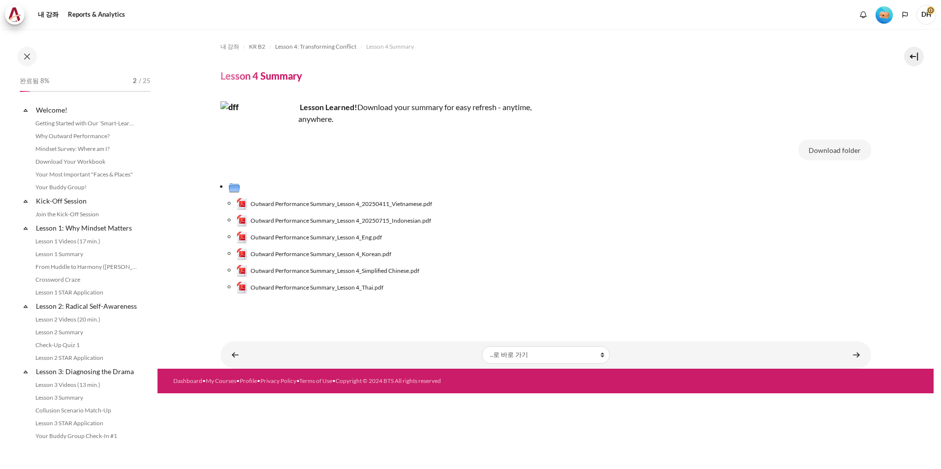
scroll to position [228, 0]
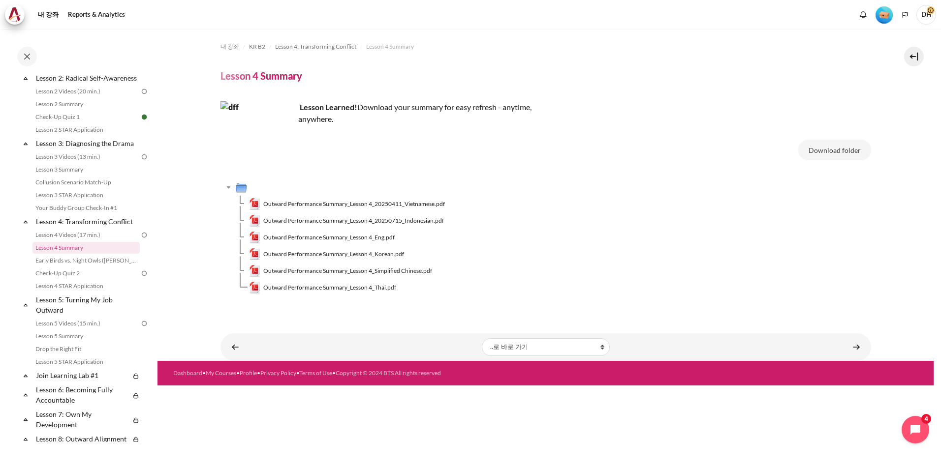
click at [339, 257] on span "Outward Performance Summary_Lesson 4_Korean.pdf" at bounding box center [333, 254] width 141 height 9
click at [852, 346] on link "내용" at bounding box center [856, 347] width 20 height 19
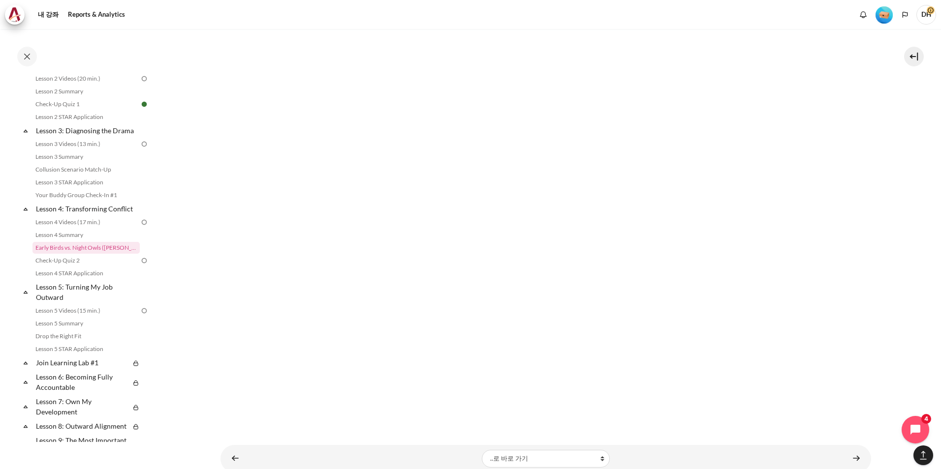
scroll to position [905, 0]
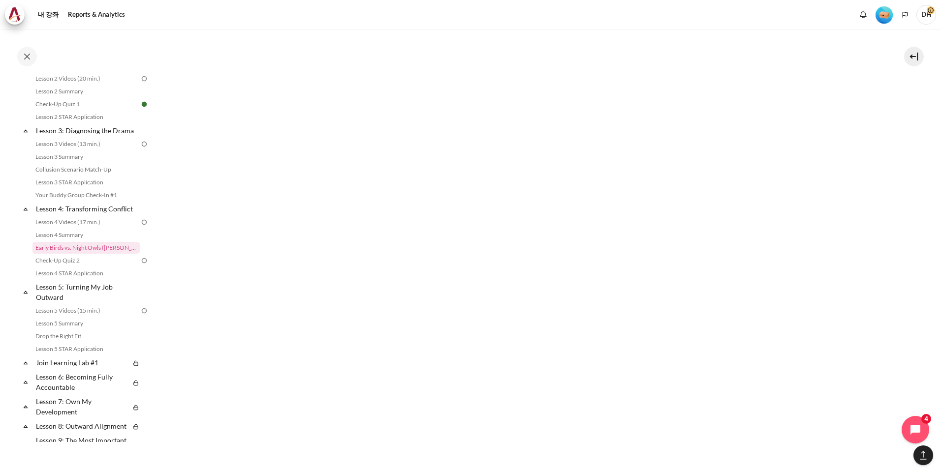
scroll to position [856, 0]
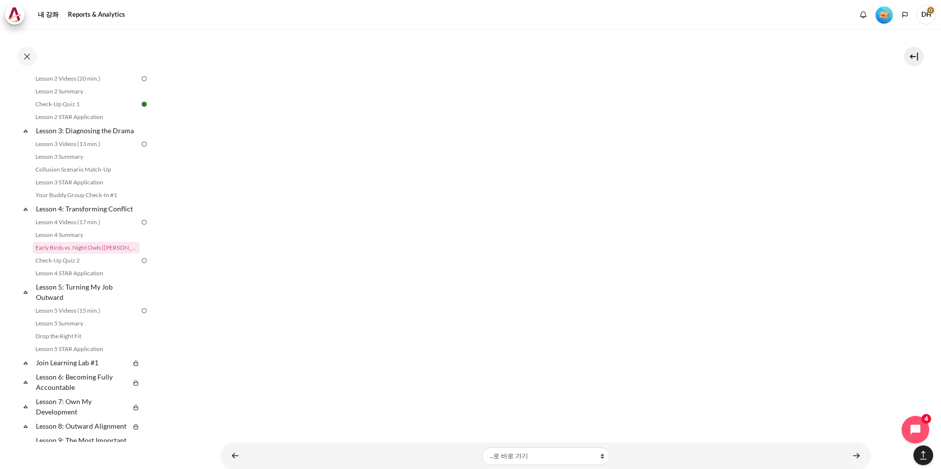
scroll to position [905, 0]
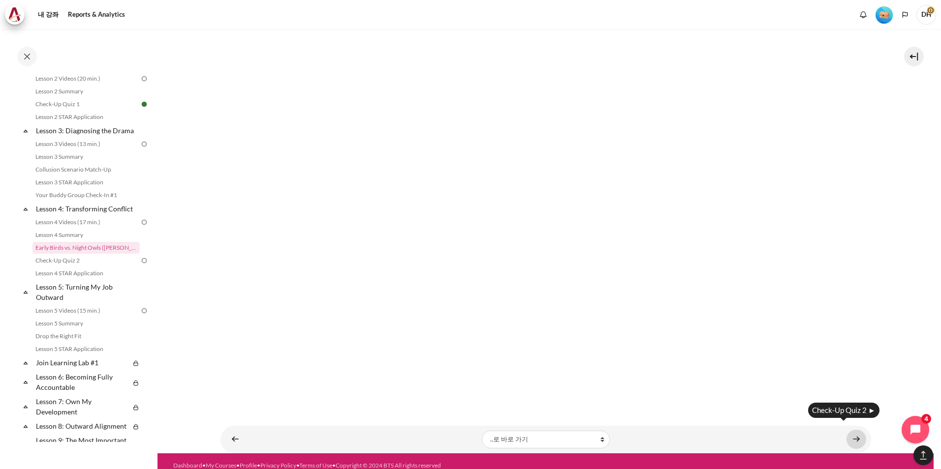
click at [849, 433] on link "내용" at bounding box center [856, 439] width 20 height 19
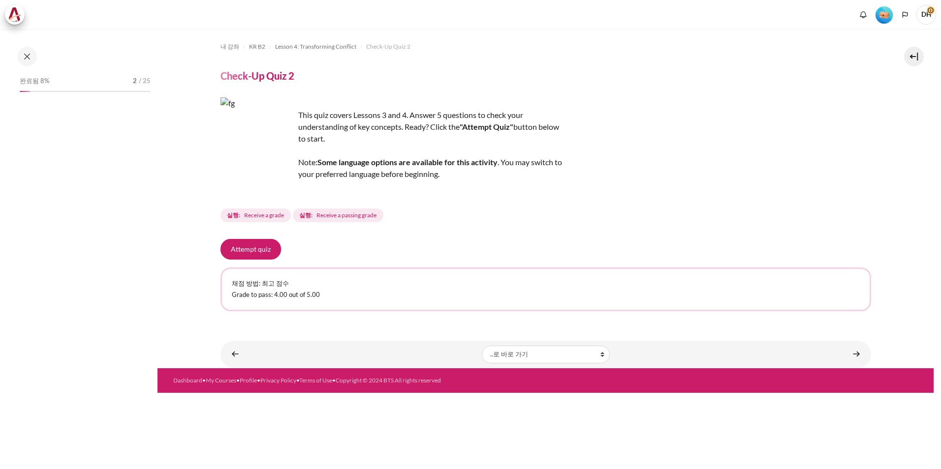
scroll to position [254, 0]
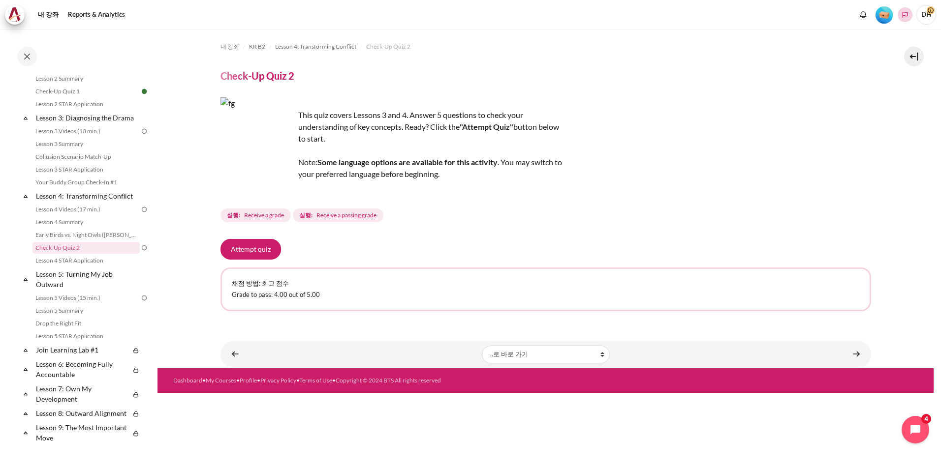
click at [906, 14] on icon "Languages" at bounding box center [905, 15] width 8 height 8
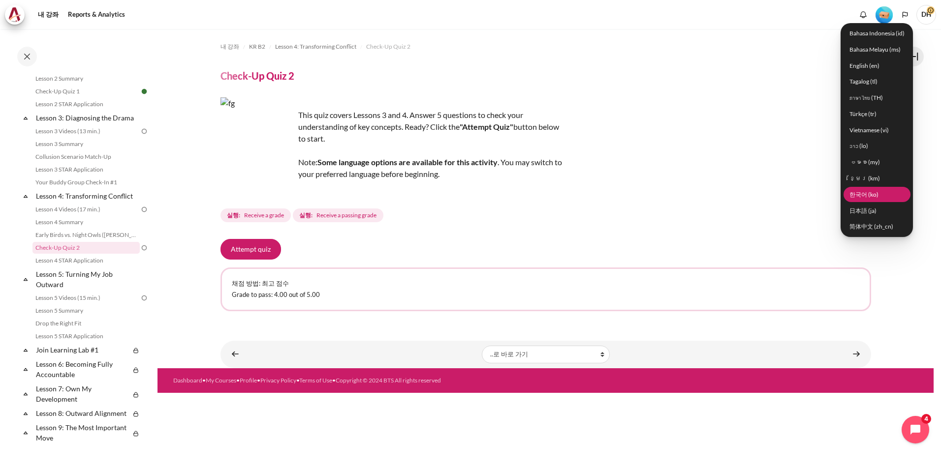
click at [866, 196] on link "한국어 ‎(ko)‎" at bounding box center [876, 194] width 67 height 15
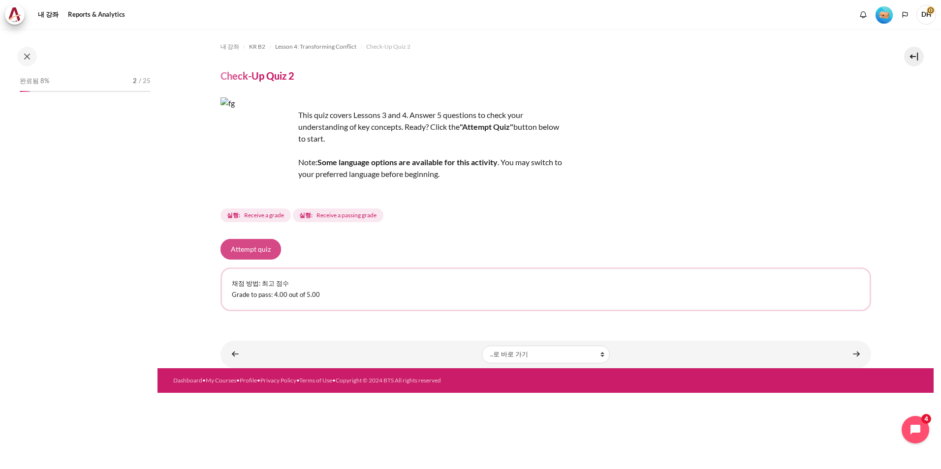
scroll to position [254, 0]
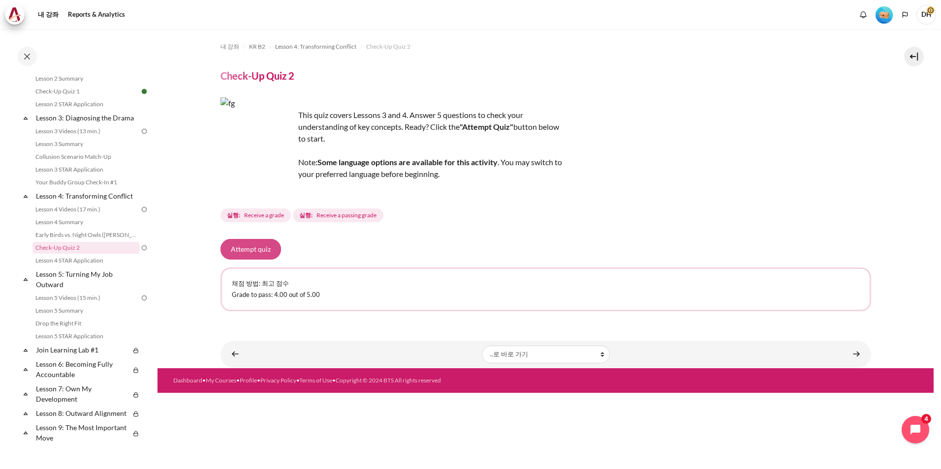
click at [261, 256] on button "Attempt quiz" at bounding box center [250, 249] width 61 height 21
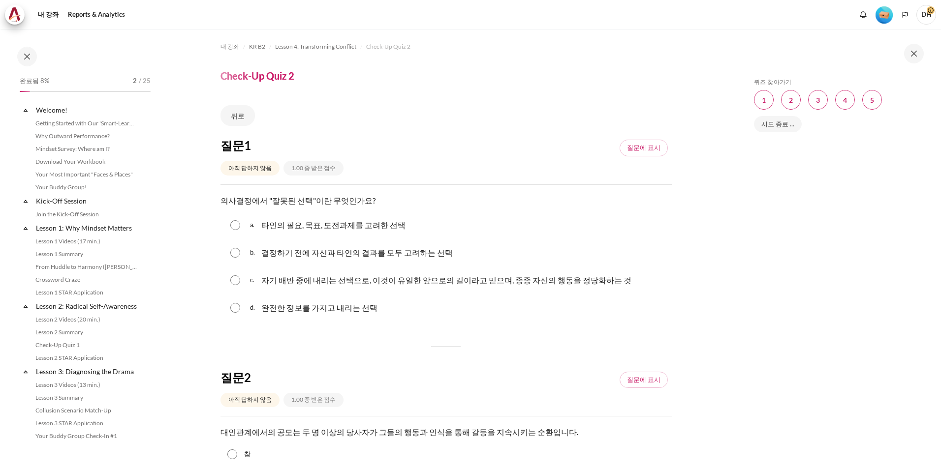
scroll to position [254, 0]
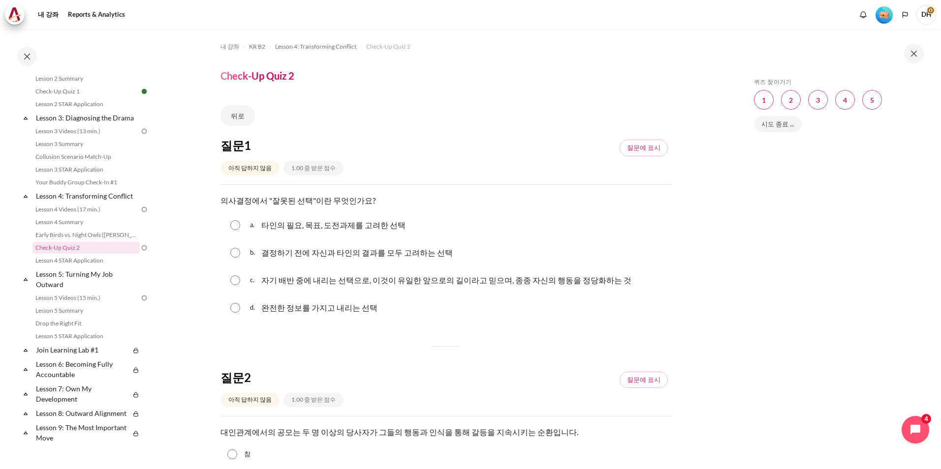
click at [385, 280] on p "자기 배반 중에 내리는 선택으로, 이것이 유일한 앞으로의 길이라고 믿으며, 종종 자신의 행동을 정당화하는 것" at bounding box center [446, 281] width 370 height 12
radio input "true"
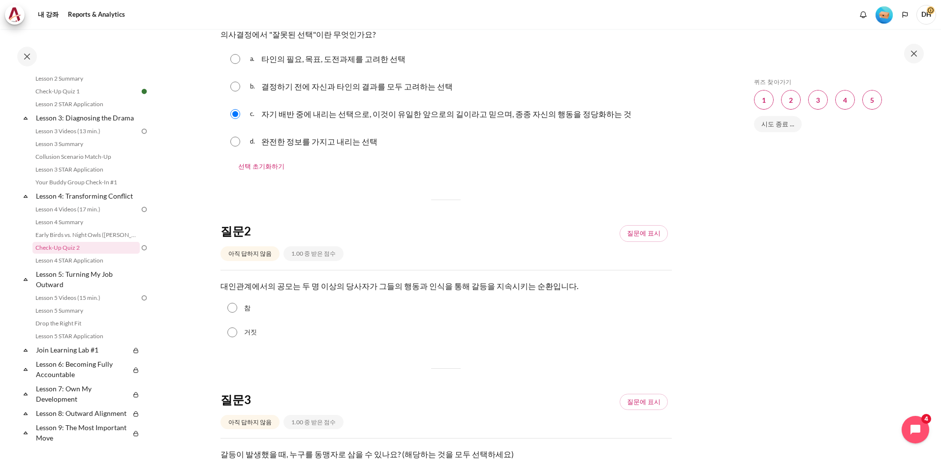
scroll to position [197, 0]
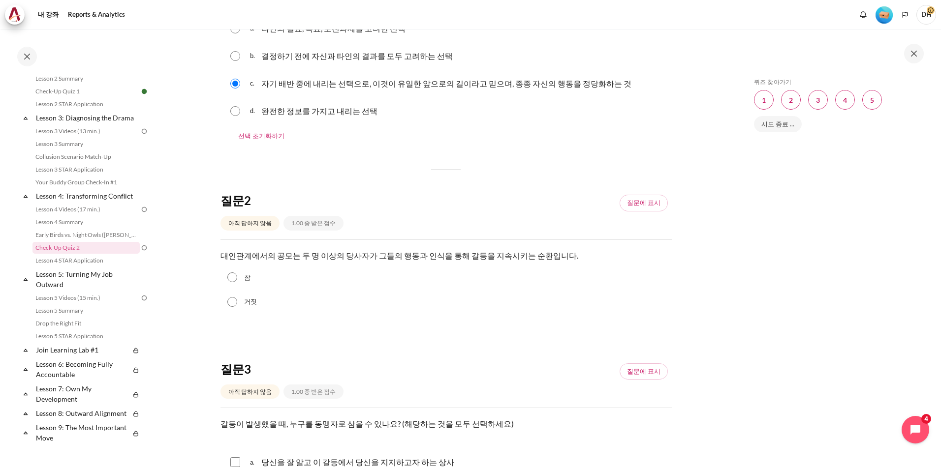
click at [235, 275] on input "참" at bounding box center [232, 278] width 10 height 10
radio input "true"
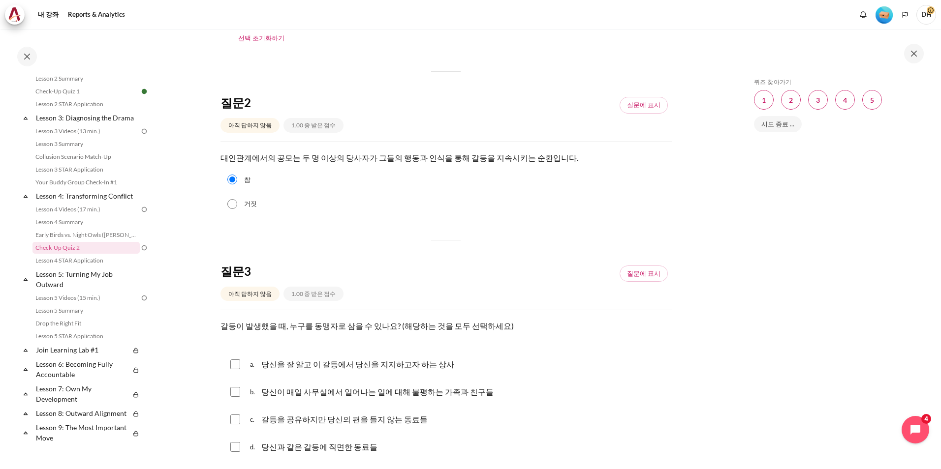
scroll to position [394, 0]
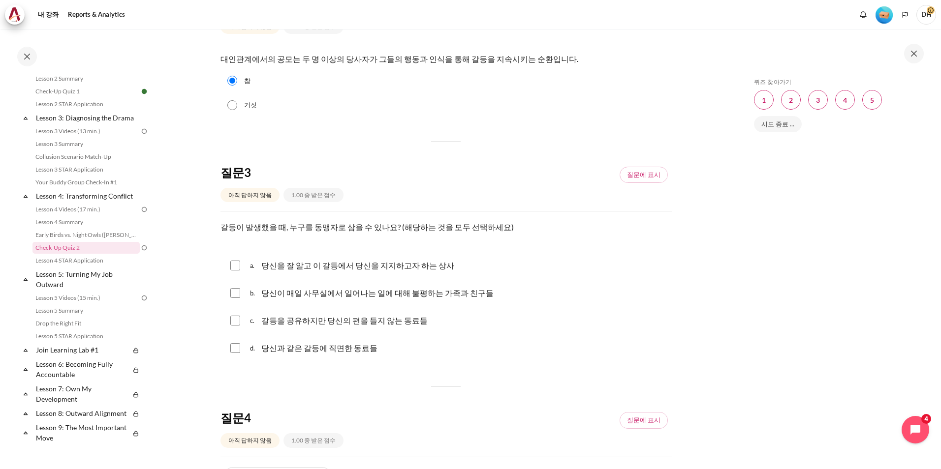
click at [234, 267] on input "내용" at bounding box center [235, 266] width 10 height 10
checkbox input "true"
click at [233, 300] on div "b. 당신이 매일 사무실에서 일어나는 일에 대해 불평하는 가족과 친구들" at bounding box center [445, 294] width 451 height 26
click at [233, 290] on input "내용" at bounding box center [235, 293] width 10 height 10
checkbox input "true"
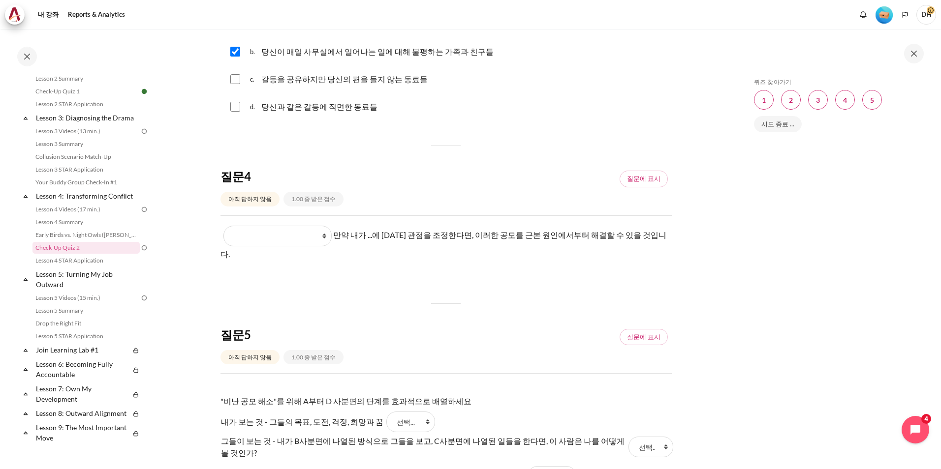
scroll to position [640, 0]
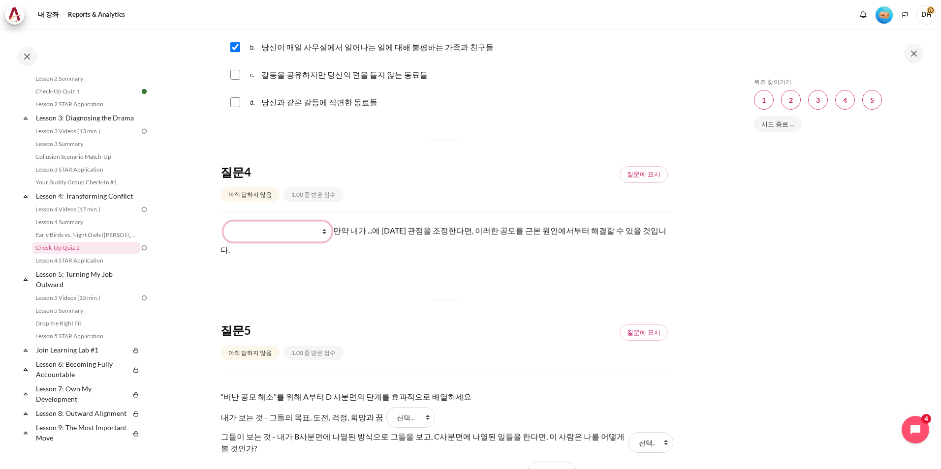
click at [318, 232] on select "What they do What I do What I see and feel about what they do What they see and…" at bounding box center [277, 231] width 108 height 21
select select "2"
click at [223, 221] on select "What they do What I do What I see and feel about what they do What they see and…" at bounding box center [277, 231] width 108 height 21
click at [485, 295] on div "질문 1 아직 답하지 않음 1.00 중 받은 점수 질문에 표시 질문 문장 의사결정에서 "잘못된 선택"이란 무엇인가요? 질문 1 대답 a. 타인…" at bounding box center [445, 26] width 451 height 1056
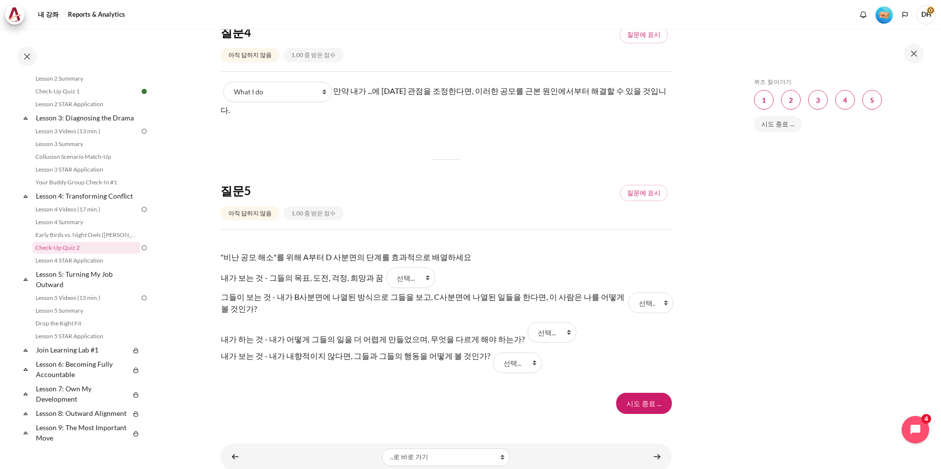
scroll to position [790, 0]
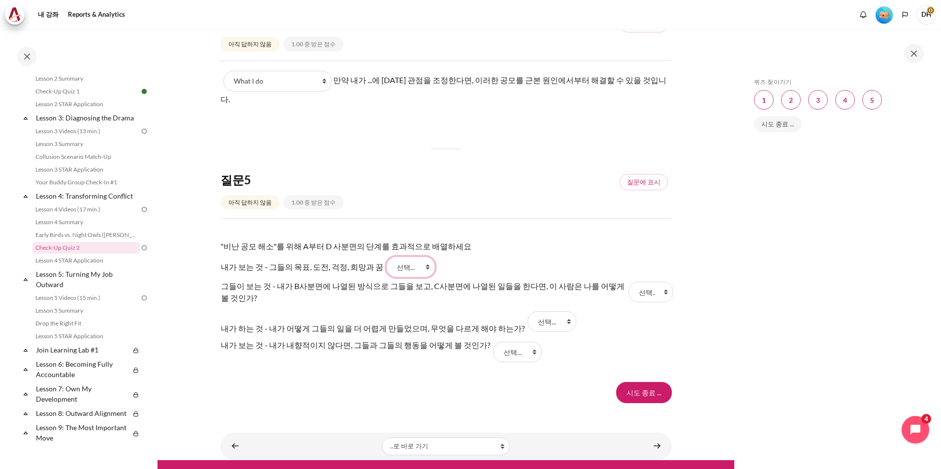
click at [413, 257] on select "선택... C B D A" at bounding box center [410, 267] width 49 height 21
click at [511, 256] on tr "내가 보는 것 - 그들의 목표, 도전, 걱정, 희망과 꿈 답 1 질문 5 선택... C B D A" at bounding box center [445, 267] width 451 height 22
click at [401, 257] on select "선택... C B D A" at bounding box center [410, 267] width 49 height 21
select select "3"
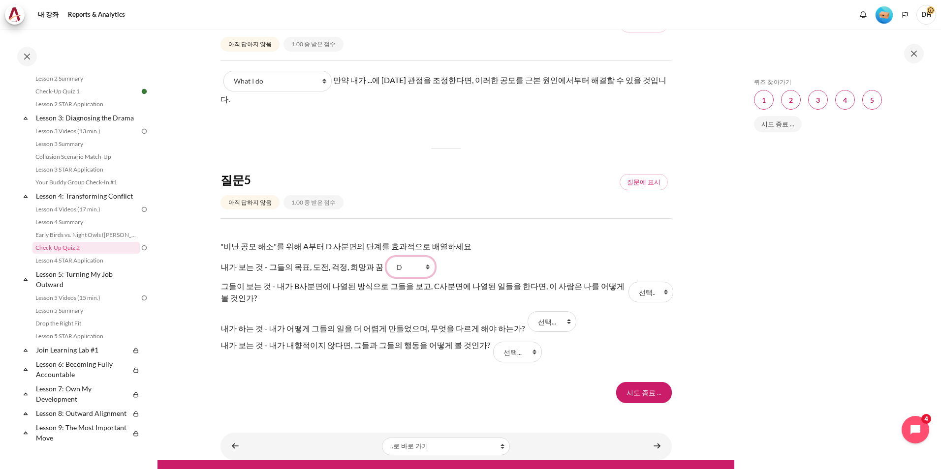
click at [386, 257] on select "선택... C B D A" at bounding box center [410, 267] width 49 height 21
click at [631, 282] on select "선택... C B D A" at bounding box center [650, 292] width 45 height 21
select select "4"
click at [628, 282] on select "선택... C B D A" at bounding box center [650, 292] width 45 height 21
click at [537, 312] on select "선택... C B D A" at bounding box center [552, 322] width 49 height 21
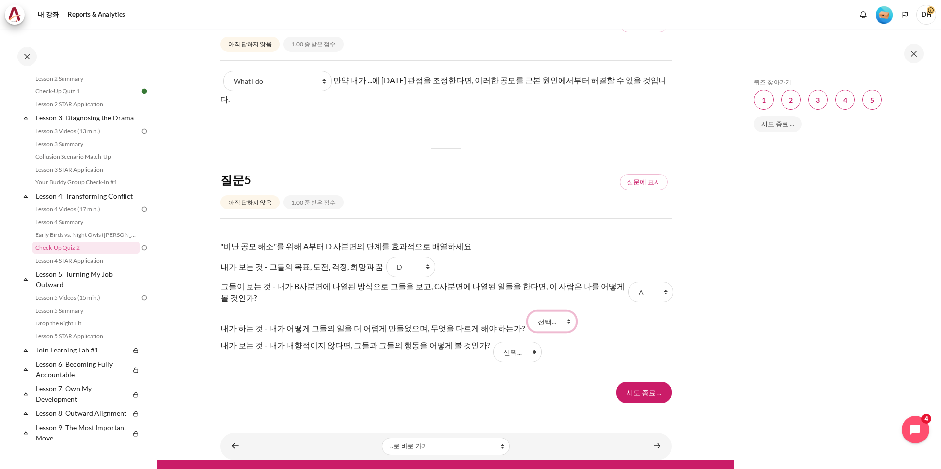
select select "2"
click at [528, 312] on select "선택... C B D A" at bounding box center [552, 322] width 49 height 21
click at [510, 342] on select "선택... C B D A" at bounding box center [517, 352] width 49 height 21
select select "1"
click at [493, 342] on select "선택... C B D A" at bounding box center [517, 352] width 49 height 21
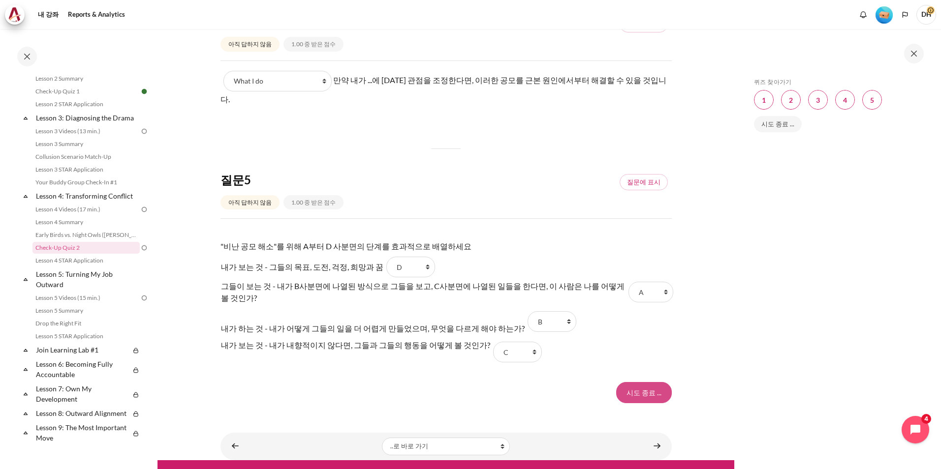
click at [641, 382] on input "시도 종료 ..." at bounding box center [644, 392] width 56 height 21
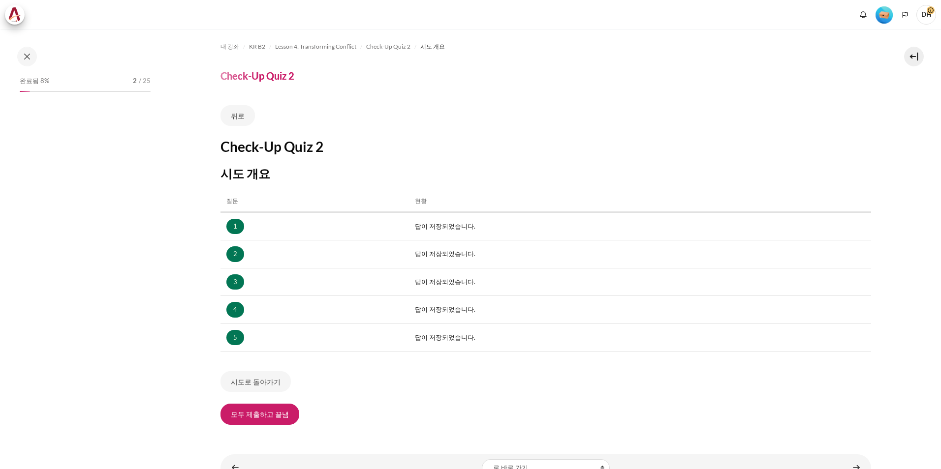
click at [288, 410] on button "모두 제출하고 끝냄" at bounding box center [259, 414] width 79 height 21
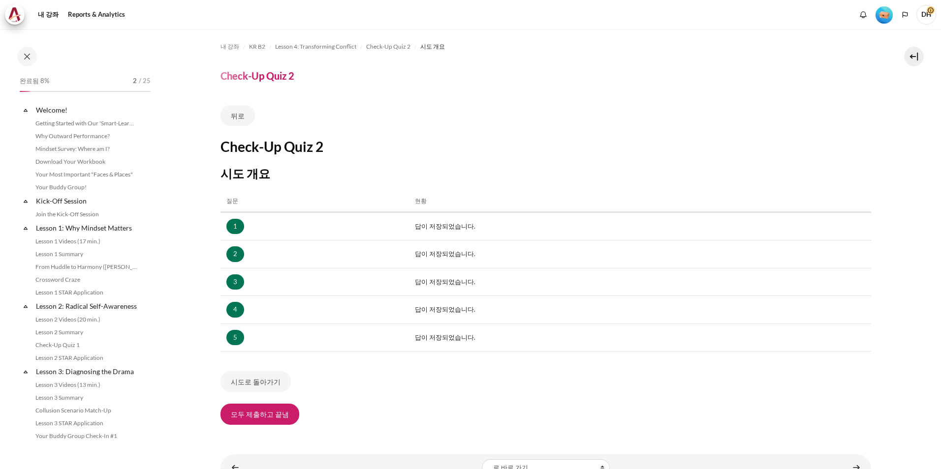
scroll to position [254, 0]
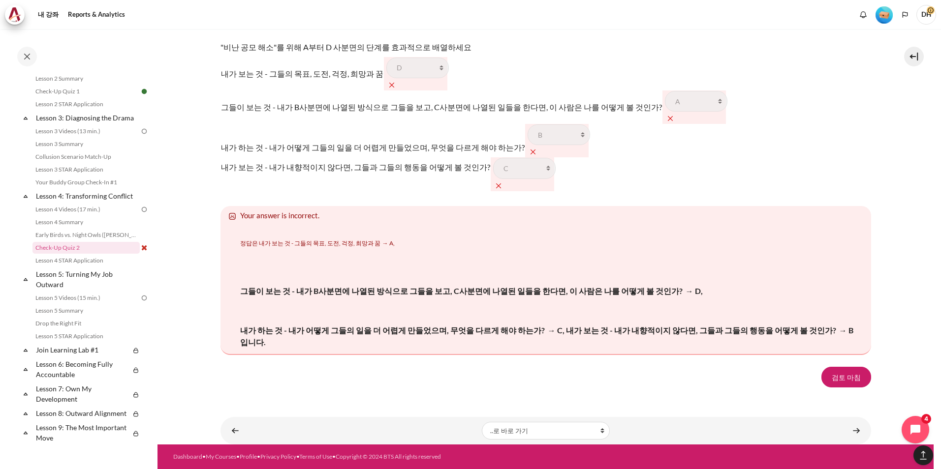
scroll to position [1583, 0]
click at [846, 382] on link "검토 마침" at bounding box center [846, 377] width 50 height 21
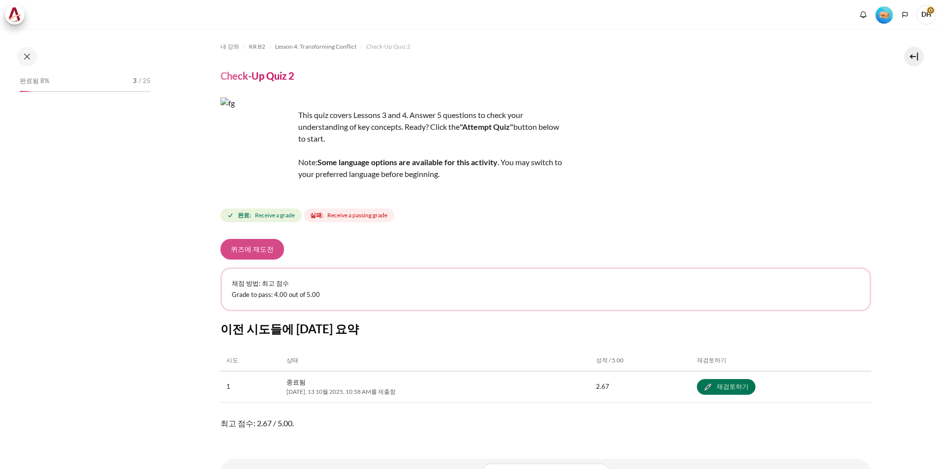
click at [268, 250] on button "퀴즈에 재도전" at bounding box center [251, 249] width 63 height 21
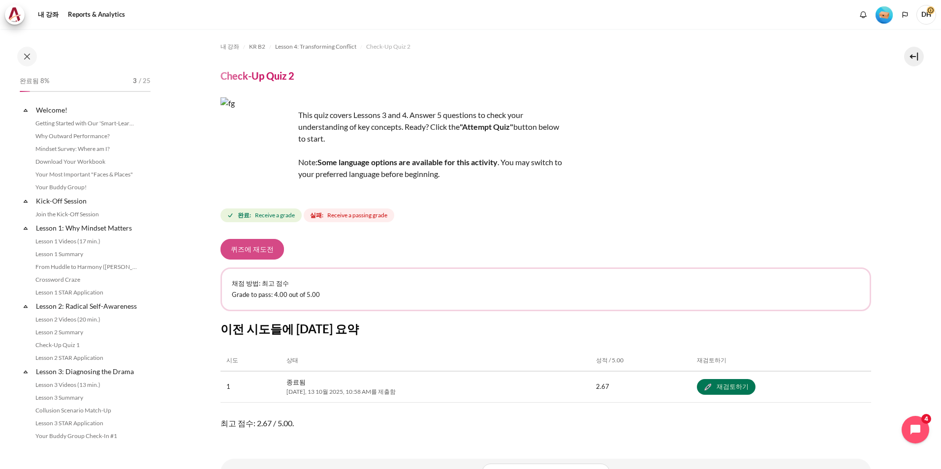
scroll to position [254, 0]
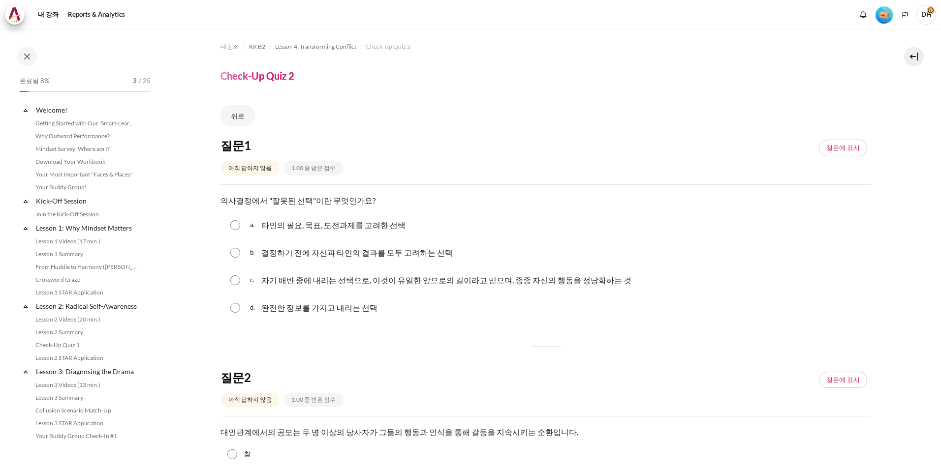
scroll to position [254, 0]
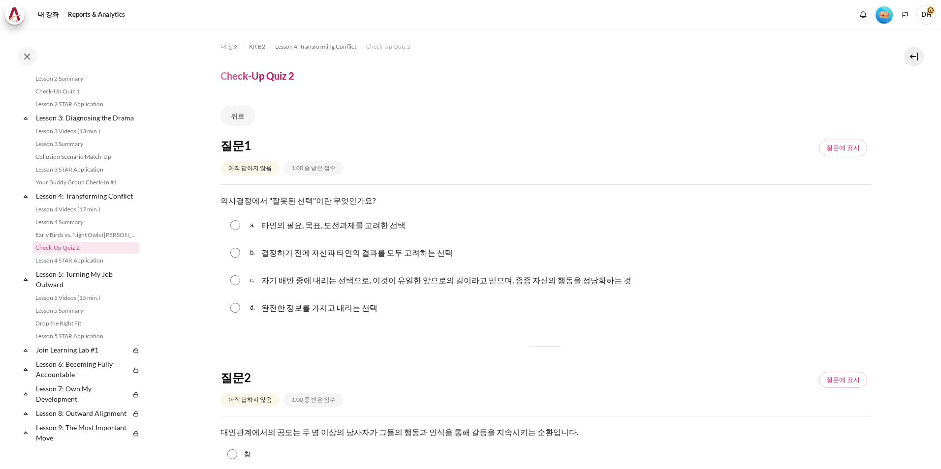
click at [476, 283] on p "자기 배반 중에 내리는 선택으로, 이것이 유일한 앞으로의 길이라고 믿으며, 종종 자신의 행동을 정당화하는 것" at bounding box center [446, 281] width 370 height 12
radio input "true"
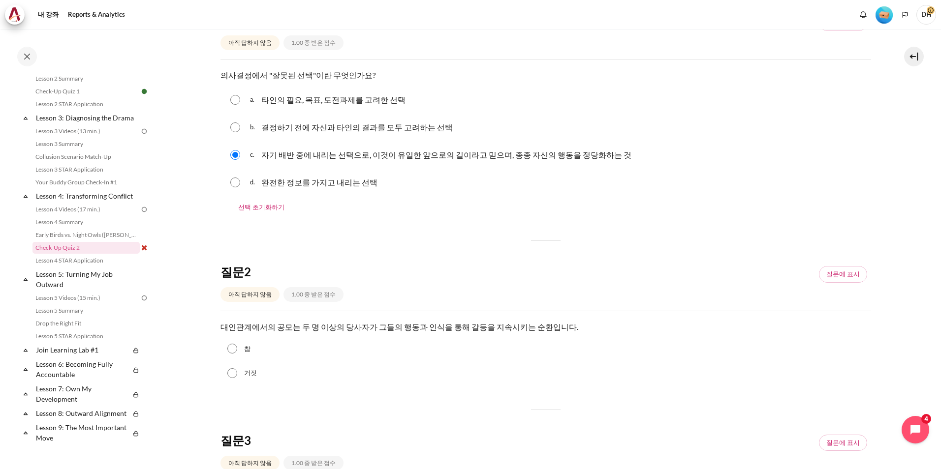
scroll to position [246, 0]
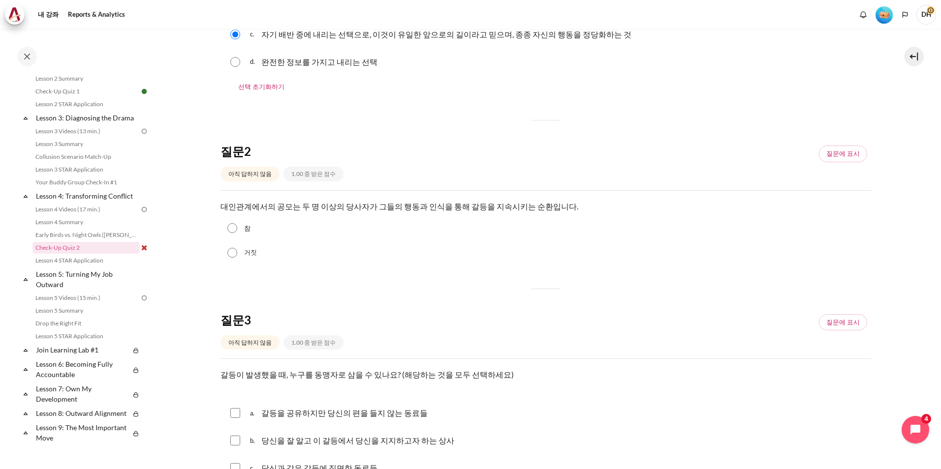
click at [247, 229] on label "참" at bounding box center [247, 229] width 6 height 10
click at [237, 229] on input "참" at bounding box center [232, 228] width 10 height 10
radio input "true"
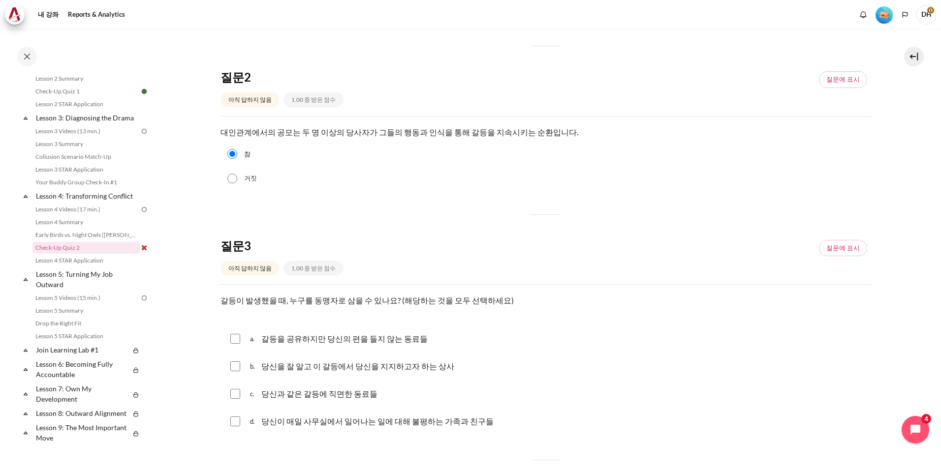
scroll to position [443, 0]
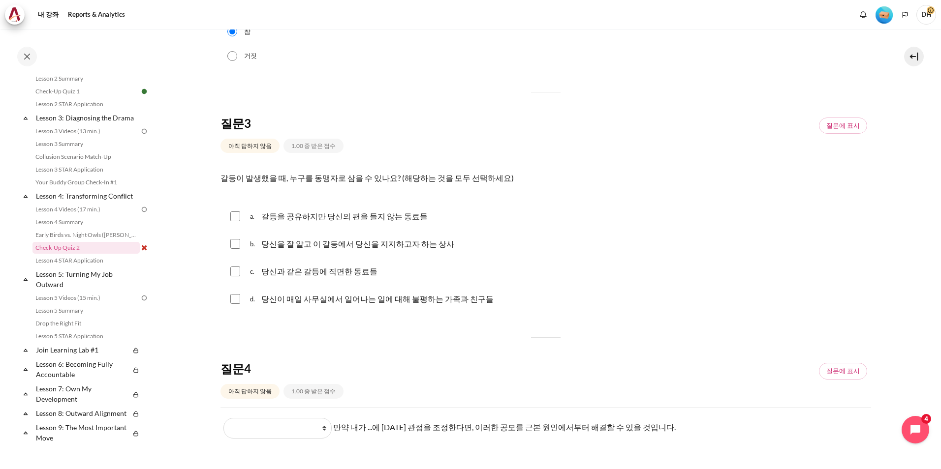
click at [415, 250] on p "당신을 잘 알고 이 갈등에서 당신을 지지하고자 하는 상사" at bounding box center [357, 244] width 193 height 12
checkbox input "true"
click at [419, 299] on p "당신이 매일 사무실에서 일어나는 일에 대해 불평하는 가족과 친구들" at bounding box center [377, 299] width 232 height 12
checkbox input "true"
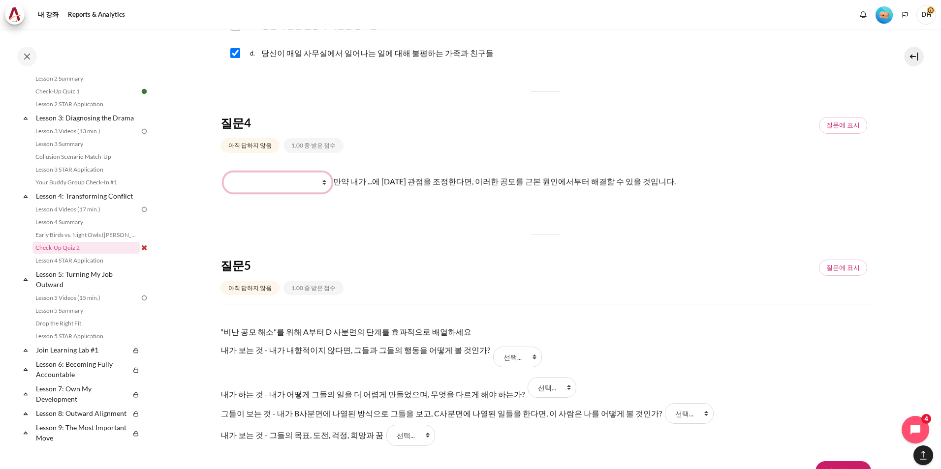
click at [311, 183] on select "What I do What they do What they see and feel What I see and feel about what th…" at bounding box center [277, 182] width 108 height 21
select select "4"
click at [223, 172] on select "What I do What they do What they see and feel What I see and feel about what th…" at bounding box center [277, 182] width 108 height 21
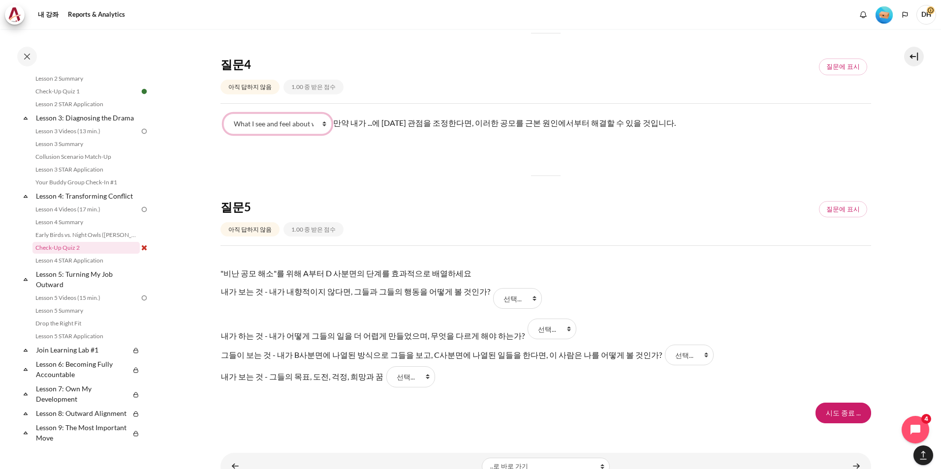
scroll to position [783, 0]
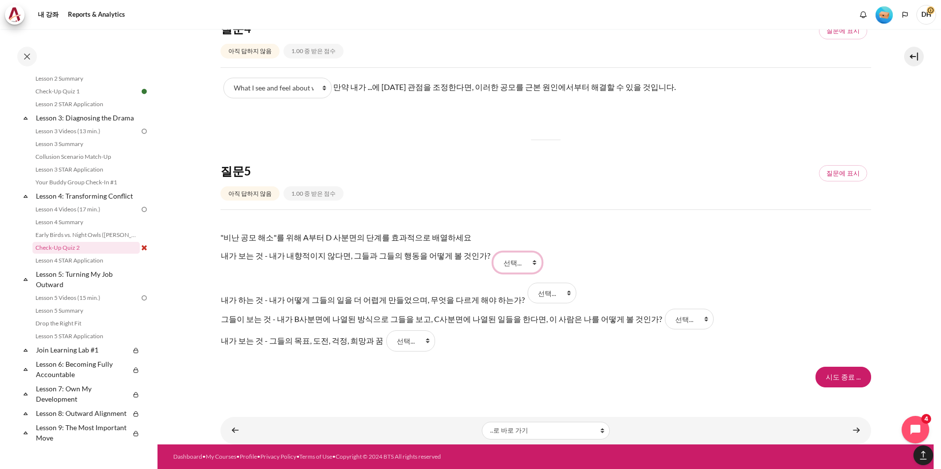
click at [493, 266] on select "선택... B A D C" at bounding box center [517, 262] width 49 height 21
select select "2"
click at [493, 252] on select "선택... B A D C" at bounding box center [517, 262] width 49 height 21
click at [528, 293] on select "선택... B A D C" at bounding box center [552, 293] width 49 height 21
select select "3"
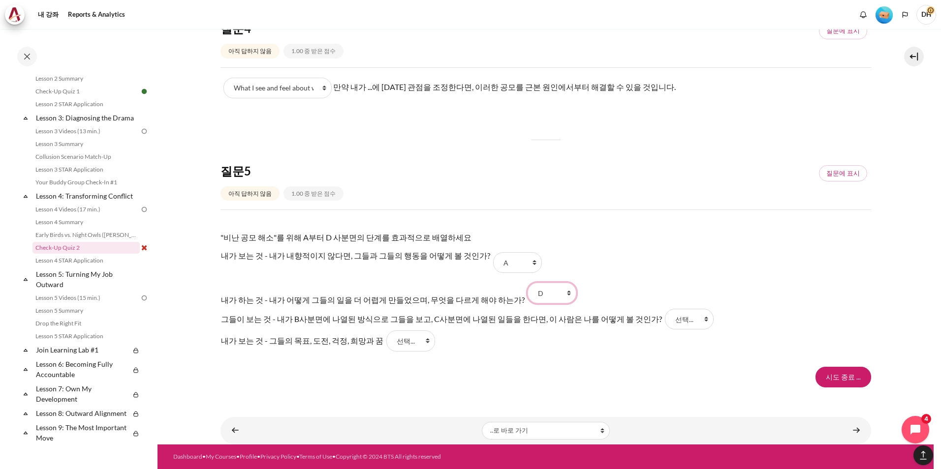
click at [528, 283] on select "선택... B A D C" at bounding box center [552, 293] width 49 height 21
click at [665, 320] on select "선택... B A D C" at bounding box center [689, 319] width 49 height 21
select select "4"
click at [665, 309] on select "선택... B A D C" at bounding box center [689, 319] width 49 height 21
click at [414, 351] on select "선택... B A D C" at bounding box center [410, 341] width 49 height 21
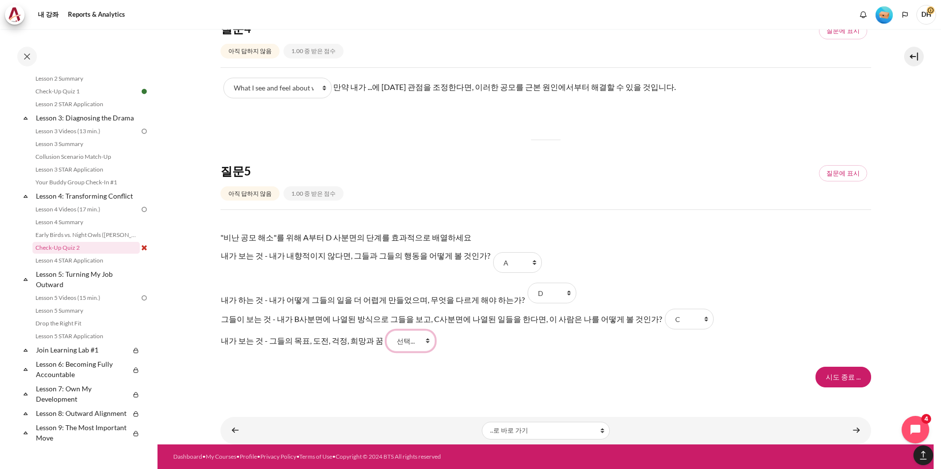
select select "1"
click at [386, 331] on select "선택... B A D C" at bounding box center [410, 341] width 49 height 21
drag, startPoint x: 637, startPoint y: 346, endPoint x: 737, endPoint y: 358, distance: 100.7
click at [639, 346] on tr "내가 보는 것 - 그들의 목표, 도전, 걱정, 희망과 꿈 답 4 질문 5 선택... B A D C" at bounding box center [466, 341] width 492 height 22
click at [493, 265] on select "선택... B A D C" at bounding box center [517, 262] width 49 height 21
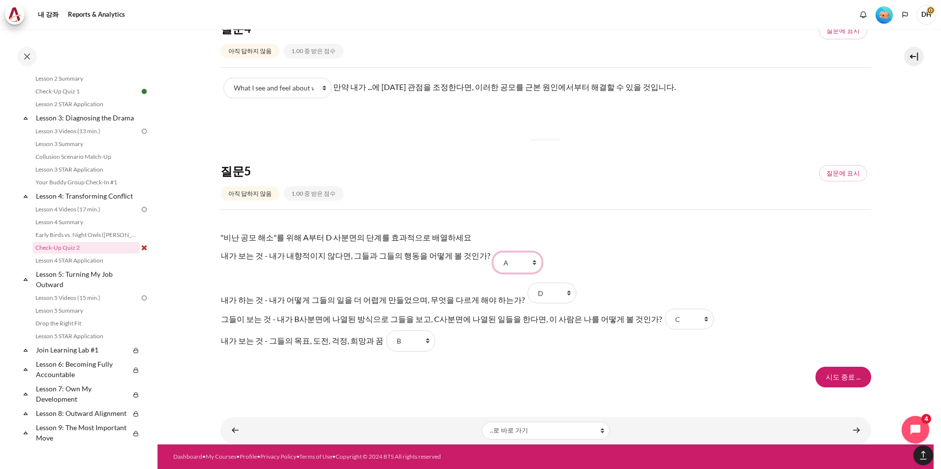
click at [502, 264] on select "선택... B A D C" at bounding box center [517, 262] width 49 height 21
click at [548, 291] on select "선택... B A D C" at bounding box center [552, 293] width 49 height 21
click at [837, 368] on input "시도 종료 ..." at bounding box center [843, 377] width 56 height 21
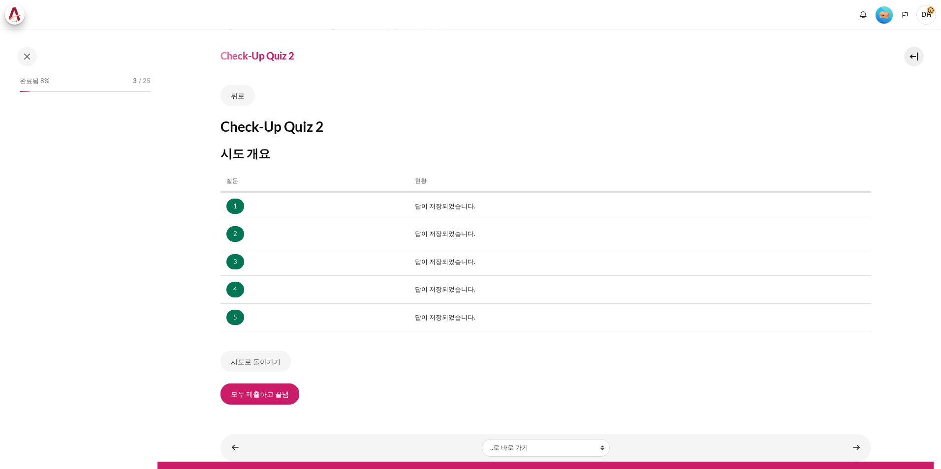
scroll to position [37, 0]
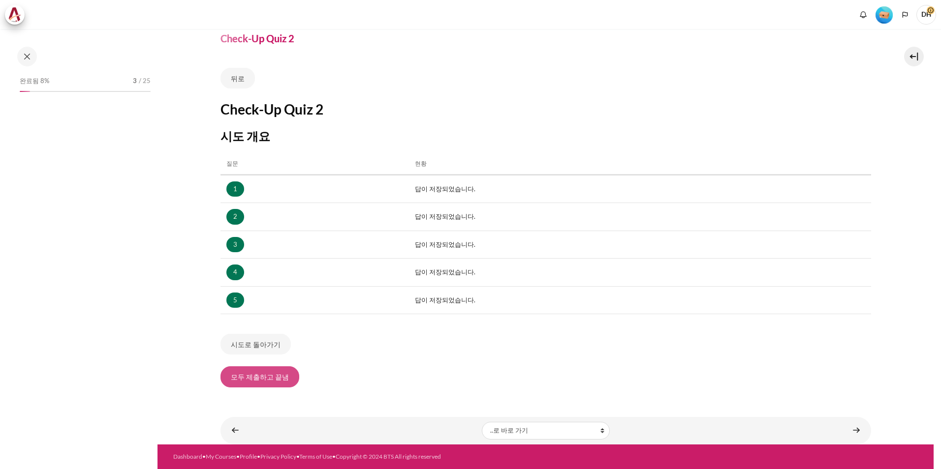
click at [243, 378] on button "모두 제출하고 끝냄" at bounding box center [259, 377] width 79 height 21
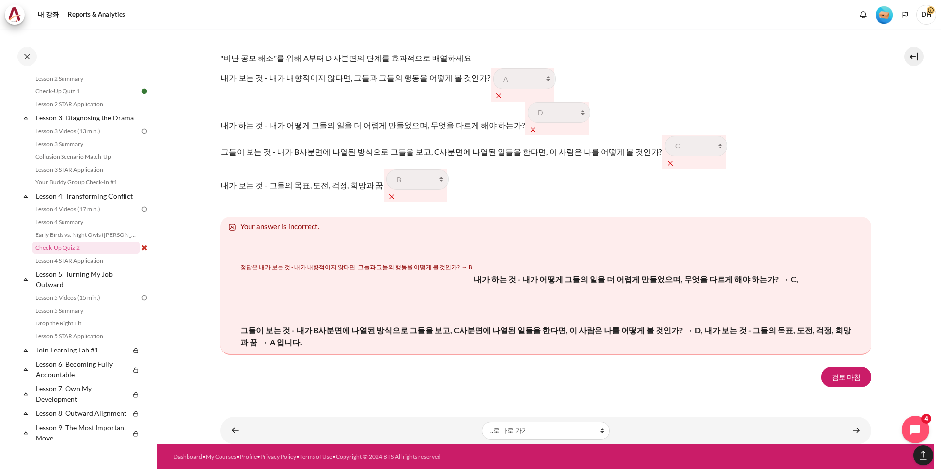
scroll to position [1605, 0]
drag, startPoint x: 243, startPoint y: 266, endPoint x: 468, endPoint y: 267, distance: 225.4
click at [468, 267] on div "정답은 내가 보는 것 - 내가 내향적이지 않다면, 그들과 그들의 행동을 어떻게 볼 것인가? → B, 내가 하는 것 - 내가 어떻게 그들의 일을…" at bounding box center [548, 299] width 616 height 102
drag, startPoint x: 468, startPoint y: 267, endPoint x: 478, endPoint y: 309, distance: 43.1
click at [478, 309] on p "그들이 보는 것 - 내가 B사분면에 나열된 방식으로 그들을 보고, C사분면에 나열된 일들을 한다면, 이 사람은 나를 어떻게 볼 것인가? → D…" at bounding box center [548, 318] width 616 height 59
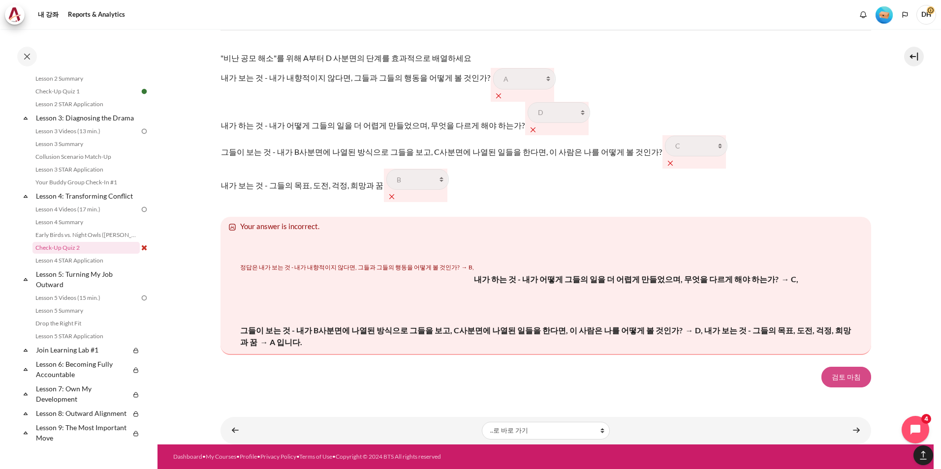
click at [837, 373] on link "검토 마침" at bounding box center [846, 377] width 50 height 21
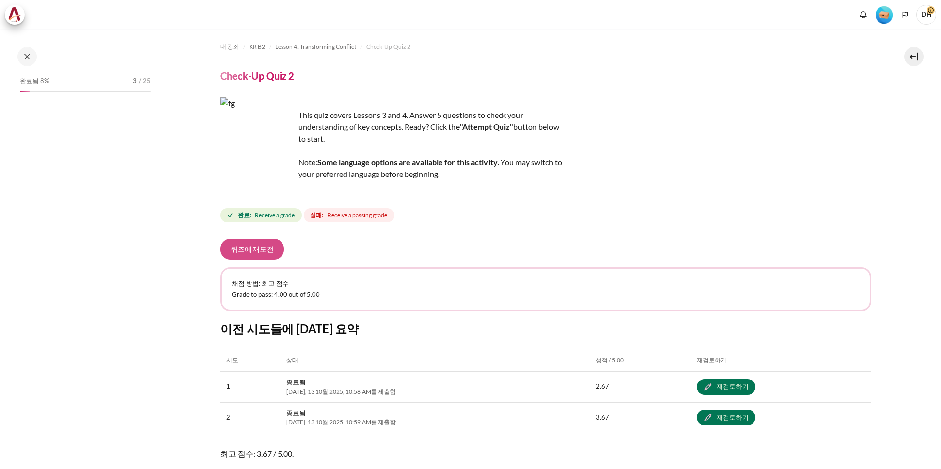
click at [262, 256] on button "퀴즈에 재도전" at bounding box center [251, 249] width 63 height 21
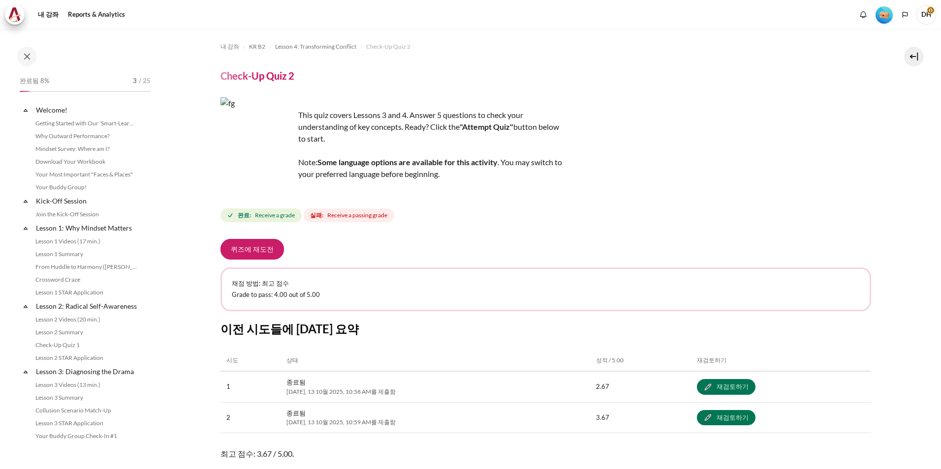
scroll to position [254, 0]
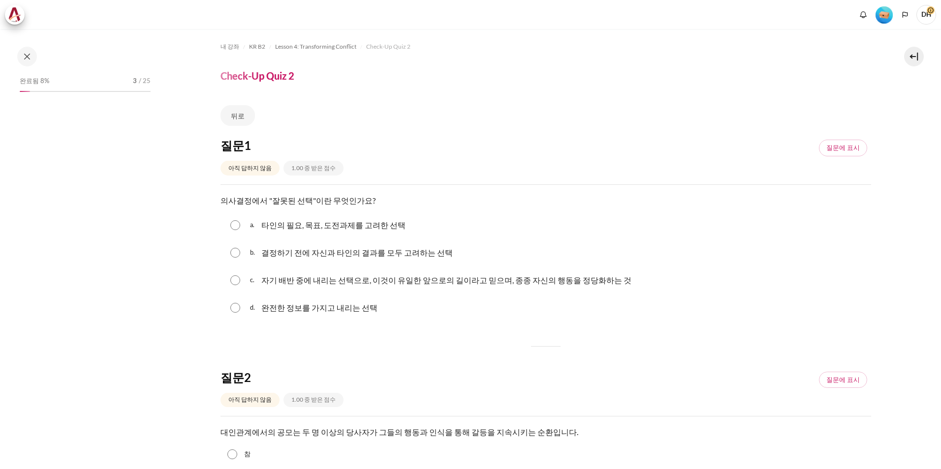
click at [398, 285] on p "자기 배반 중에 내리는 선택으로, 이것이 유일한 앞으로의 길이라고 믿으며, 종종 자신의 행동을 정당화하는 것" at bounding box center [446, 281] width 370 height 12
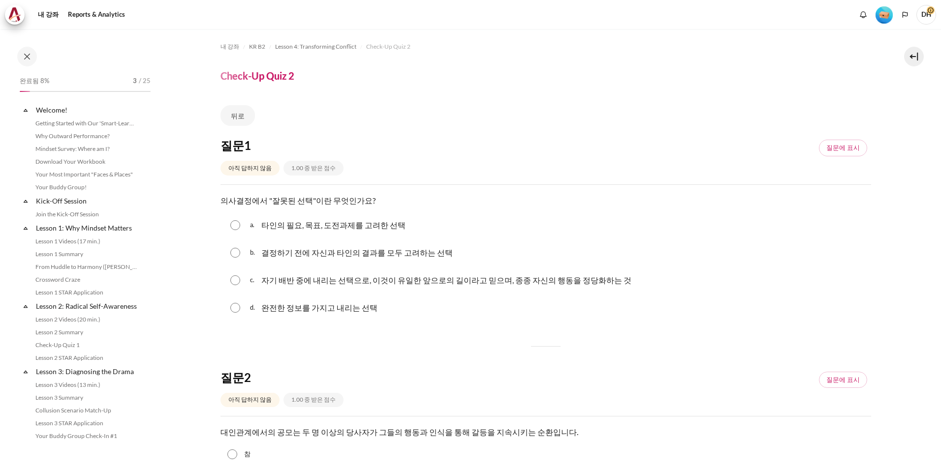
scroll to position [254, 0]
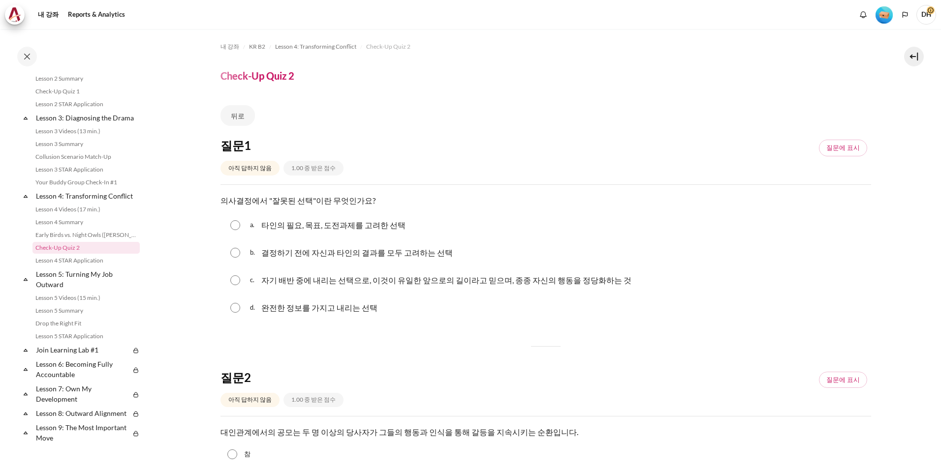
click at [399, 283] on p "자기 배반 중에 내리는 선택으로, 이것이 유일한 앞으로의 길이라고 믿으며, 종종 자신의 행동을 정당화하는 것" at bounding box center [446, 281] width 370 height 12
radio input "true"
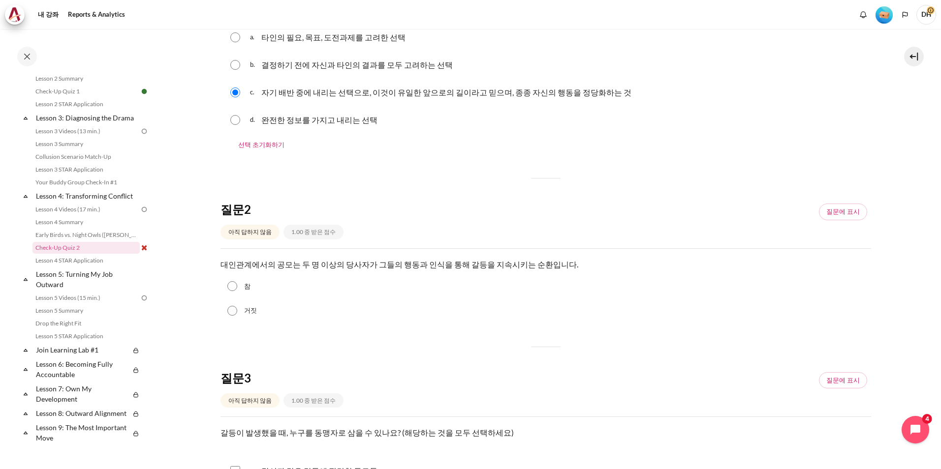
scroll to position [295, 0]
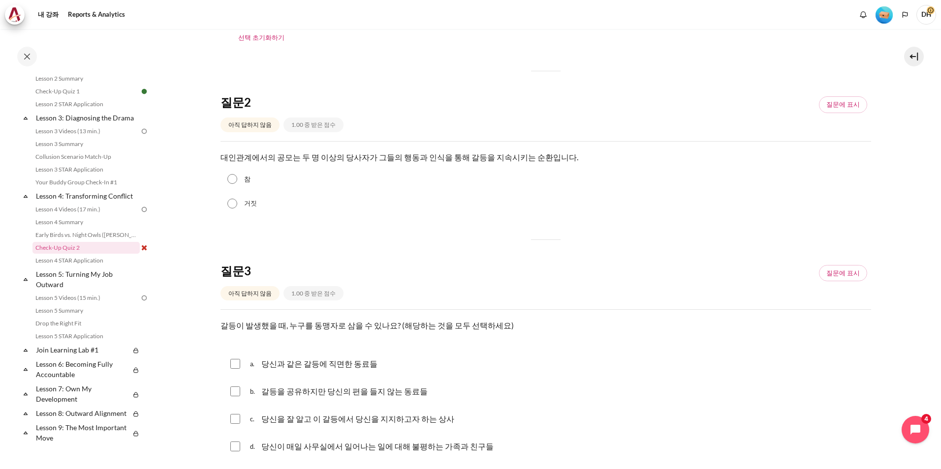
click at [246, 180] on label "참" at bounding box center [247, 180] width 6 height 10
click at [237, 180] on input "참" at bounding box center [232, 179] width 10 height 10
radio input "true"
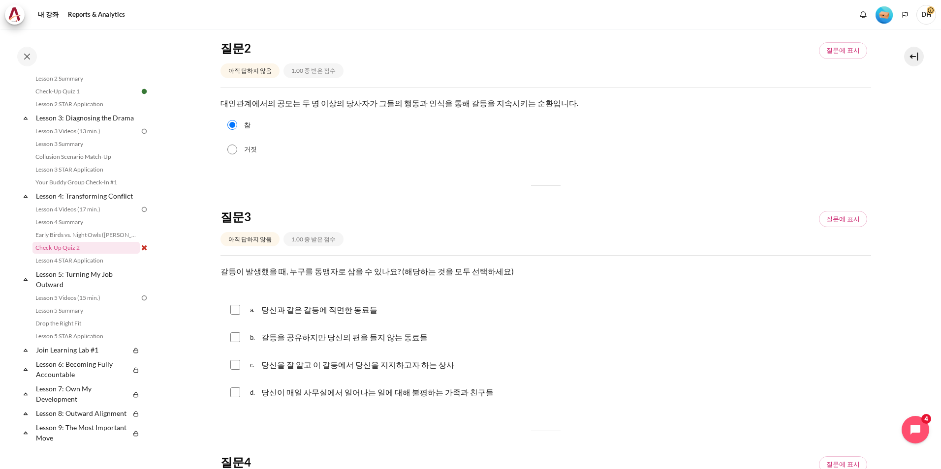
scroll to position [443, 0]
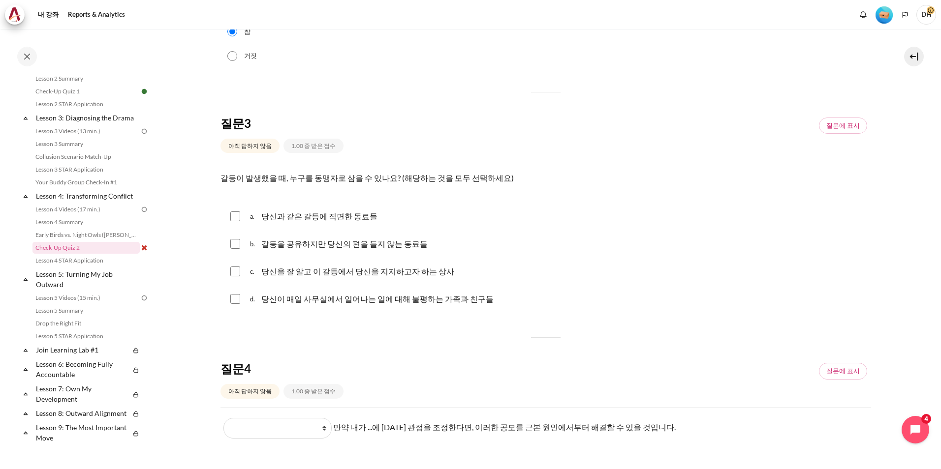
click at [433, 304] on p "당신이 매일 사무실에서 일어나는 일에 대해 불평하는 가족과 친구들" at bounding box center [377, 299] width 232 height 12
checkbox input "true"
click at [392, 274] on p "당신을 잘 알고 이 갈등에서 당신을 지지하고자 하는 상사" at bounding box center [357, 272] width 193 height 12
checkbox input "true"
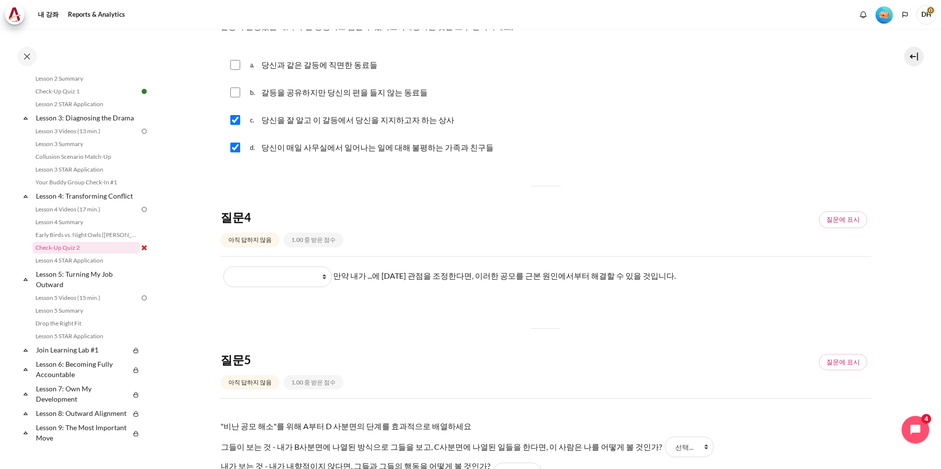
scroll to position [738, 0]
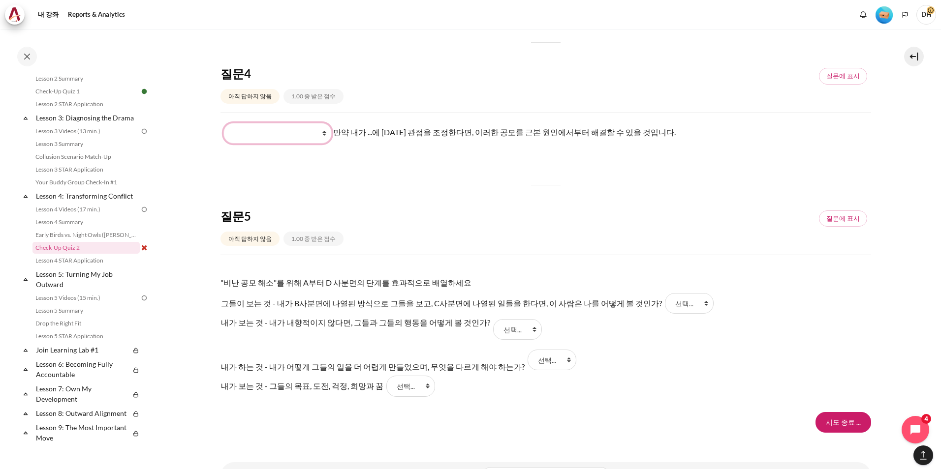
click at [310, 141] on select "What I do What they see and feel What I see and feel about what they do What th…" at bounding box center [277, 133] width 108 height 21
select select "3"
click at [223, 123] on select "What I do What they see and feel What I see and feel about what they do What th…" at bounding box center [277, 133] width 108 height 21
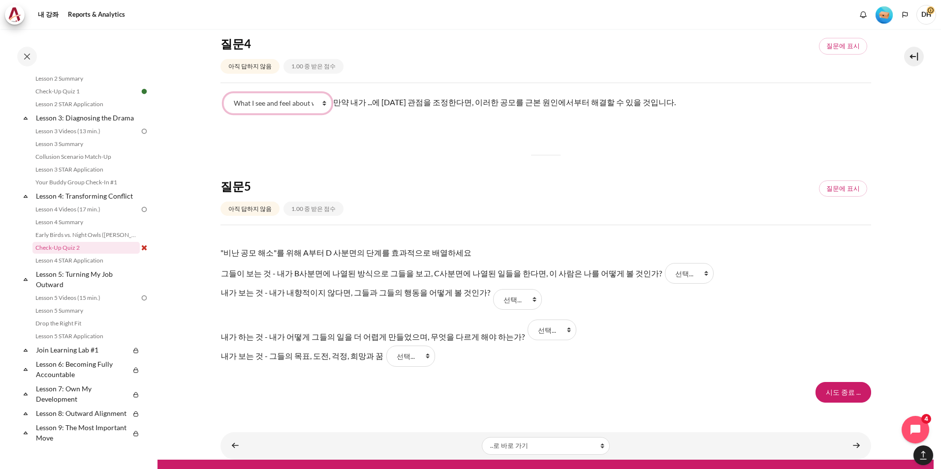
scroll to position [783, 0]
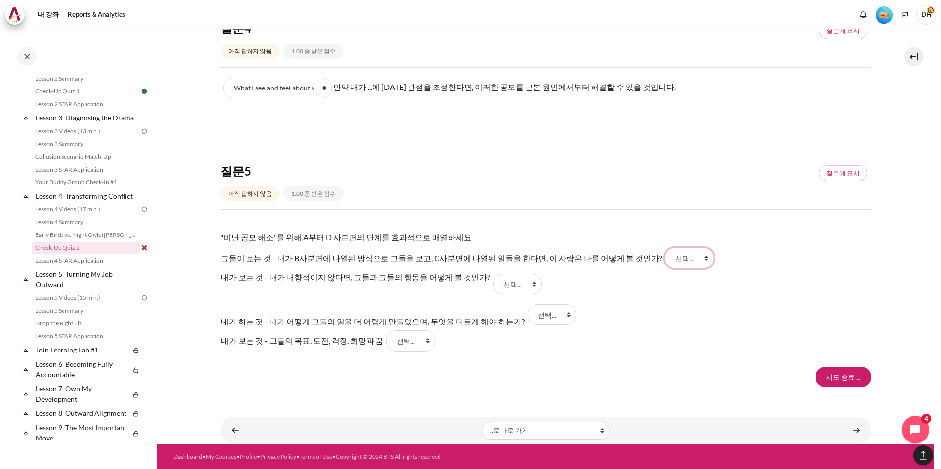
click at [665, 258] on select "선택... D C A B" at bounding box center [689, 258] width 49 height 21
select select "4"
click at [665, 248] on select "선택... D C A B" at bounding box center [689, 258] width 49 height 21
click at [506, 284] on select "선택... D C A B" at bounding box center [517, 284] width 49 height 21
select select "2"
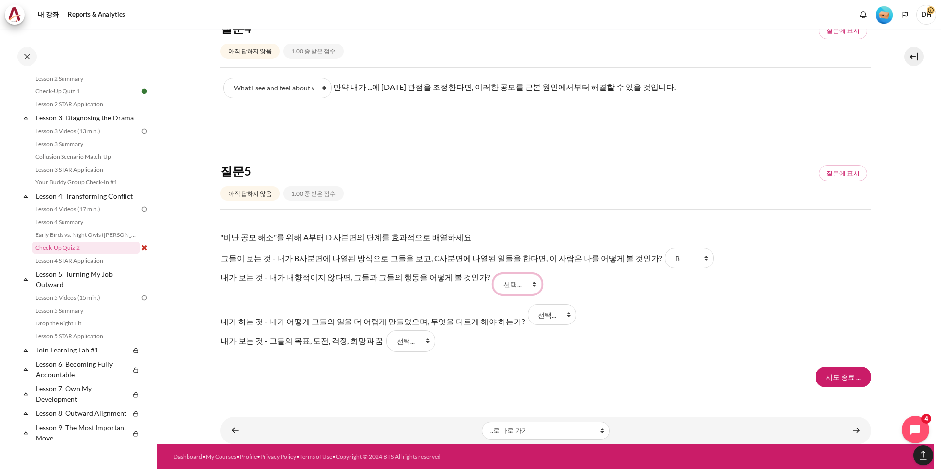
click at [493, 274] on select "선택... D C A B" at bounding box center [517, 284] width 49 height 21
click at [528, 313] on select "선택... D C A B" at bounding box center [552, 315] width 49 height 21
select select "1"
click at [528, 305] on select "선택... D C A B" at bounding box center [552, 315] width 49 height 21
click at [403, 336] on select "선택... D C A B" at bounding box center [410, 341] width 49 height 21
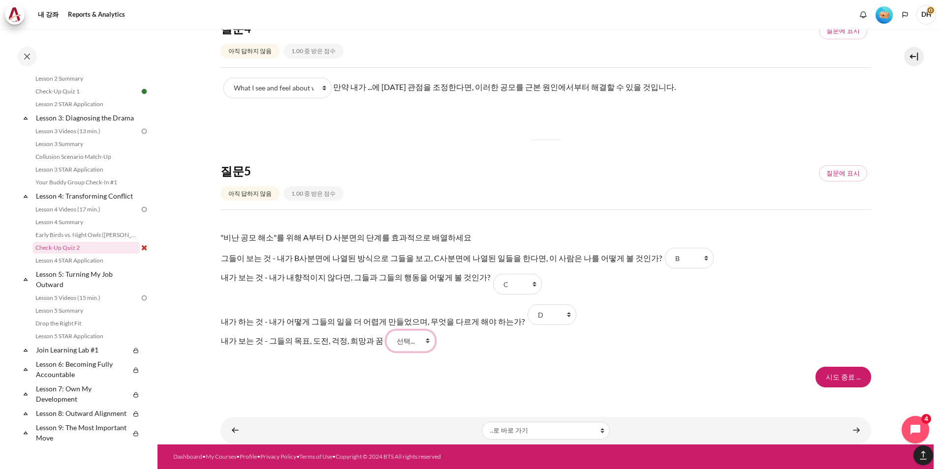
select select "3"
click at [386, 331] on select "선택... D C A B" at bounding box center [410, 341] width 49 height 21
click at [823, 377] on input "시도 종료 ..." at bounding box center [843, 377] width 56 height 21
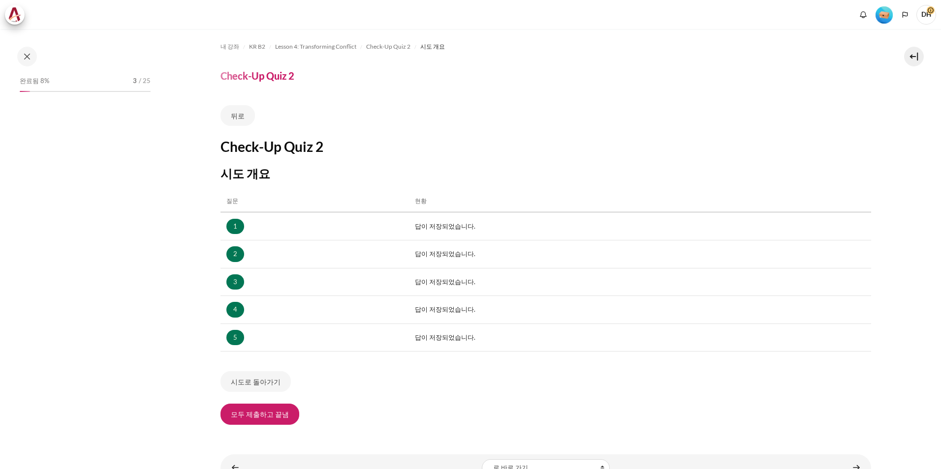
click at [233, 427] on div "내 강좌 KR B2 Lesson 4: Transforming Conflict Check-Up Quiz 2 시도 개요 Check-Up Quiz …" at bounding box center [545, 234] width 651 height 411
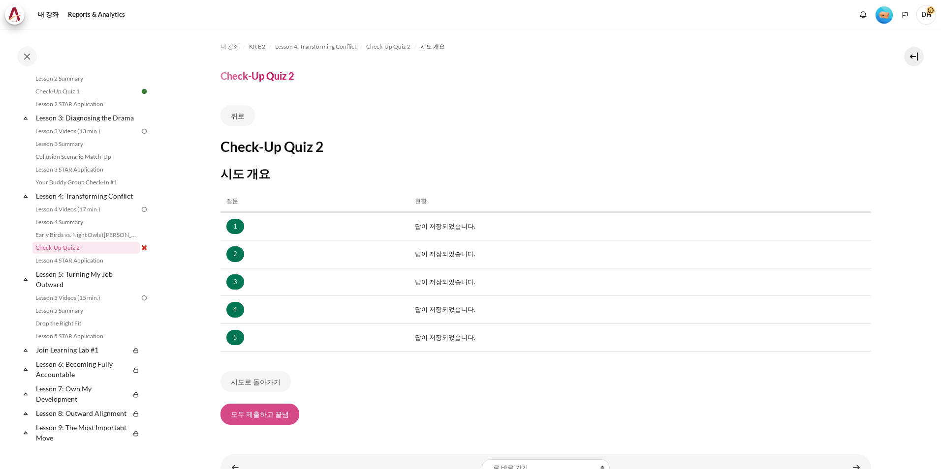
click at [239, 417] on button "모두 제출하고 끝냄" at bounding box center [259, 414] width 79 height 21
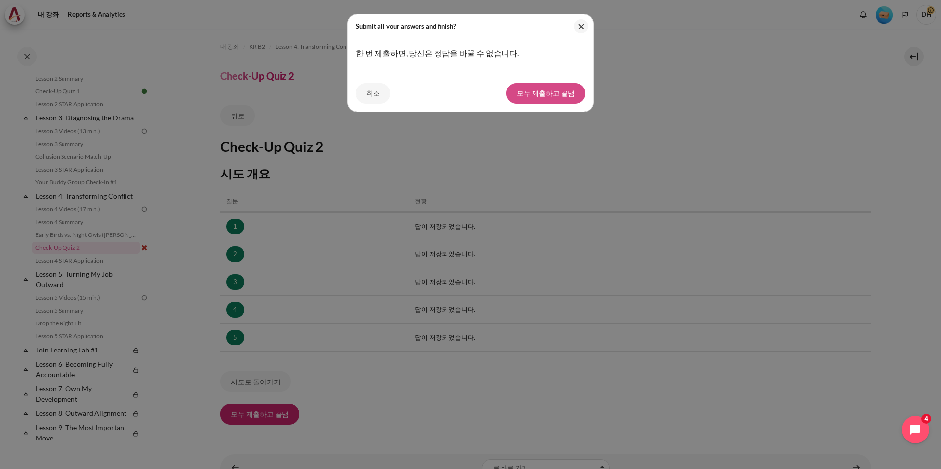
click at [526, 95] on button "모두 제출하고 끝냄" at bounding box center [545, 93] width 79 height 21
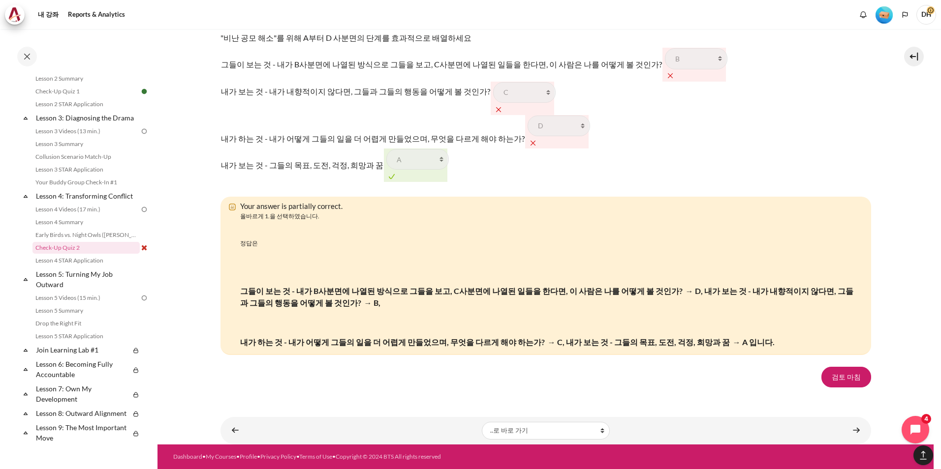
scroll to position [1625, 0]
click at [834, 378] on link "검토 마침" at bounding box center [846, 377] width 50 height 21
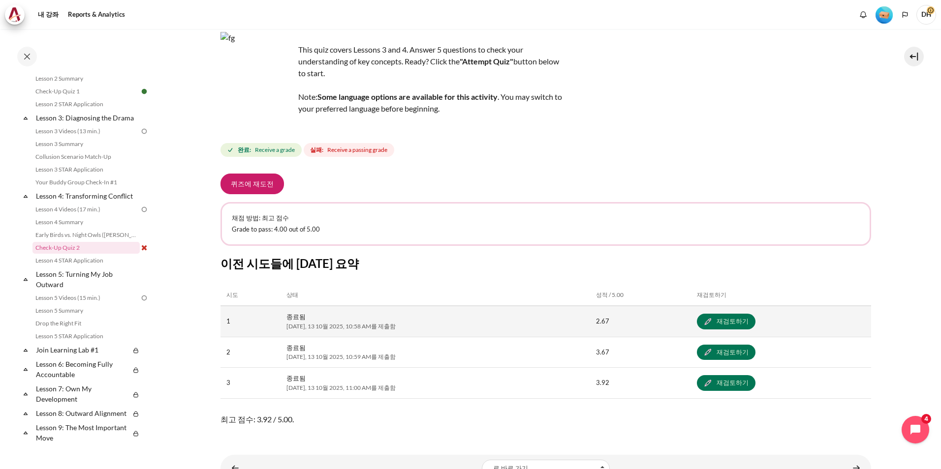
scroll to position [103, 0]
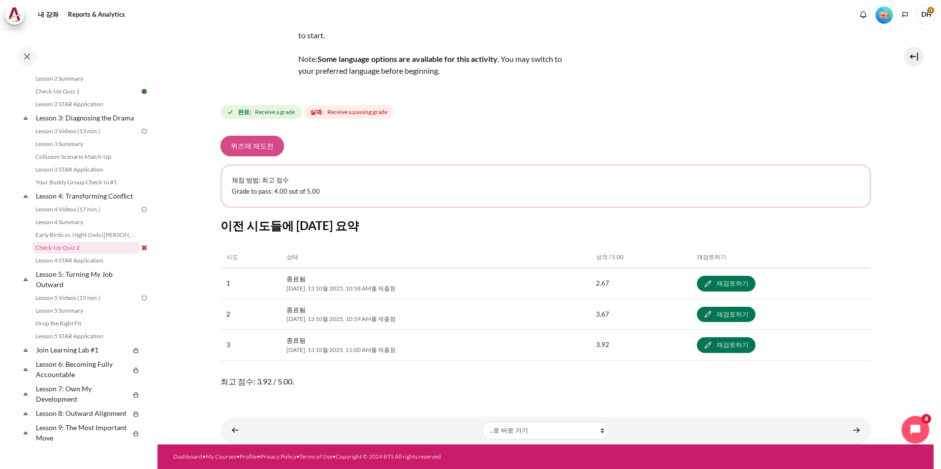
click at [264, 145] on button "퀴즈에 재도전" at bounding box center [251, 146] width 63 height 21
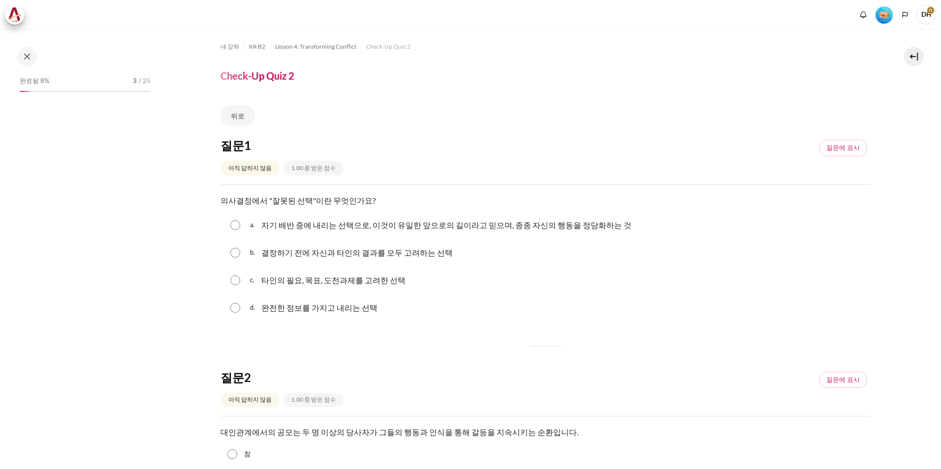
click at [418, 226] on p "자기 배반 중에 내리는 선택으로, 이것이 유일한 앞으로의 길이라고 믿으며, 종종 자신의 행동을 정당화하는 것" at bounding box center [446, 225] width 370 height 12
radio input "true"
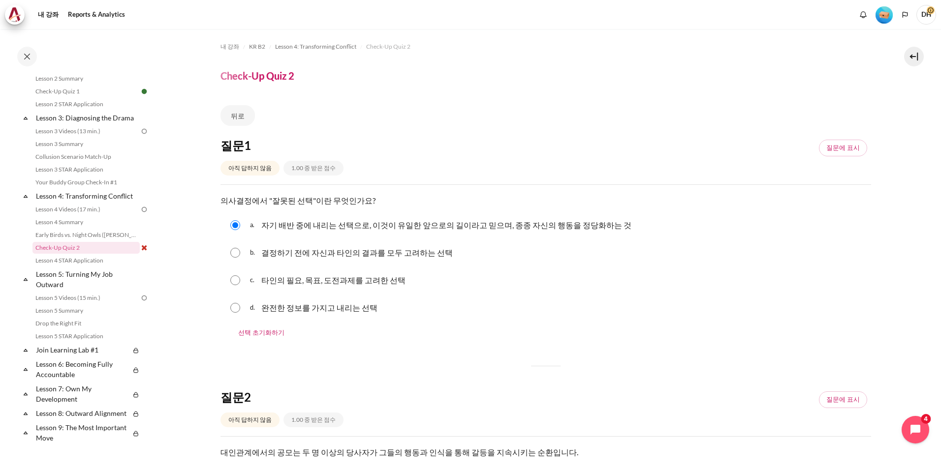
scroll to position [246, 0]
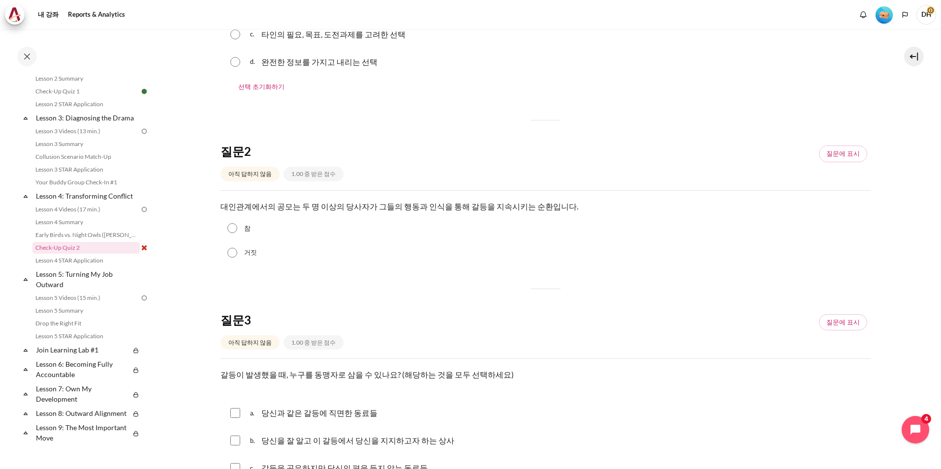
click at [230, 229] on input "참" at bounding box center [232, 228] width 10 height 10
radio input "true"
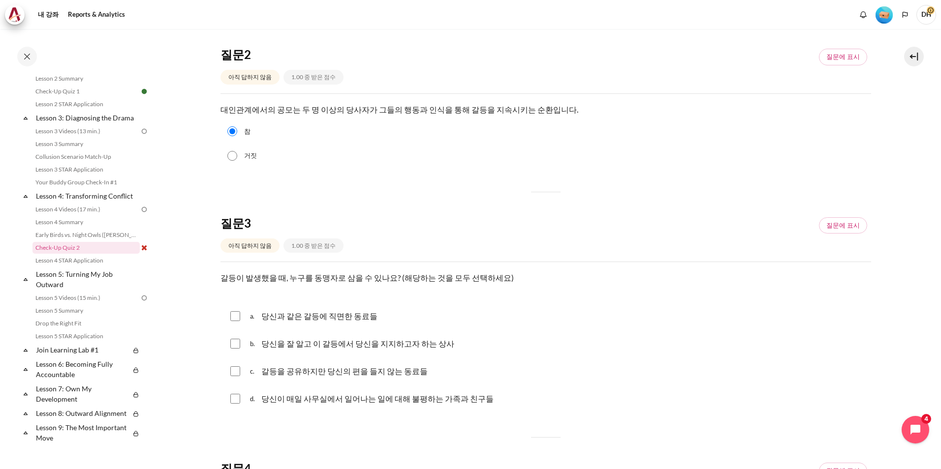
scroll to position [443, 0]
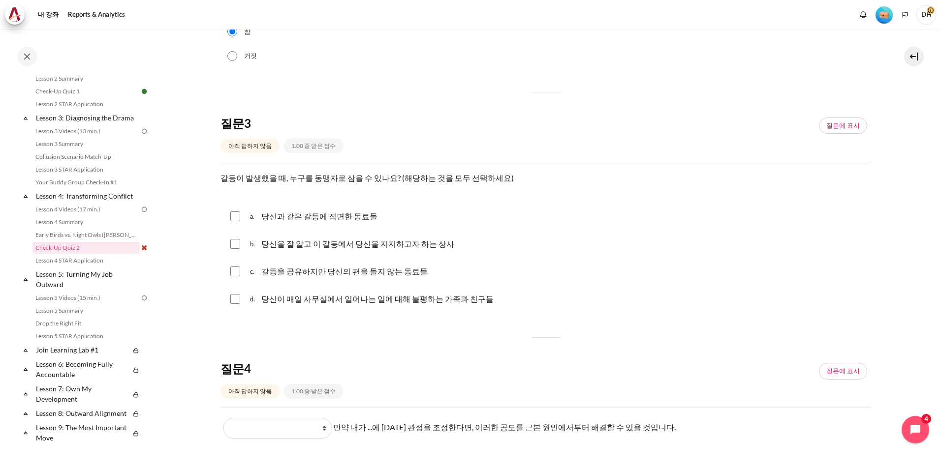
click at [353, 245] on p "당신을 잘 알고 이 갈등에서 당신을 지지하고자 하는 상사" at bounding box center [357, 244] width 193 height 12
checkbox input "true"
click at [374, 300] on p "당신이 매일 사무실에서 일어나는 일에 대해 불평하는 가족과 친구들" at bounding box center [377, 299] width 232 height 12
checkbox input "true"
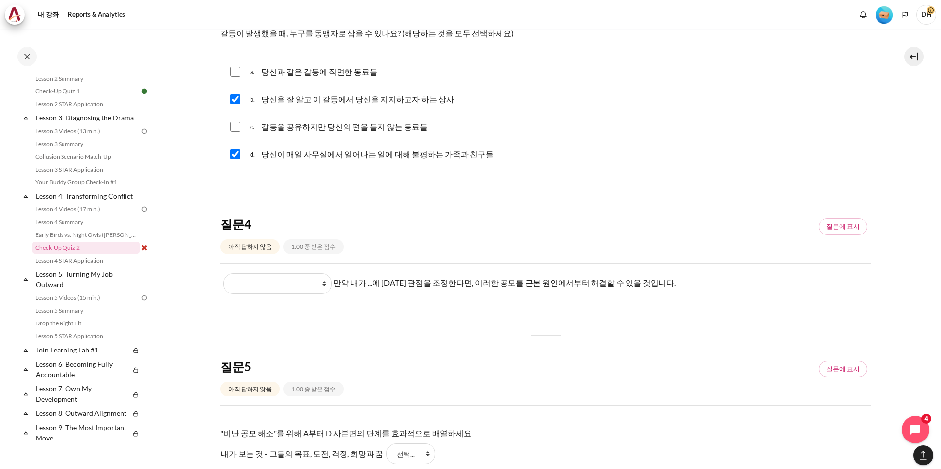
scroll to position [689, 0]
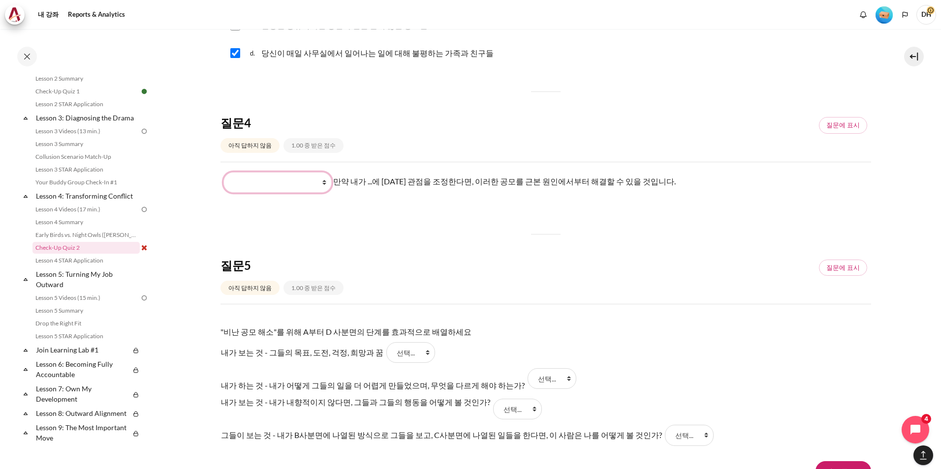
drag, startPoint x: 298, startPoint y: 181, endPoint x: 298, endPoint y: 188, distance: 6.9
click at [298, 181] on select "What they do What they see and feel What I see and feel about what they do What…" at bounding box center [277, 182] width 108 height 21
select select "3"
click at [223, 172] on select "What they do What they see and feel What I see and feel about what they do What…" at bounding box center [277, 182] width 108 height 21
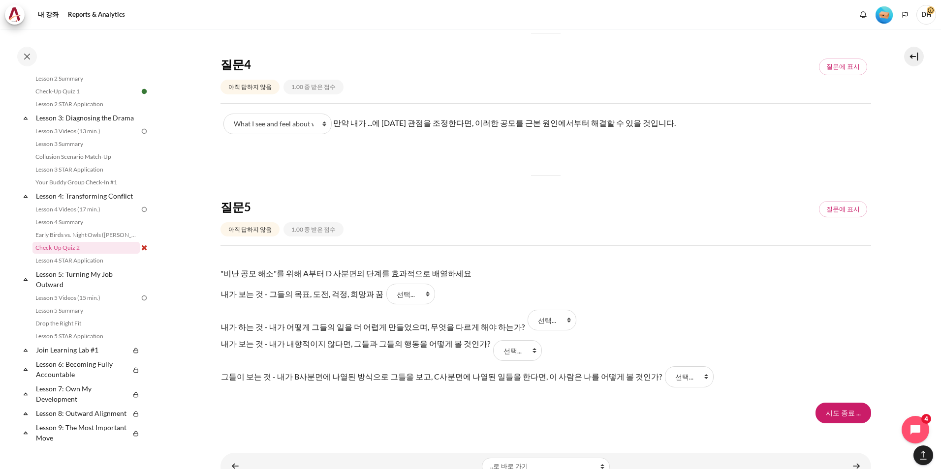
scroll to position [783, 0]
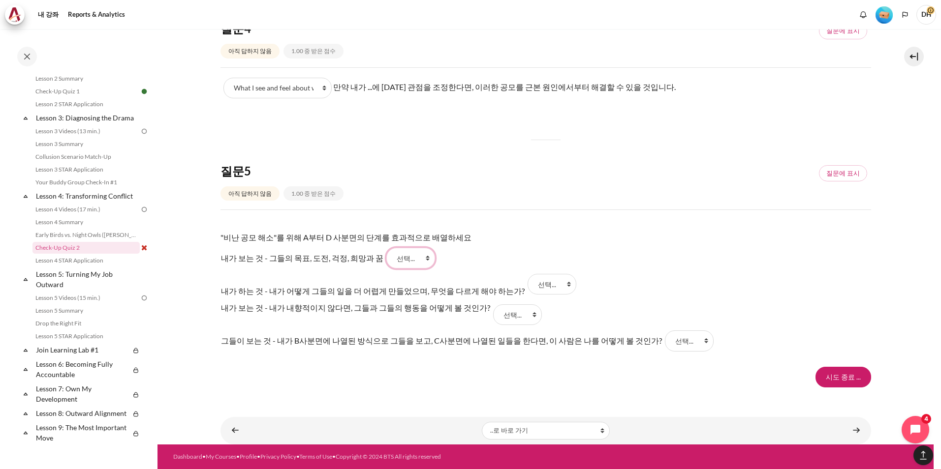
click at [408, 259] on select "선택... B D A C" at bounding box center [410, 258] width 49 height 21
select select "3"
click at [386, 248] on select "선택... B D A C" at bounding box center [410, 258] width 49 height 21
click at [464, 260] on tr "내가 보는 것 - 그들의 목표, 도전, 걱정, 희망과 꿈 답 1 질문 5 선택... B D A C" at bounding box center [466, 259] width 492 height 22
click at [665, 342] on select "선택... B D A C" at bounding box center [689, 341] width 49 height 21
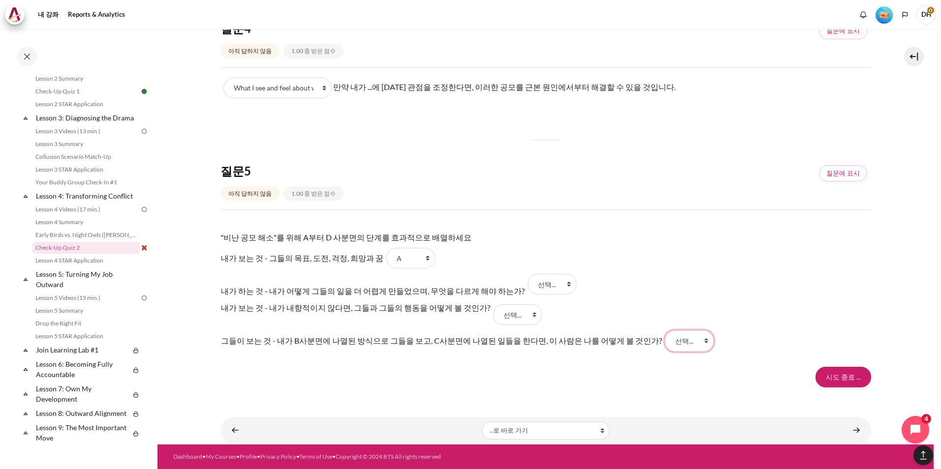
select select "2"
click at [665, 331] on select "선택... B D A C" at bounding box center [689, 341] width 49 height 21
click at [498, 316] on select "선택... B D A C" at bounding box center [517, 315] width 49 height 21
select select "1"
click at [493, 305] on select "선택... B D A C" at bounding box center [517, 315] width 49 height 21
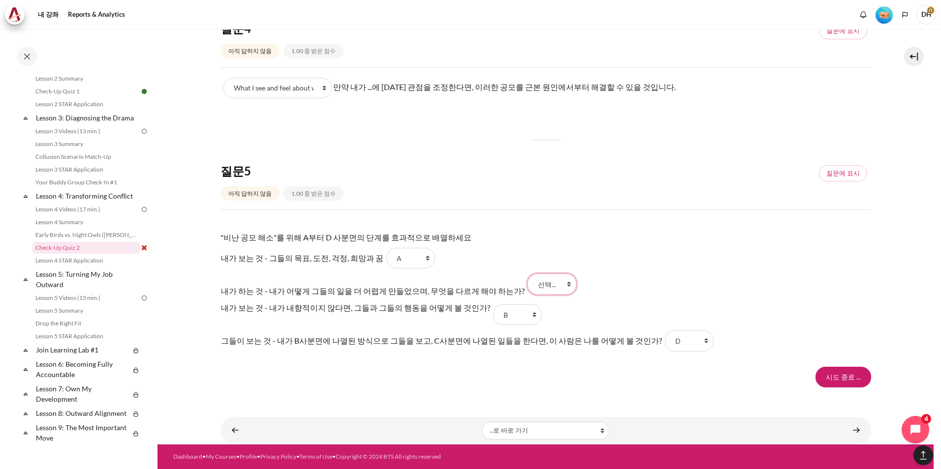
click at [528, 288] on select "선택... B D A C" at bounding box center [552, 284] width 49 height 21
select select "4"
click at [528, 274] on select "선택... B D A C" at bounding box center [552, 284] width 49 height 21
click at [821, 375] on input "시도 종료 ..." at bounding box center [843, 377] width 56 height 21
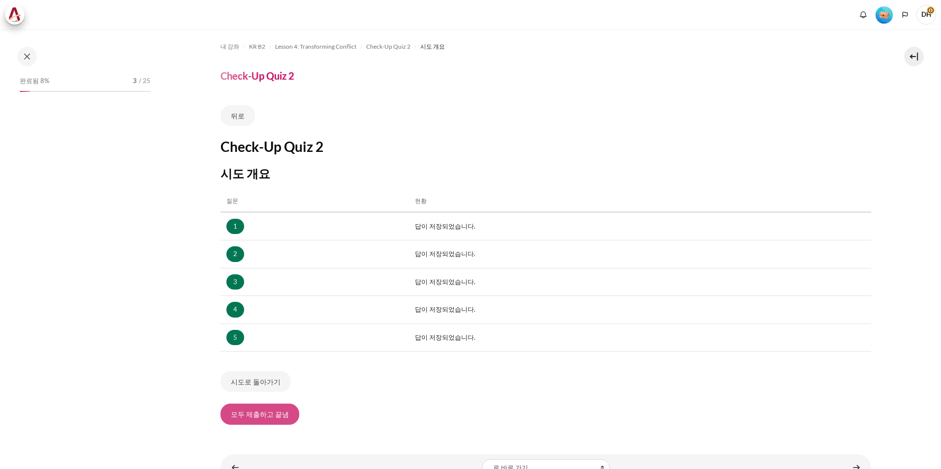
click at [276, 416] on button "모두 제출하고 끝냄" at bounding box center [259, 414] width 79 height 21
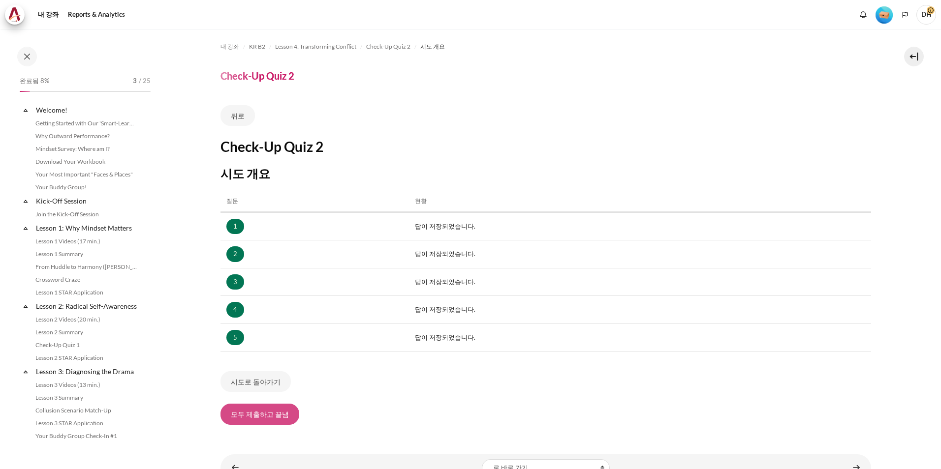
scroll to position [254, 0]
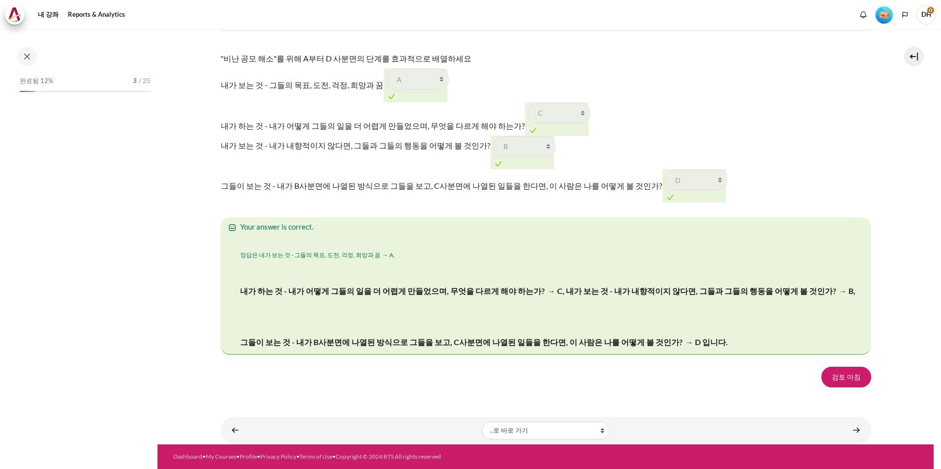
scroll to position [1605, 0]
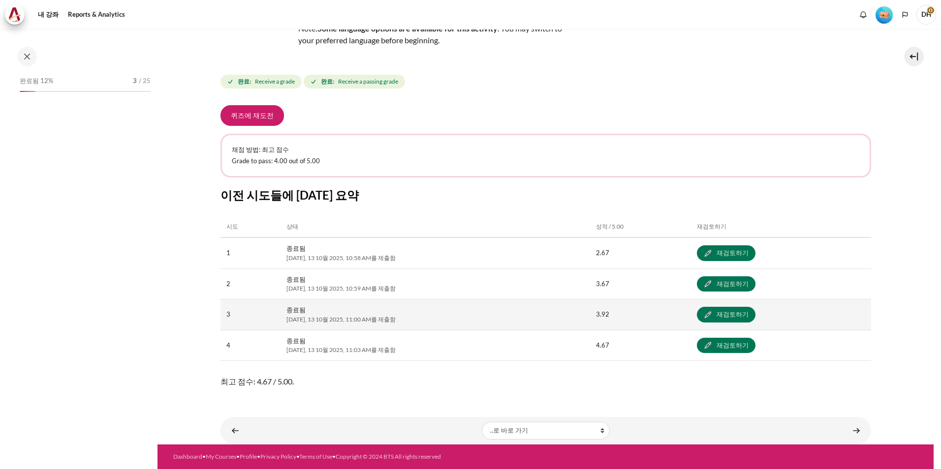
scroll to position [254, 0]
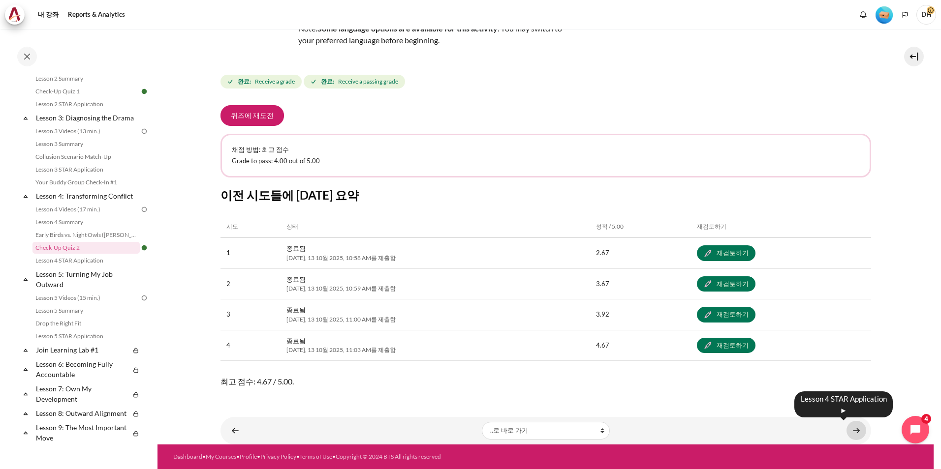
click at [846, 428] on link "내용" at bounding box center [856, 430] width 20 height 19
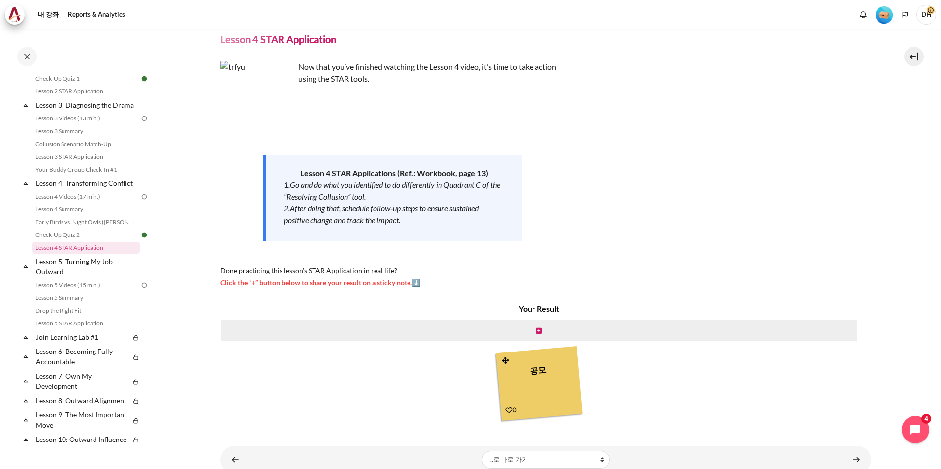
scroll to position [65, 0]
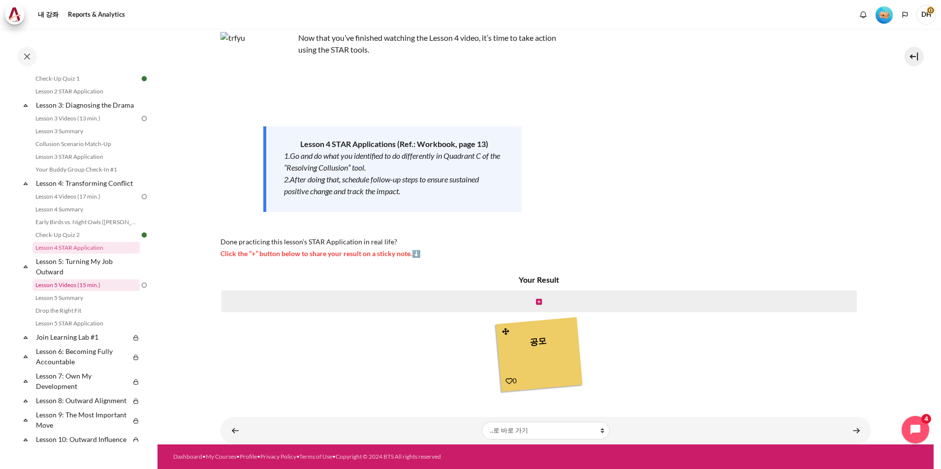
click at [100, 291] on link "Lesson 5 Videos (15 min.)" at bounding box center [85, 286] width 107 height 12
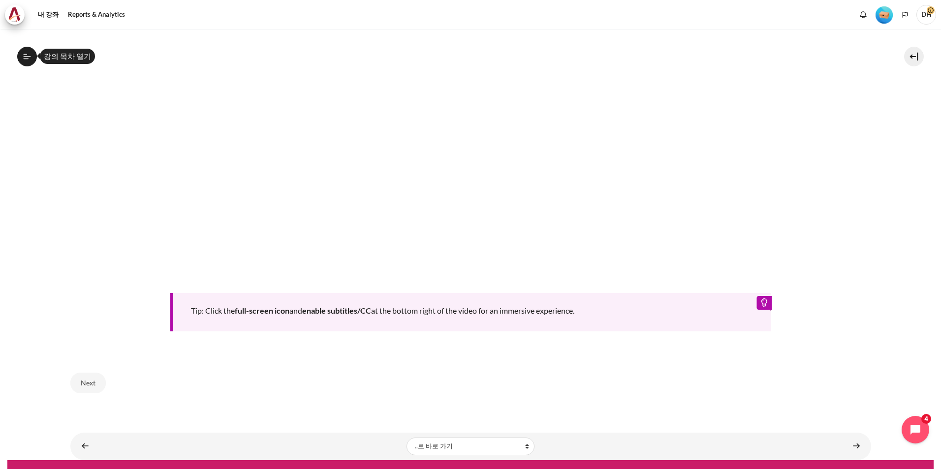
scroll to position [462, 0]
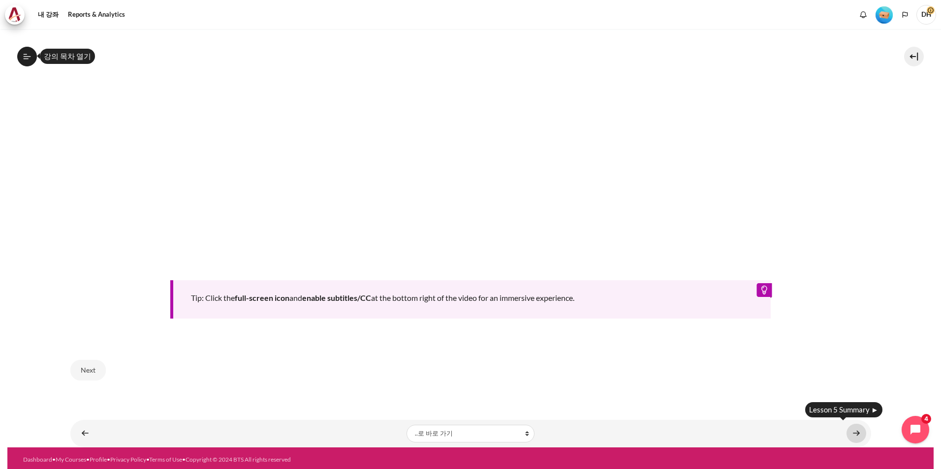
click at [852, 434] on link "내용" at bounding box center [856, 433] width 20 height 19
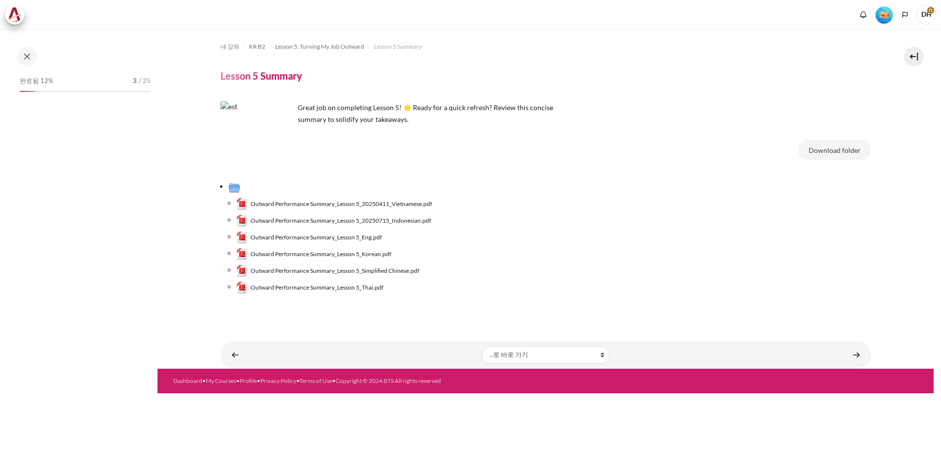
scroll to position [317, 0]
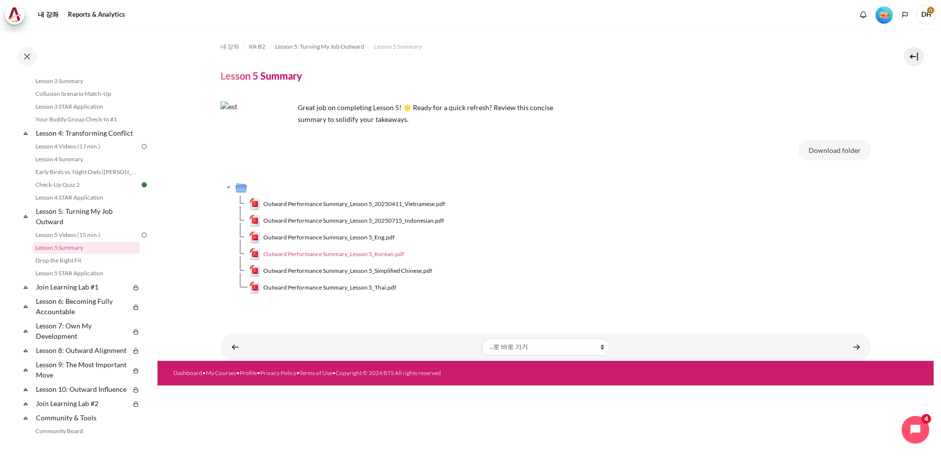
click at [326, 256] on span "Outward Performance Summary_Lesson 5_Korean.pdf" at bounding box center [333, 254] width 141 height 9
click at [390, 14] on div "내 강좌 Reports & Analytics 더 보기" at bounding box center [470, 15] width 931 height 20
click at [854, 349] on link "내용" at bounding box center [856, 347] width 20 height 19
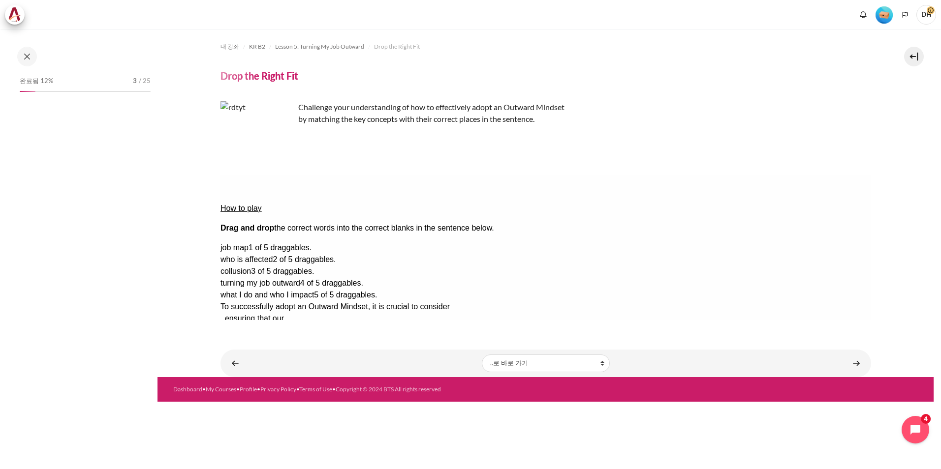
scroll to position [330, 0]
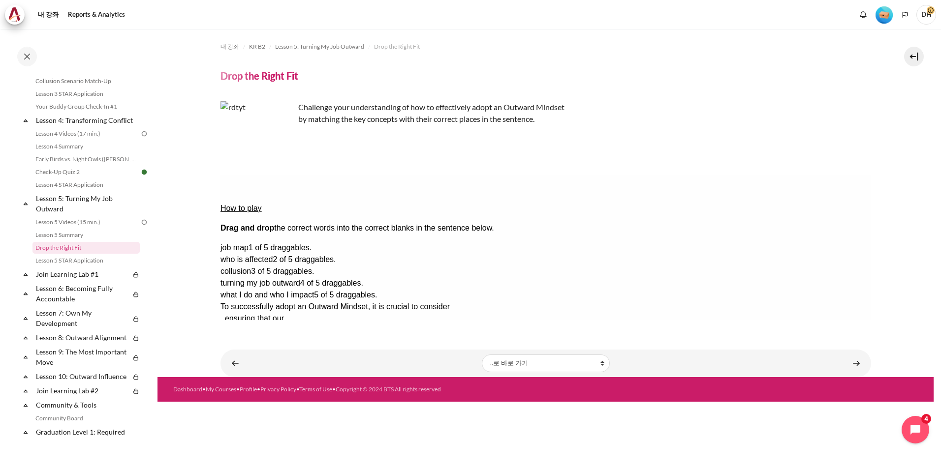
drag, startPoint x: 220, startPoint y: 189, endPoint x: 339, endPoint y: 254, distance: 134.6
click at [339, 254] on div "How to play Drag and drop the correct words into the correct blanks in the sent…" at bounding box center [545, 273] width 651 height 197
copy div "How to play Drag and drop the correct words into the correct blanks in the sent…"
click at [587, 166] on div "내용" at bounding box center [545, 230] width 651 height 181
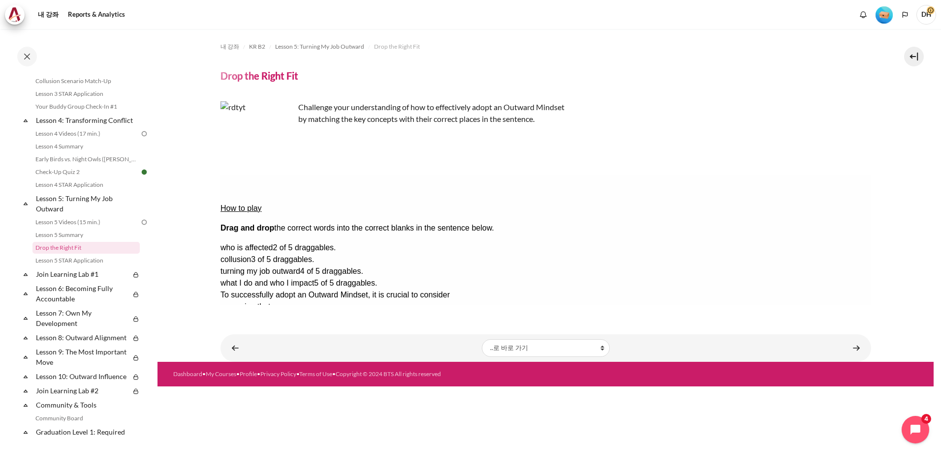
click at [272, 244] on span "who is affected" at bounding box center [246, 248] width 52 height 8
click at [302, 301] on div "Drop Zone 1. Drop Zone 1 is empty." at bounding box center [261, 301] width 82 height 0
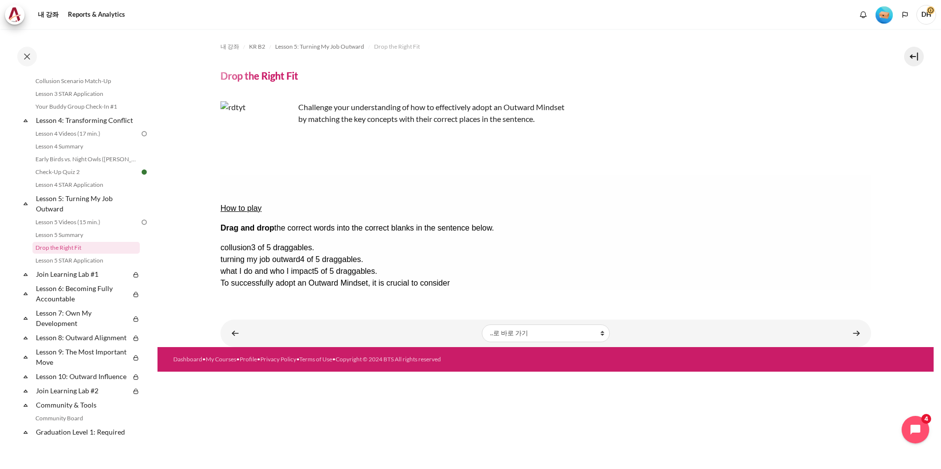
click at [302, 337] on div "Drop Zone 3. Drop Zone 3 is empty." at bounding box center [261, 337] width 82 height 0
click at [795, 242] on div "collusion 3 of 5 draggables." at bounding box center [545, 248] width 651 height 12
click at [302, 348] on div "Drop Zone 4. Drop Zone 4 is empty." at bounding box center [261, 348] width 82 height 0
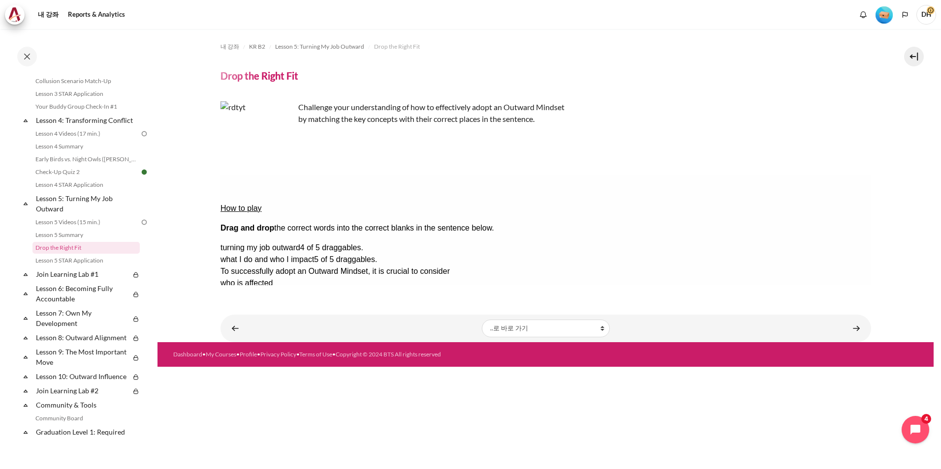
drag, startPoint x: 680, startPoint y: 232, endPoint x: 497, endPoint y: 232, distance: 183.6
click at [302, 348] on div "Drop Zone 4 contains draggable collusion." at bounding box center [261, 348] width 82 height 0
drag, startPoint x: 795, startPoint y: 230, endPoint x: 666, endPoint y: 233, distance: 129.0
click at [594, 360] on div "Check Check the answers. The responses will be marked as correct, incorrect, or…" at bounding box center [545, 366] width 651 height 12
click at [247, 361] on button "Check Check the answers. The responses will be marked as correct, incorrect, or…" at bounding box center [233, 366] width 27 height 10
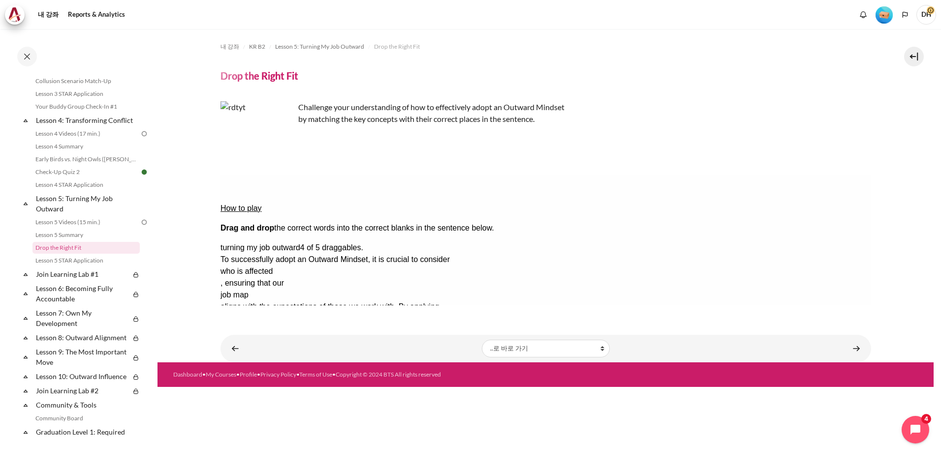
drag, startPoint x: 801, startPoint y: 222, endPoint x: 515, endPoint y: 237, distance: 286.3
click at [526, 242] on div "turning my job outward 4 of 5 draggables. To successfully adopt an Outward Mind…" at bounding box center [545, 301] width 651 height 118
click at [292, 391] on button "Retry Retry the task. Reset all responses and start the task over again." at bounding box center [281, 396] width 24 height 10
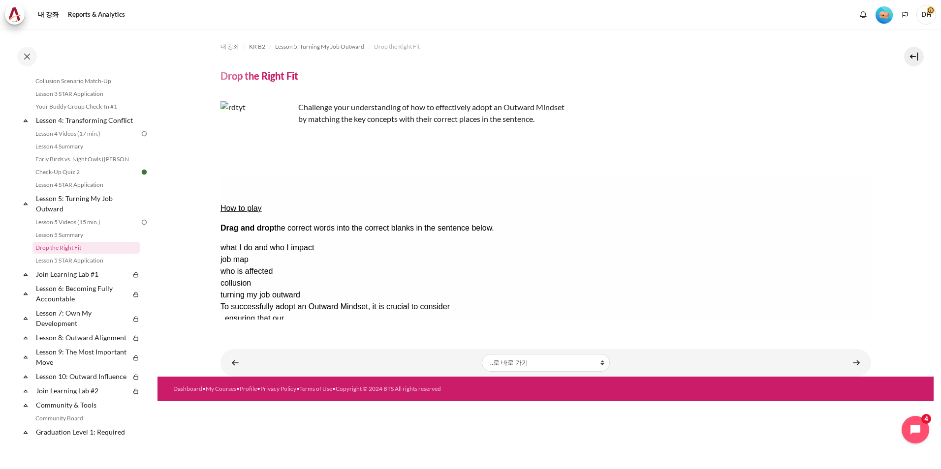
click at [687, 269] on div "what I do and who I impact job map who is affected collusion turning my job out…" at bounding box center [545, 301] width 651 height 118
drag, startPoint x: 793, startPoint y: 220, endPoint x: 797, endPoint y: 232, distance: 13.1
drag, startPoint x: 783, startPoint y: 235, endPoint x: 502, endPoint y: 212, distance: 282.4
drag, startPoint x: 781, startPoint y: 281, endPoint x: 453, endPoint y: 236, distance: 331.3
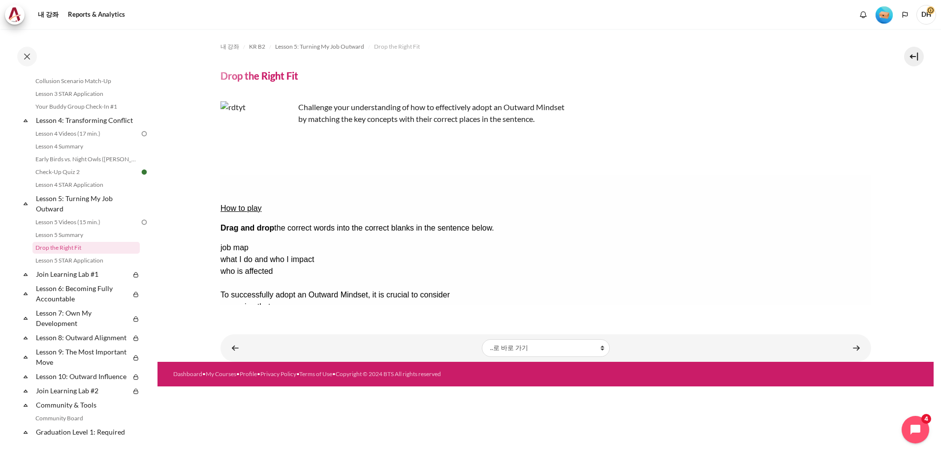
drag, startPoint x: 785, startPoint y: 262, endPoint x: 502, endPoint y: 222, distance: 285.8
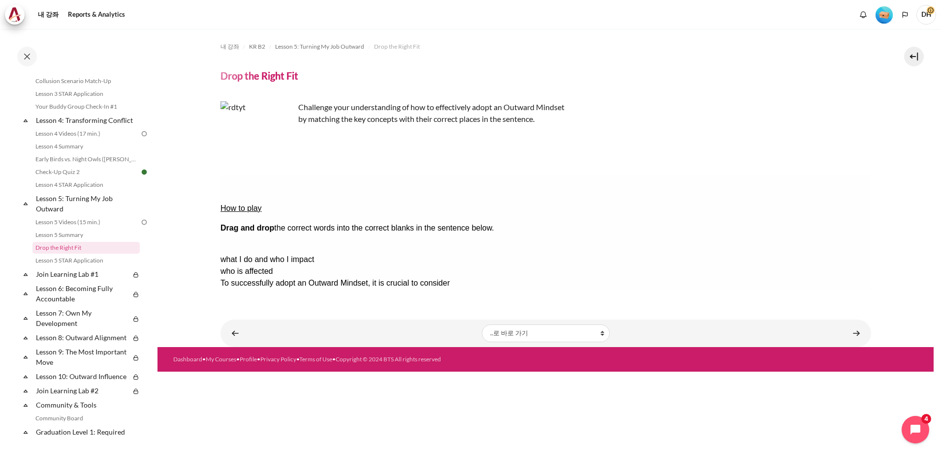
drag, startPoint x: 793, startPoint y: 221, endPoint x: 679, endPoint y: 222, distance: 113.7
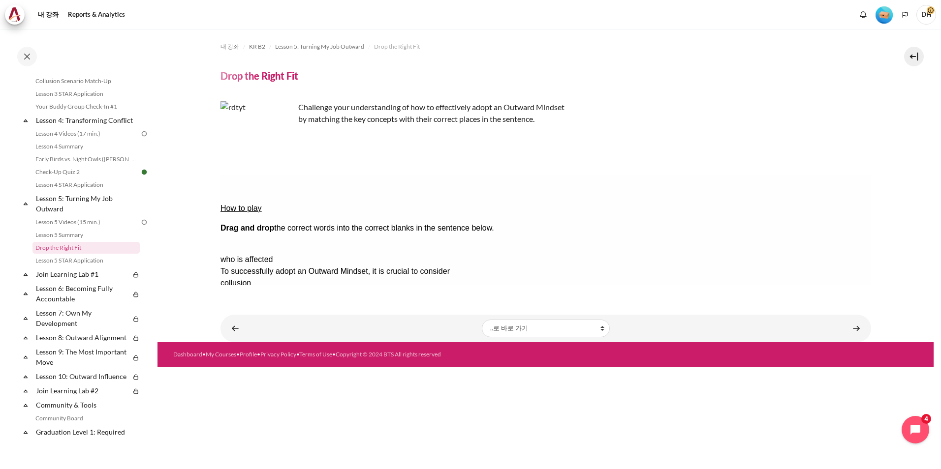
drag, startPoint x: 779, startPoint y: 218, endPoint x: 663, endPoint y: 235, distance: 116.4
click at [464, 360] on div "Check Check the answers. The responses will be marked as correct, incorrect, or…" at bounding box center [545, 366] width 651 height 12
click at [247, 361] on button "Check Check the answers. The responses will be marked as correct, incorrect, or…" at bounding box center [233, 366] width 27 height 10
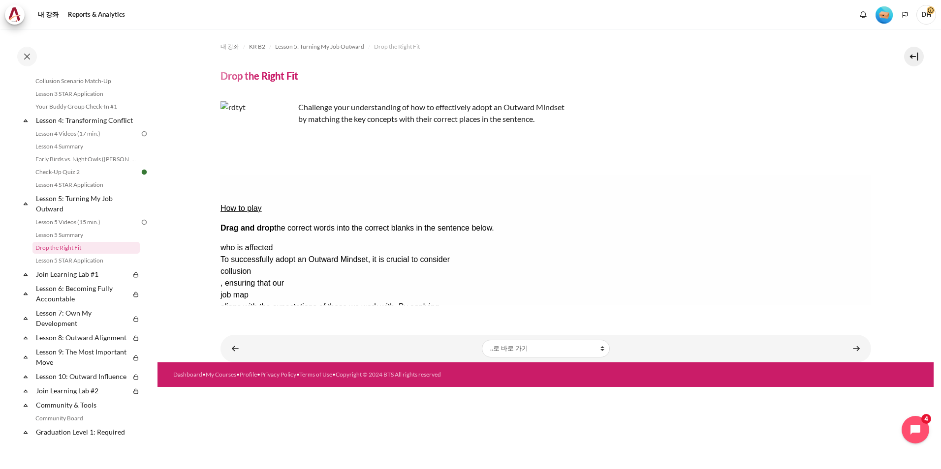
click at [292, 391] on button "Retry Retry the task. Reset all responses and start the task over again." at bounding box center [281, 396] width 24 height 10
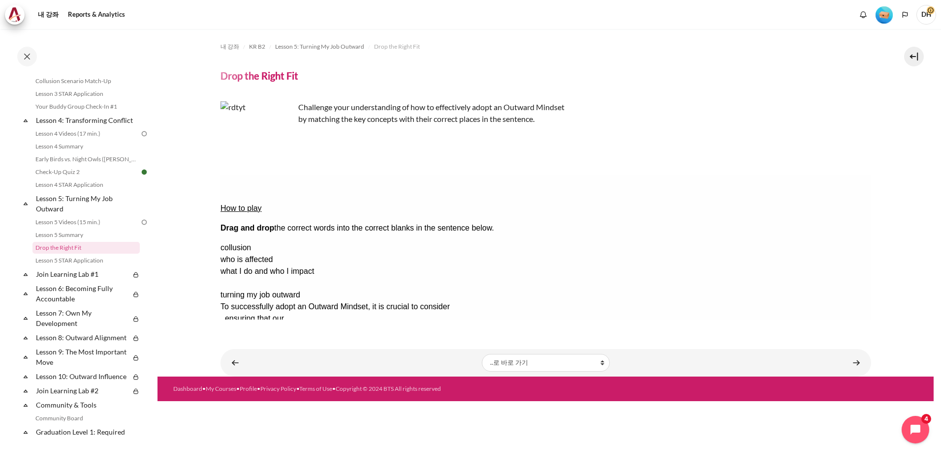
drag, startPoint x: 785, startPoint y: 260, endPoint x: 687, endPoint y: 212, distance: 109.2
drag, startPoint x: 786, startPoint y: 219, endPoint x: 649, endPoint y: 206, distance: 138.0
drag, startPoint x: 793, startPoint y: 215, endPoint x: 662, endPoint y: 213, distance: 130.9
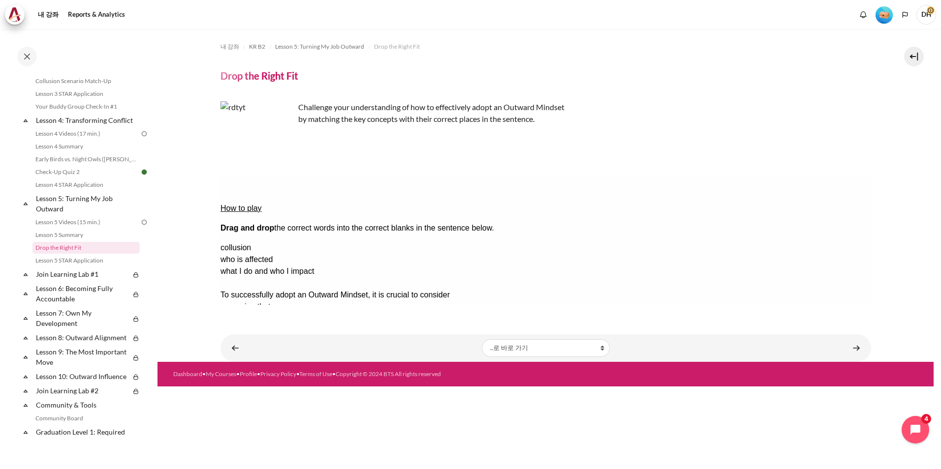
drag, startPoint x: 792, startPoint y: 265, endPoint x: 463, endPoint y: 235, distance: 330.2
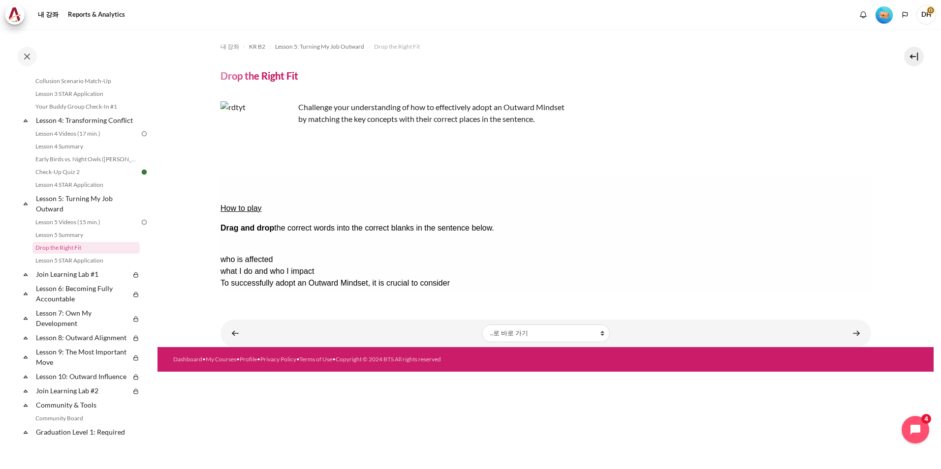
drag, startPoint x: 773, startPoint y: 217, endPoint x: 655, endPoint y: 232, distance: 119.5
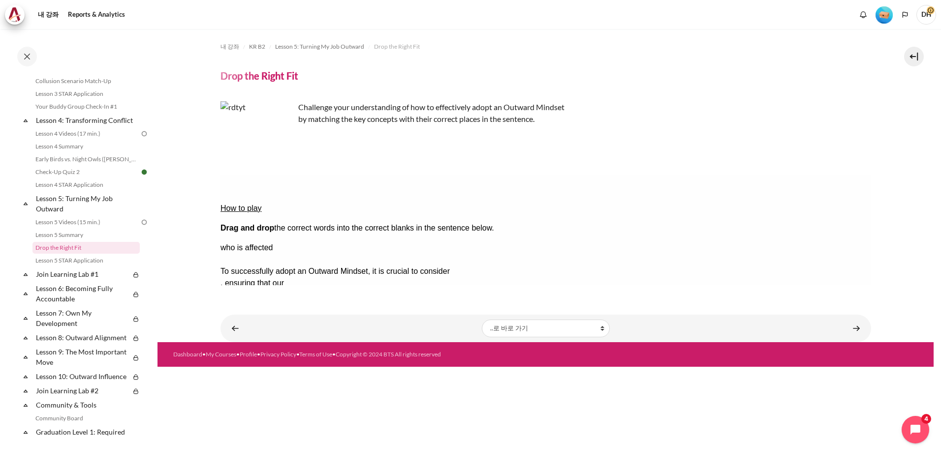
drag, startPoint x: 770, startPoint y: 239, endPoint x: 491, endPoint y: 220, distance: 279.1
click at [247, 361] on button "Check Check the answers. The responses will be marked as correct, incorrect, or…" at bounding box center [233, 366] width 27 height 10
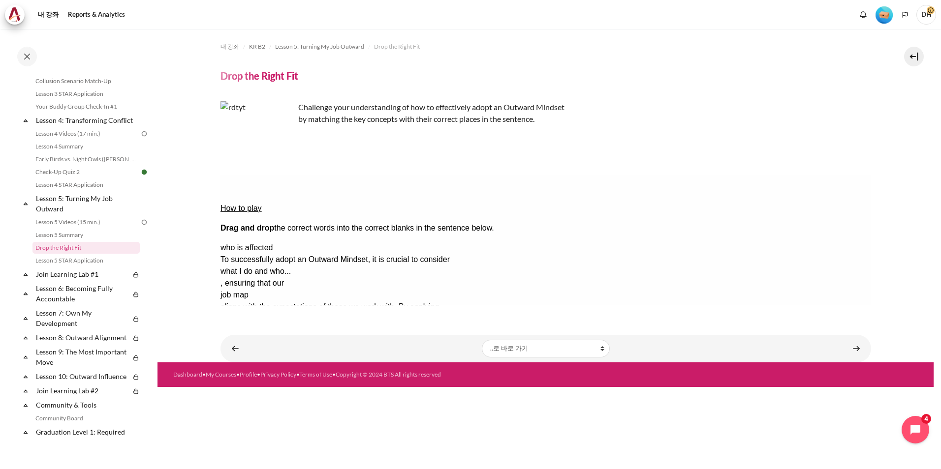
click at [292, 391] on button "Retry Retry the task. Reset all responses and start the task over again." at bounding box center [281, 396] width 24 height 10
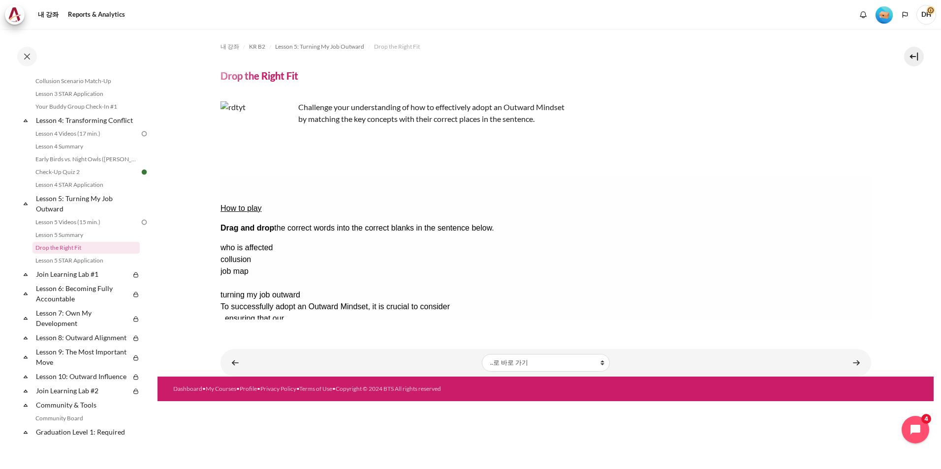
drag, startPoint x: 781, startPoint y: 266, endPoint x: 494, endPoint y: 218, distance: 291.3
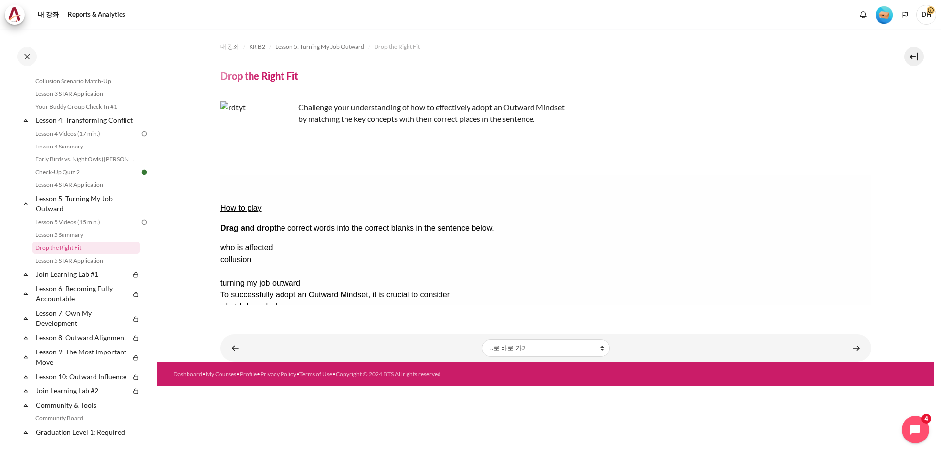
drag, startPoint x: 790, startPoint y: 244, endPoint x: 642, endPoint y: 206, distance: 153.5
drag, startPoint x: 796, startPoint y: 215, endPoint x: 644, endPoint y: 214, distance: 152.1
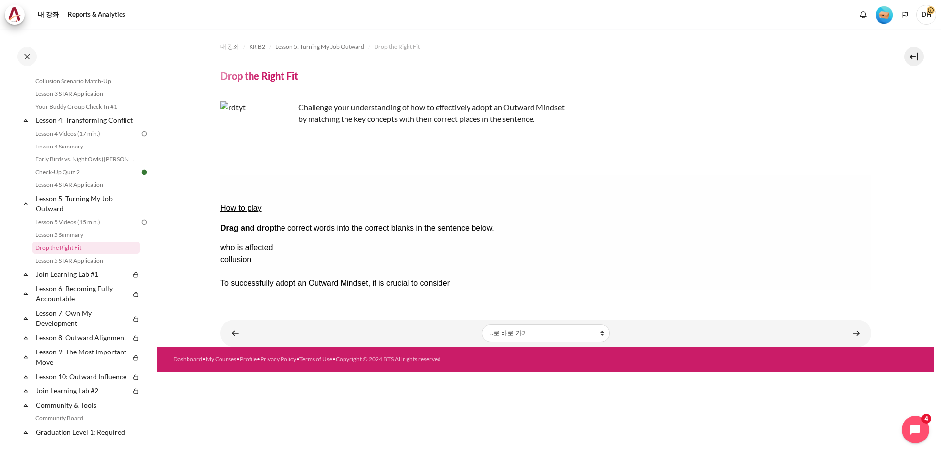
drag, startPoint x: 789, startPoint y: 251, endPoint x: 455, endPoint y: 232, distance: 334.7
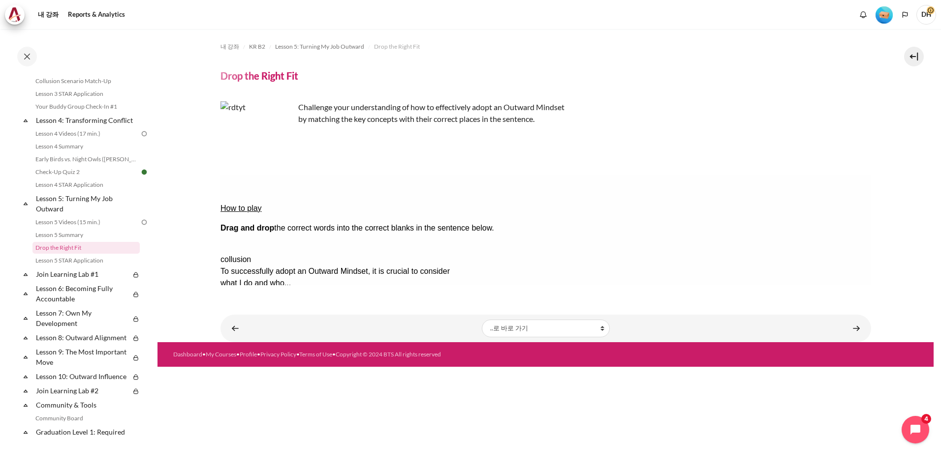
drag, startPoint x: 819, startPoint y: 222, endPoint x: 632, endPoint y: 232, distance: 187.8
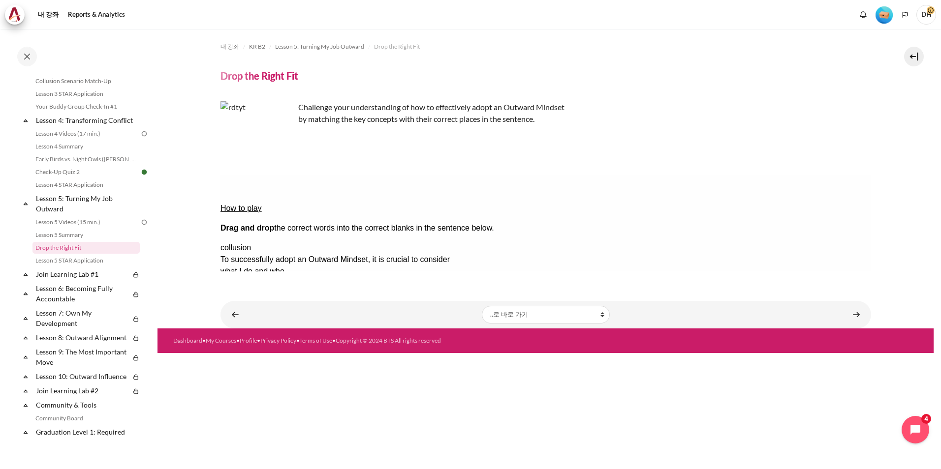
click at [247, 361] on button "Check Check the answers. The responses will be marked as correct, incorrect, or…" at bounding box center [233, 366] width 27 height 10
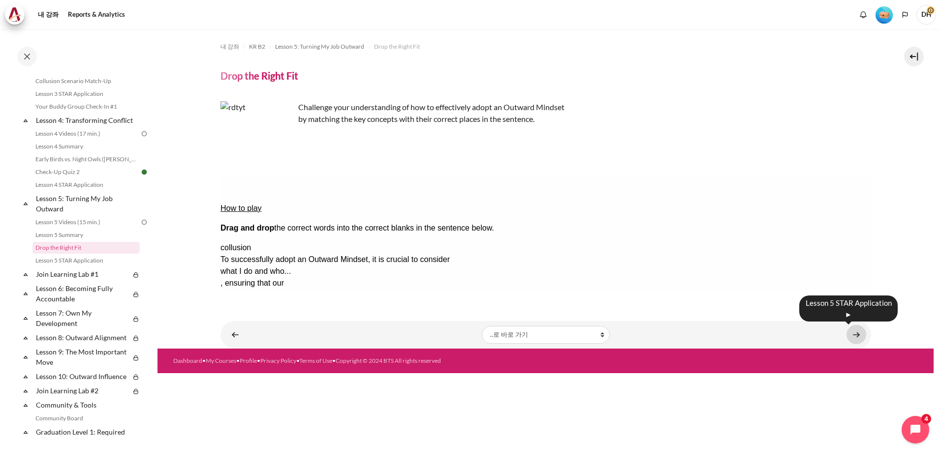
click at [852, 334] on link "내용" at bounding box center [856, 334] width 20 height 19
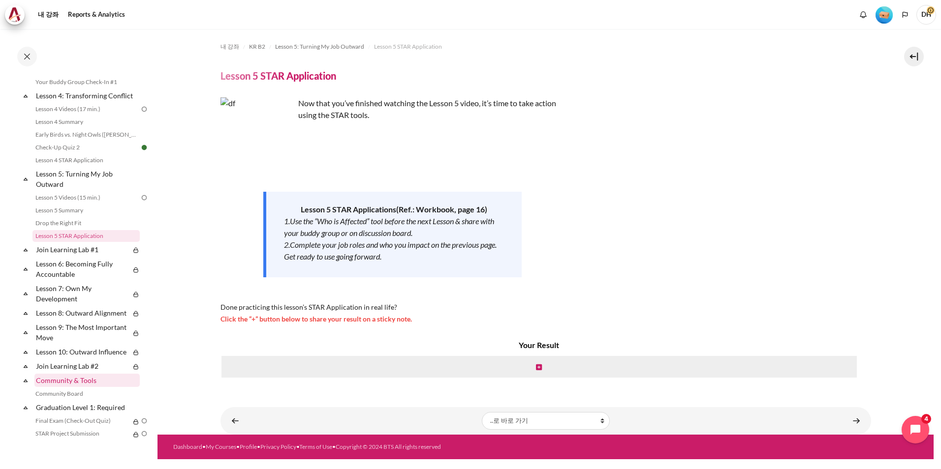
scroll to position [486, 0]
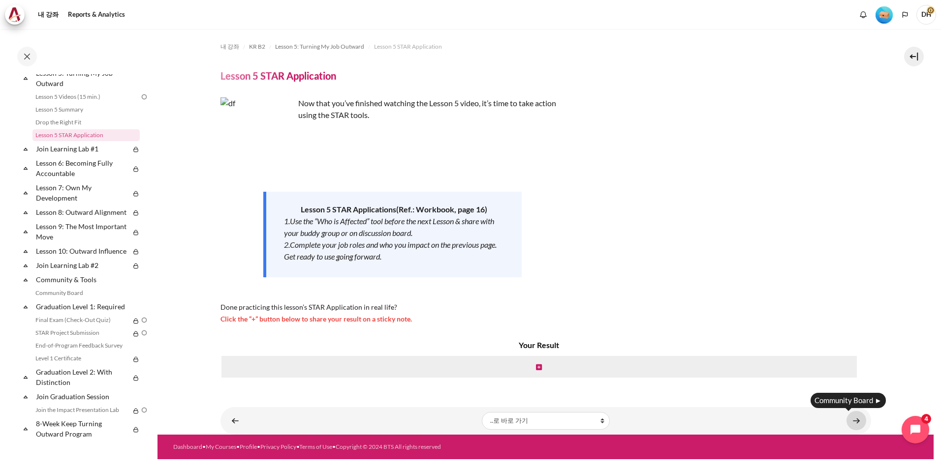
click at [852, 421] on link "내용" at bounding box center [856, 420] width 20 height 19
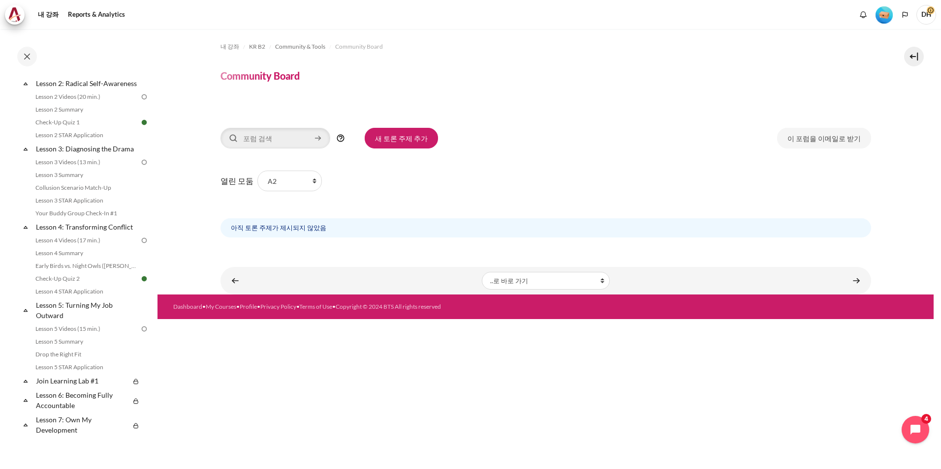
scroll to position [240, 0]
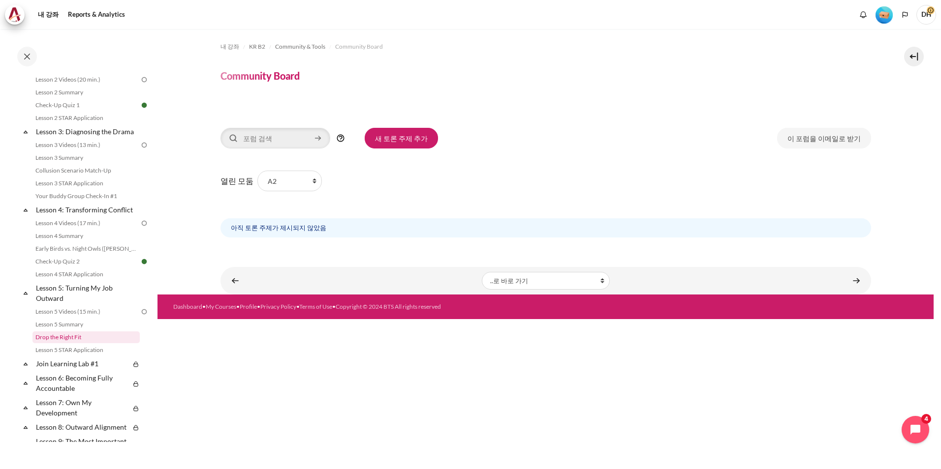
click at [76, 344] on link "Drop the Right Fit" at bounding box center [85, 338] width 107 height 12
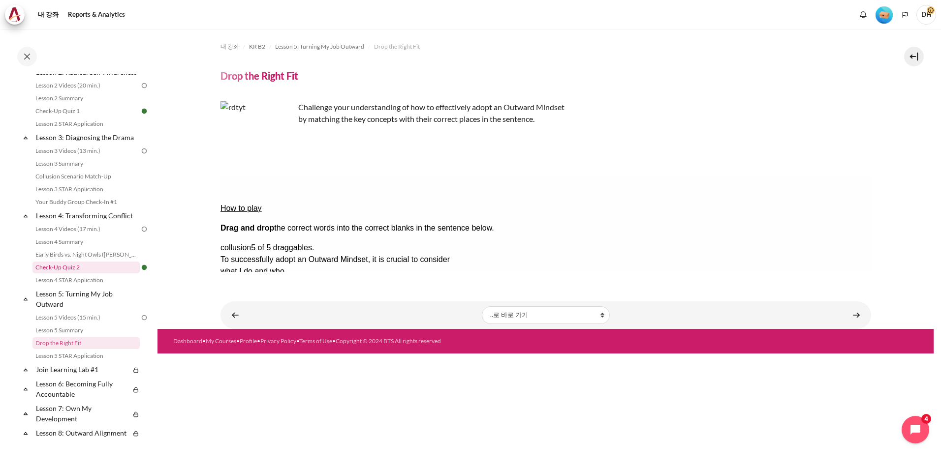
scroll to position [231, 0]
click at [69, 340] on link "Lesson 5 Summary" at bounding box center [85, 334] width 107 height 12
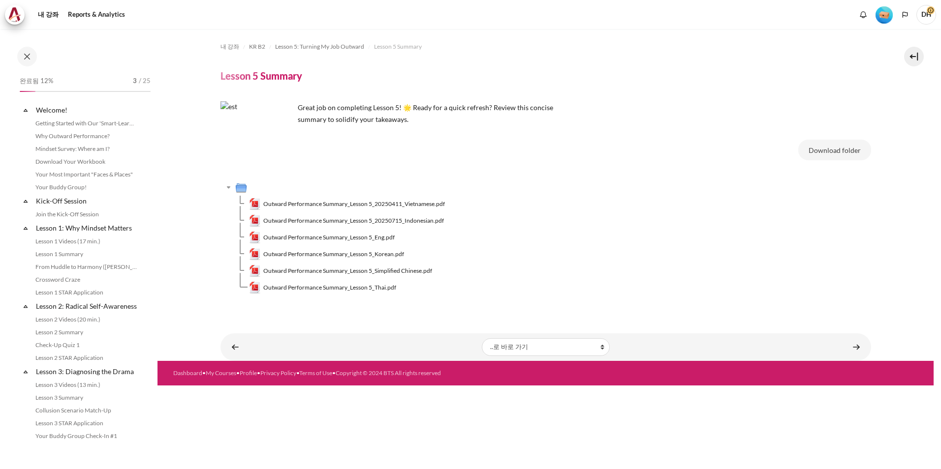
scroll to position [317, 0]
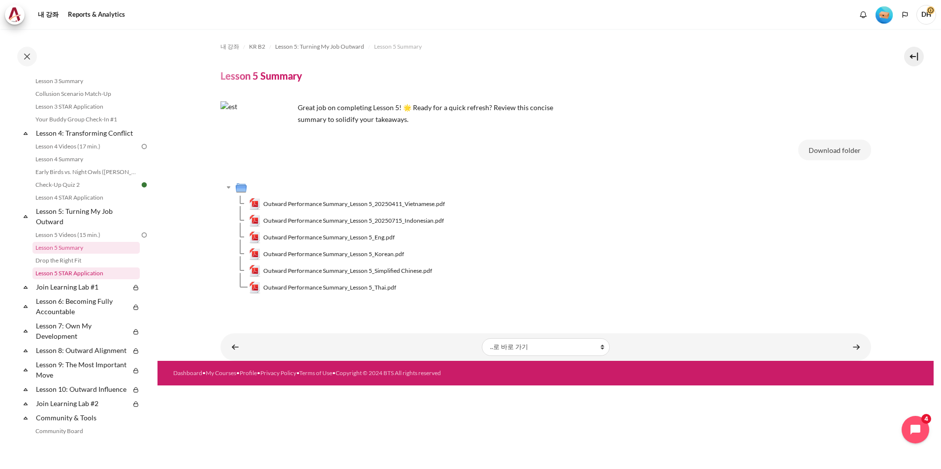
click at [77, 280] on link "Lesson 5 STAR Application" at bounding box center [85, 274] width 107 height 12
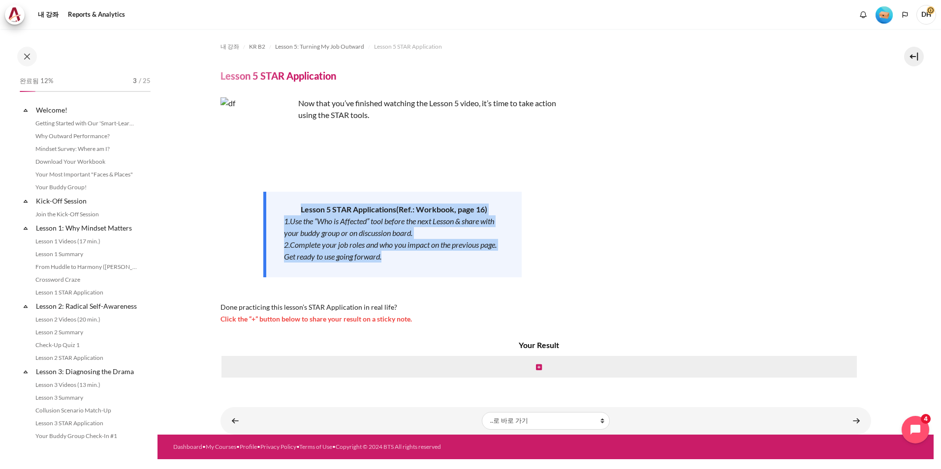
scroll to position [343, 0]
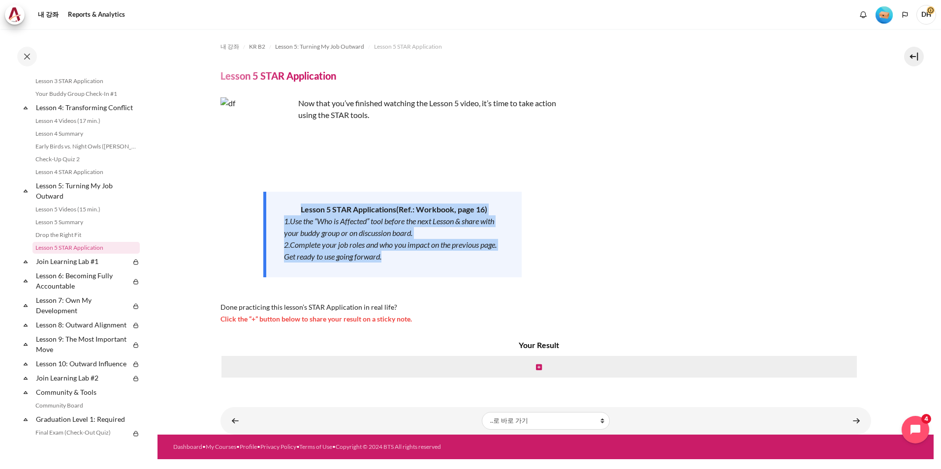
drag, startPoint x: 395, startPoint y: 259, endPoint x: 288, endPoint y: 212, distance: 117.0
click at [288, 212] on div "Lesson 5 STAR Applications ( Ref.: Workbook, page 16 ) 1.Use the “Who is Affect…" at bounding box center [392, 235] width 258 height 86
copy div "Lesson 5 STAR Applications ( Ref.: Workbook, page 16 ) 1.Use the “Who is Affect…"
click at [198, 260] on section "내 강좌 KR B2 Lesson 5: Turning My Job Outward Lesson 5 STAR Application Lesson 5 …" at bounding box center [545, 232] width 776 height 406
click at [429, 262] on div "2.Complete your job roles and who you impact on the previous page. Get ready to…" at bounding box center [394, 251] width 220 height 24
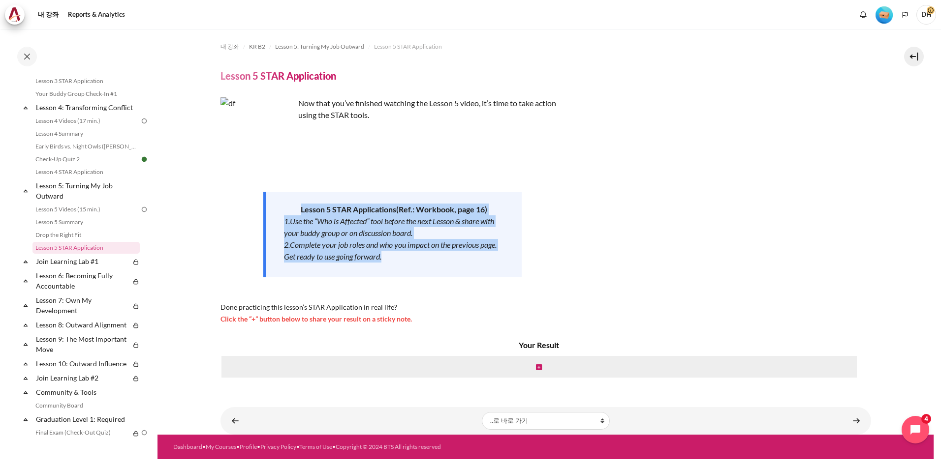
click at [429, 262] on div "2.Complete your job roles and who you impact on the previous page. Get ready to…" at bounding box center [394, 251] width 220 height 24
